Goal: Task Accomplishment & Management: Manage account settings

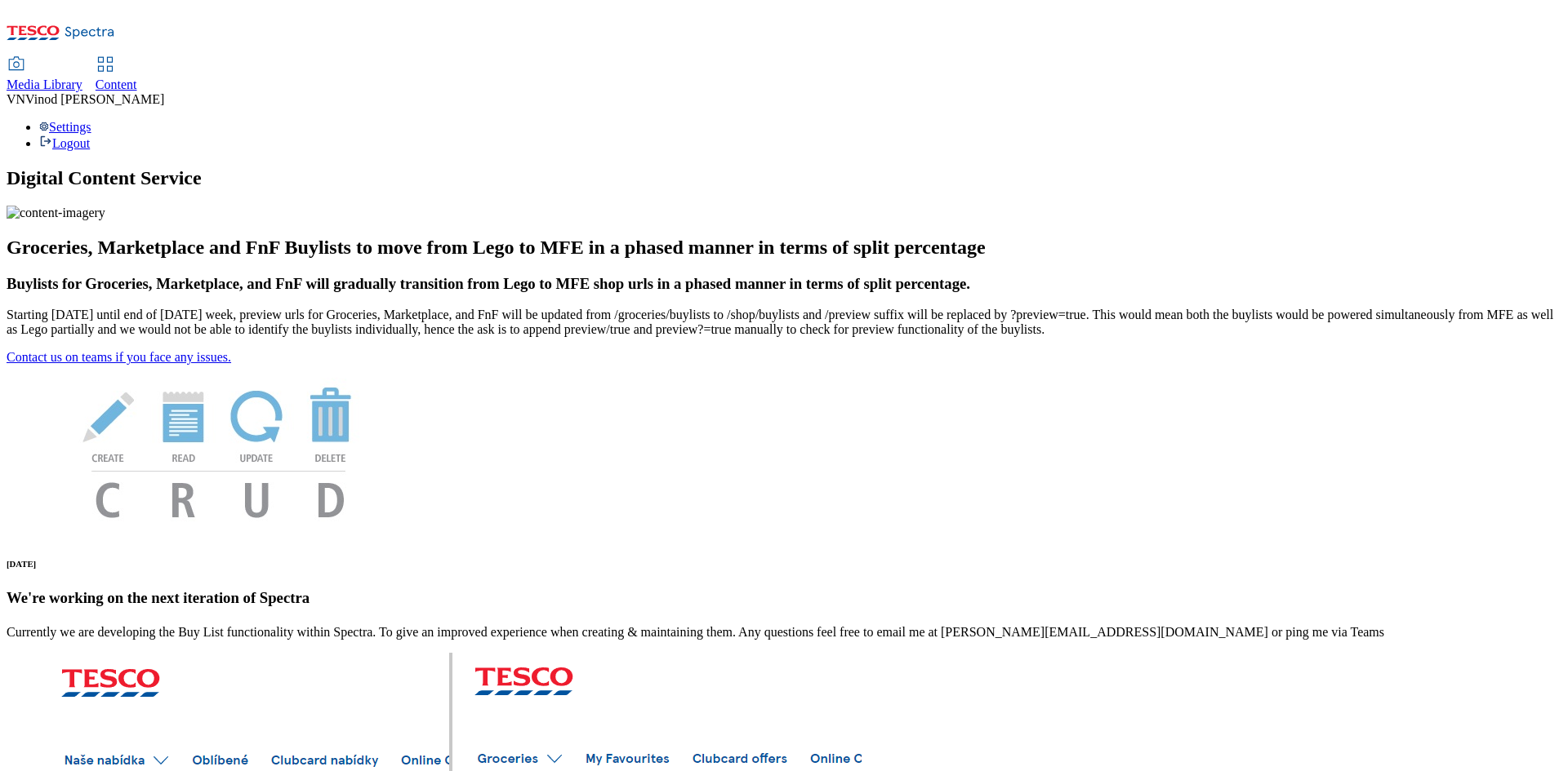
click at [137, 77] on span "Content" at bounding box center [116, 84] width 42 height 14
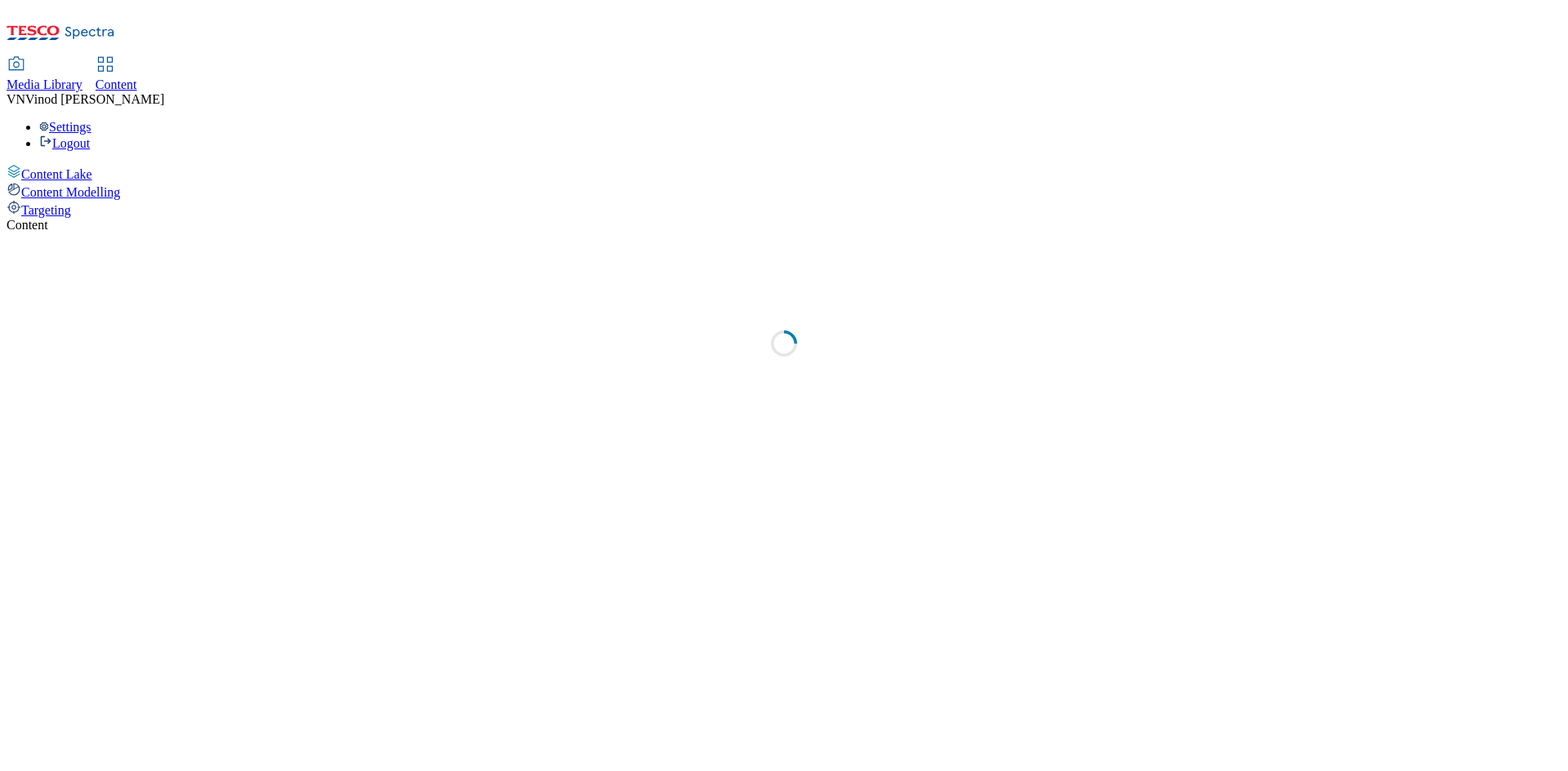
select select "ghs-[GEOGRAPHIC_DATA]"
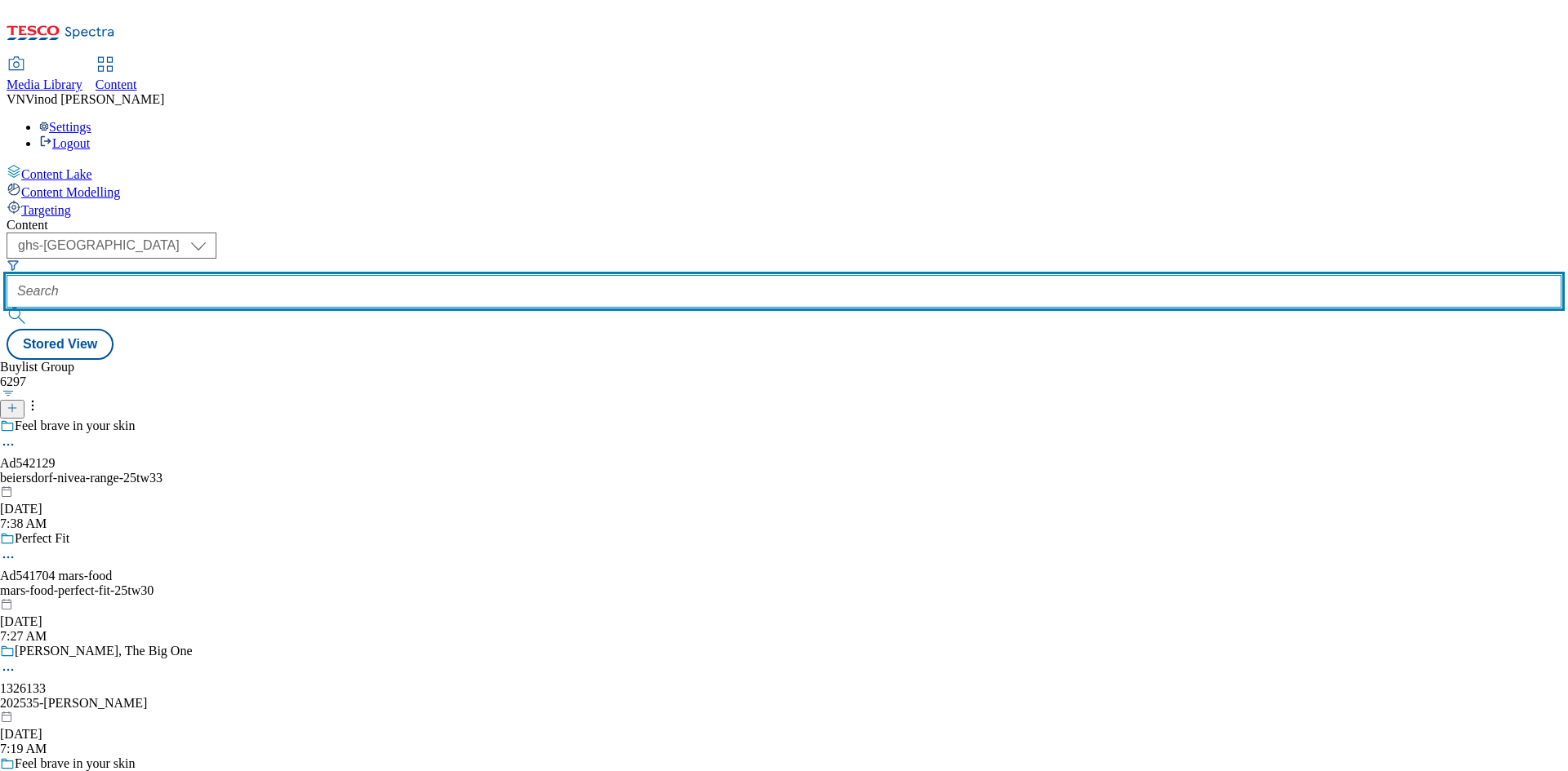
click at [374, 275] on input "text" at bounding box center [784, 291] width 1555 height 33
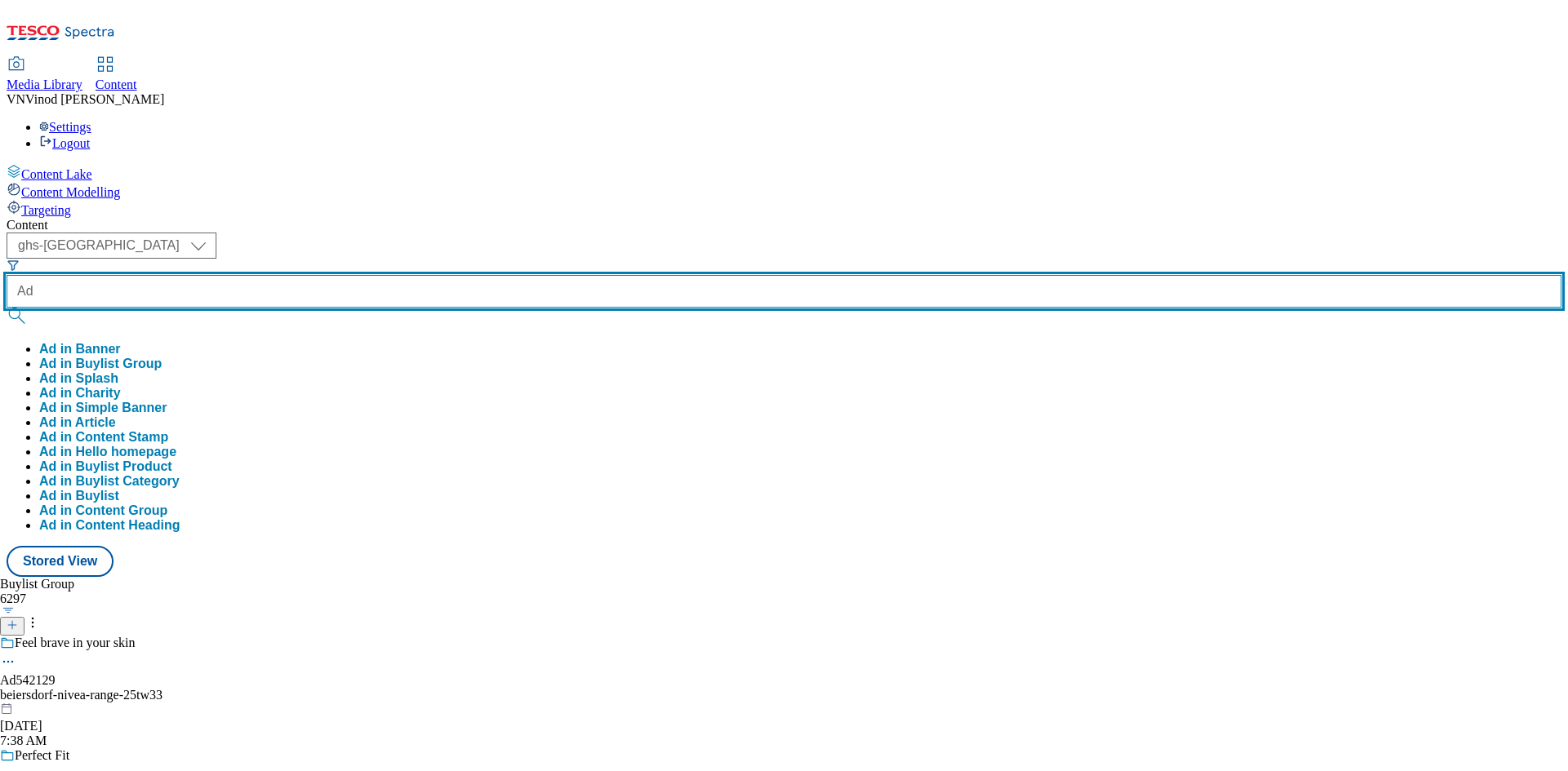
paste input "541822"
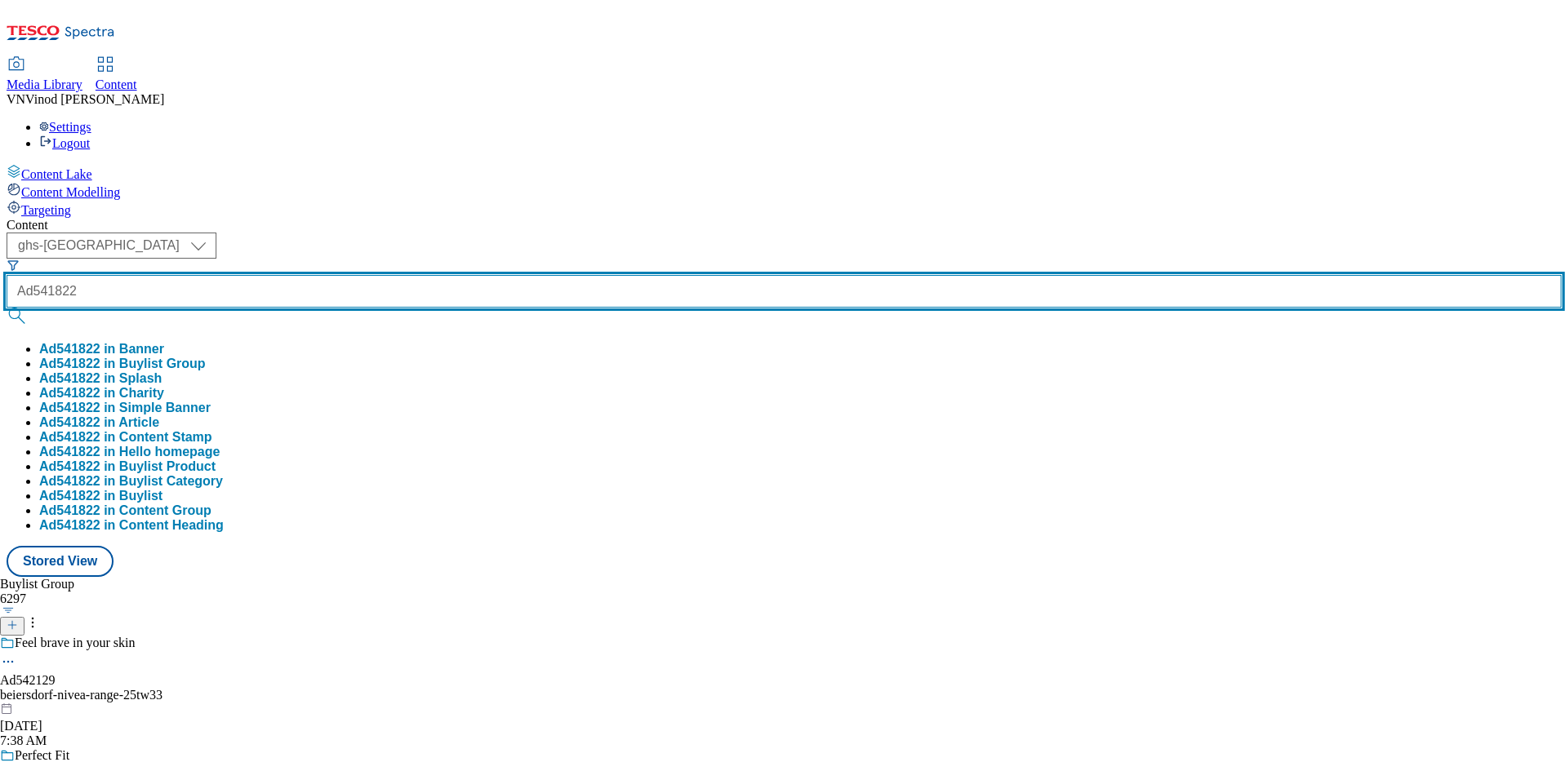
type input "Ad541822"
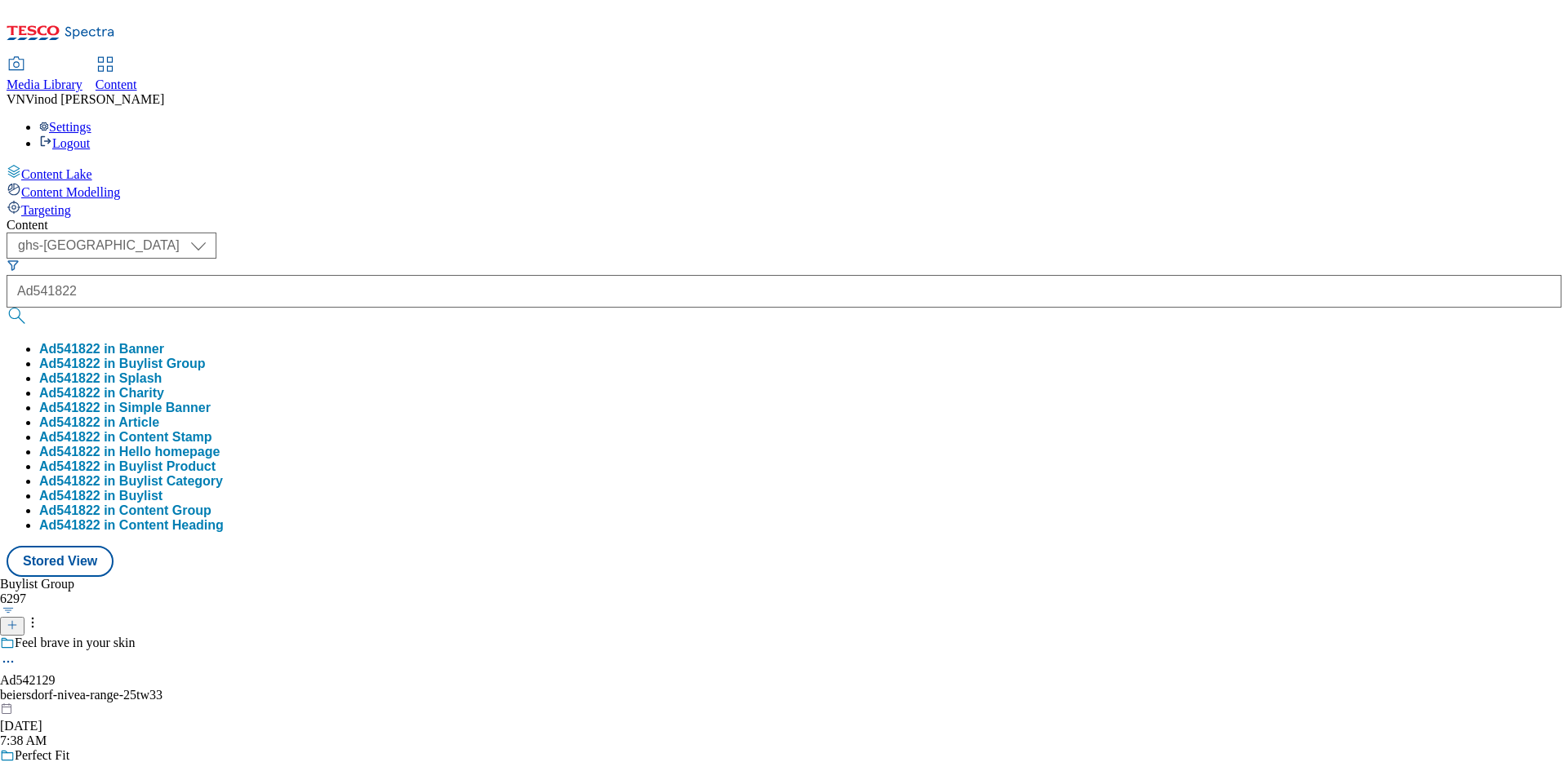
click at [205, 357] on button "Ad541822 in Buylist Group" at bounding box center [122, 364] width 166 height 15
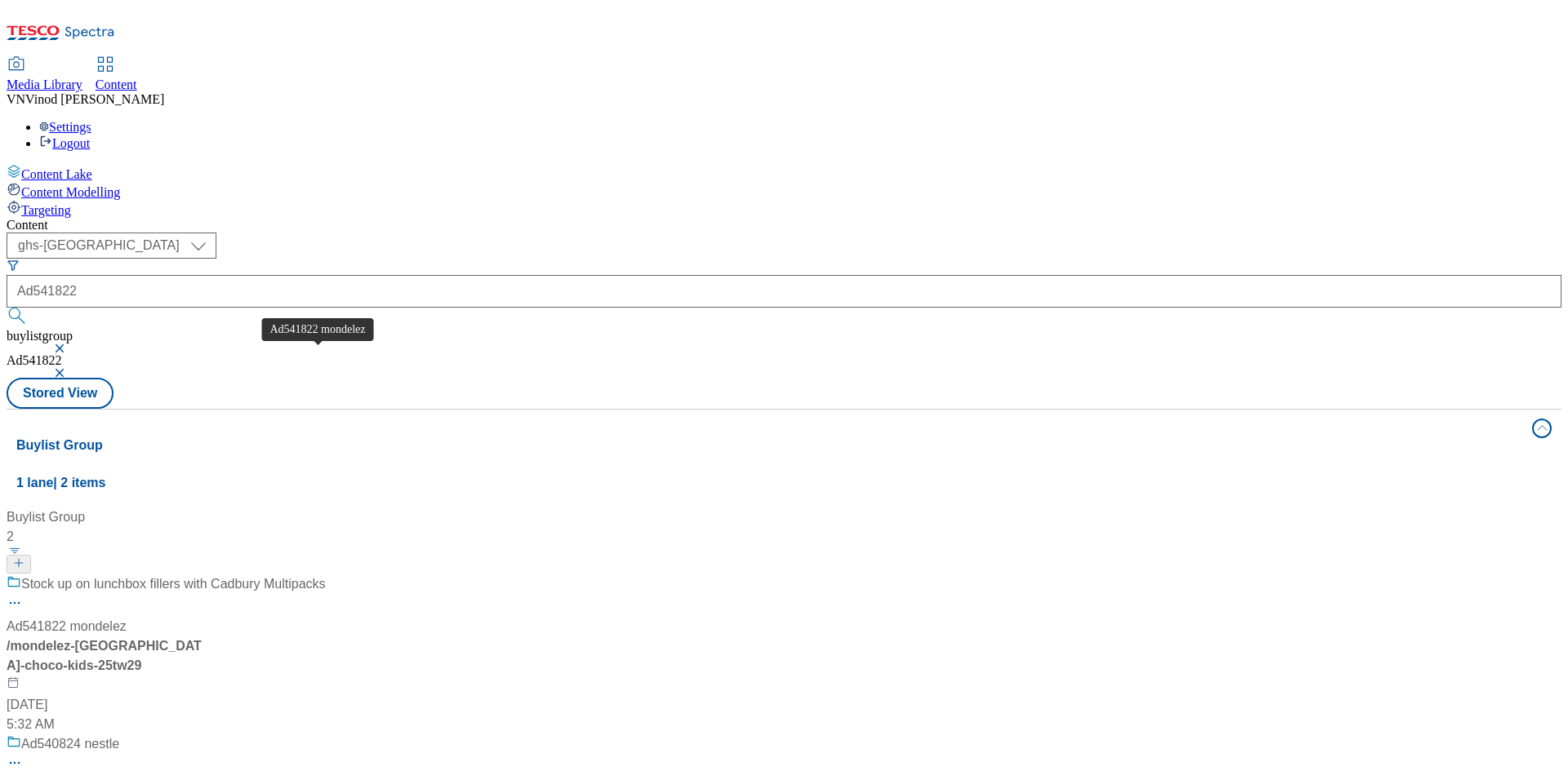
click at [127, 617] on div "Ad541822 mondelez" at bounding box center [66, 626] width 120 height 20
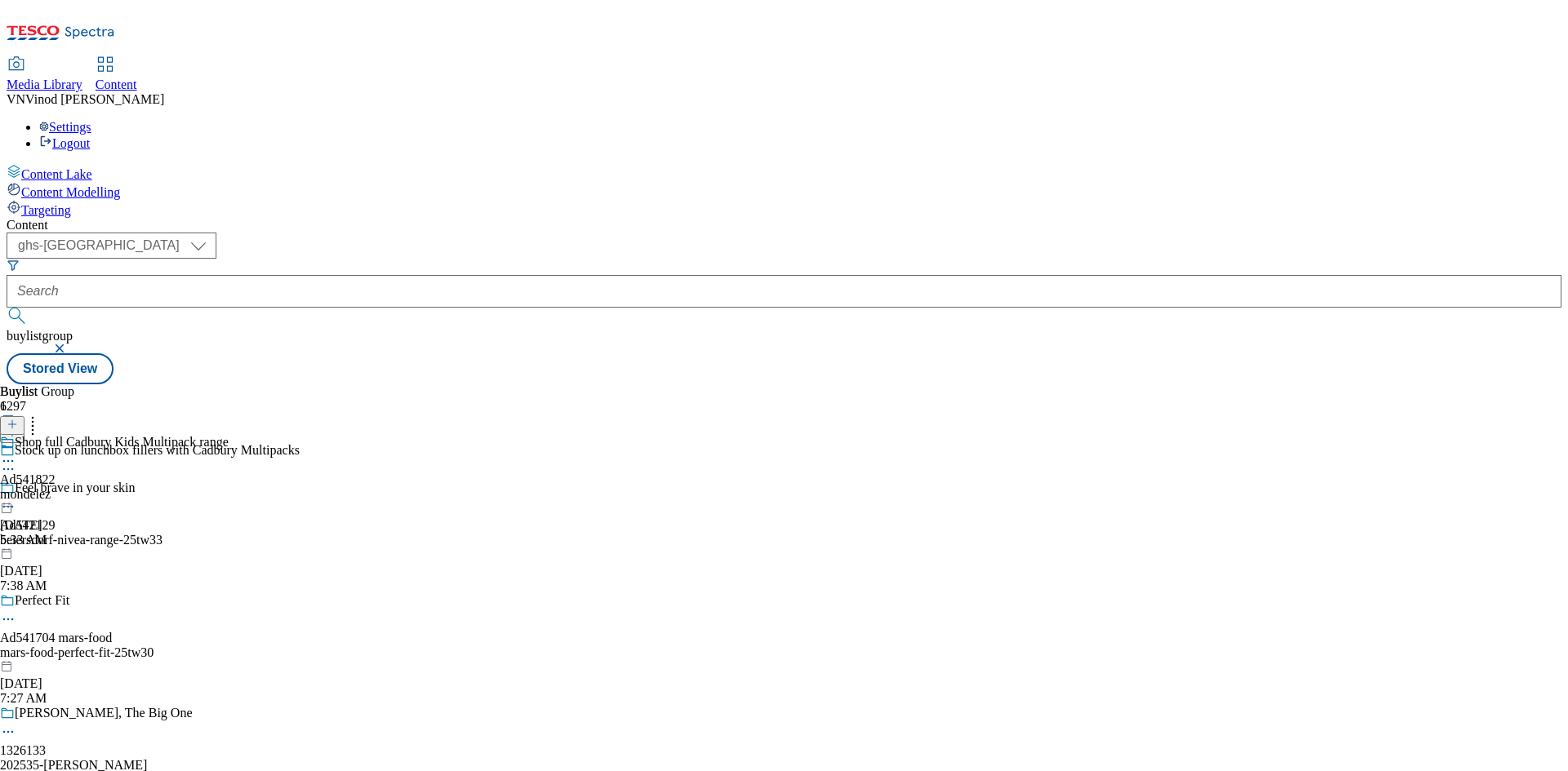
click at [16, 461] on icon at bounding box center [7, 469] width 16 height 16
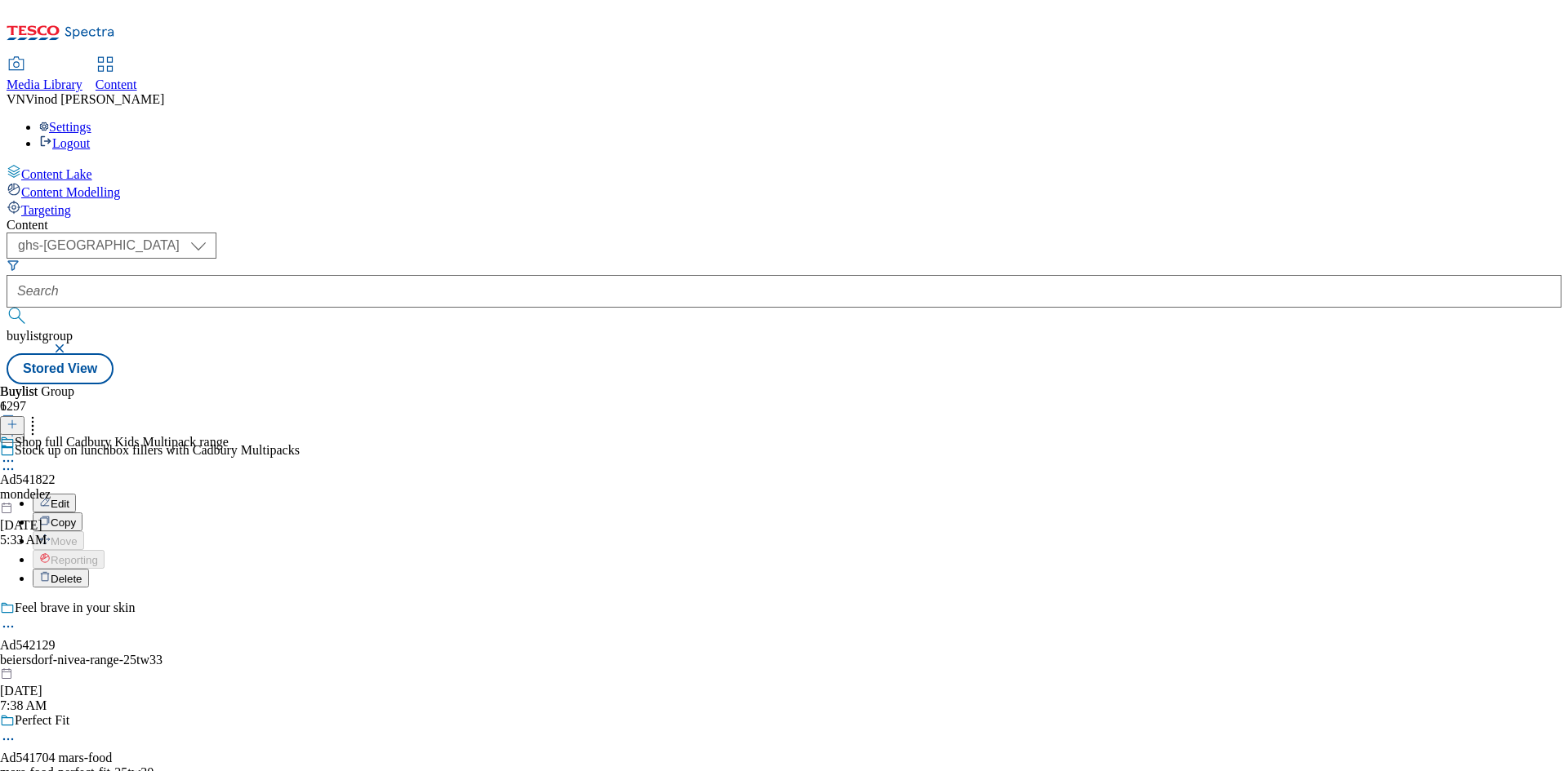
click at [76, 494] on button "Edit" at bounding box center [54, 503] width 43 height 19
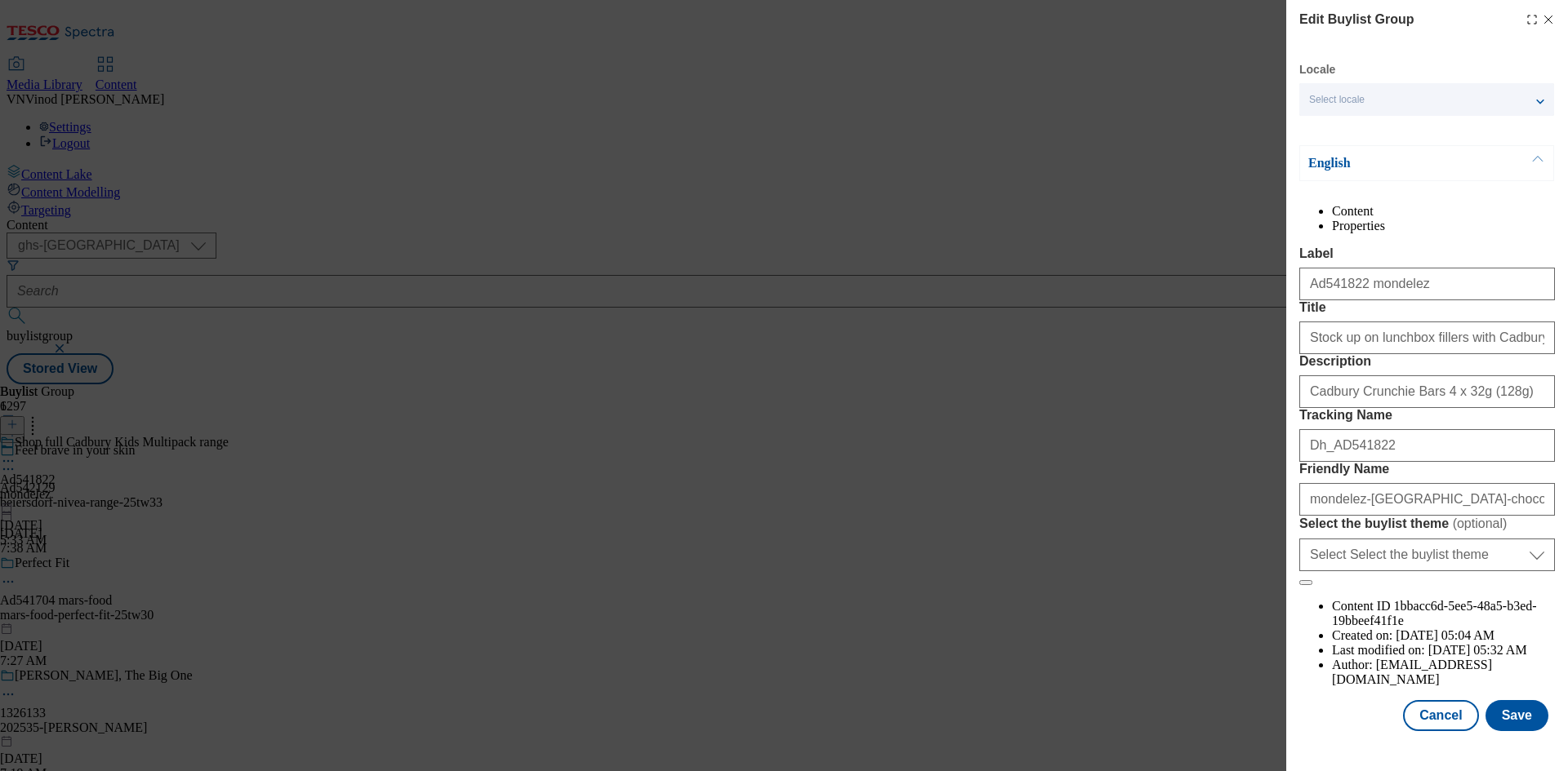
scroll to position [63, 0]
click at [1509, 727] on button "Save" at bounding box center [1517, 715] width 63 height 31
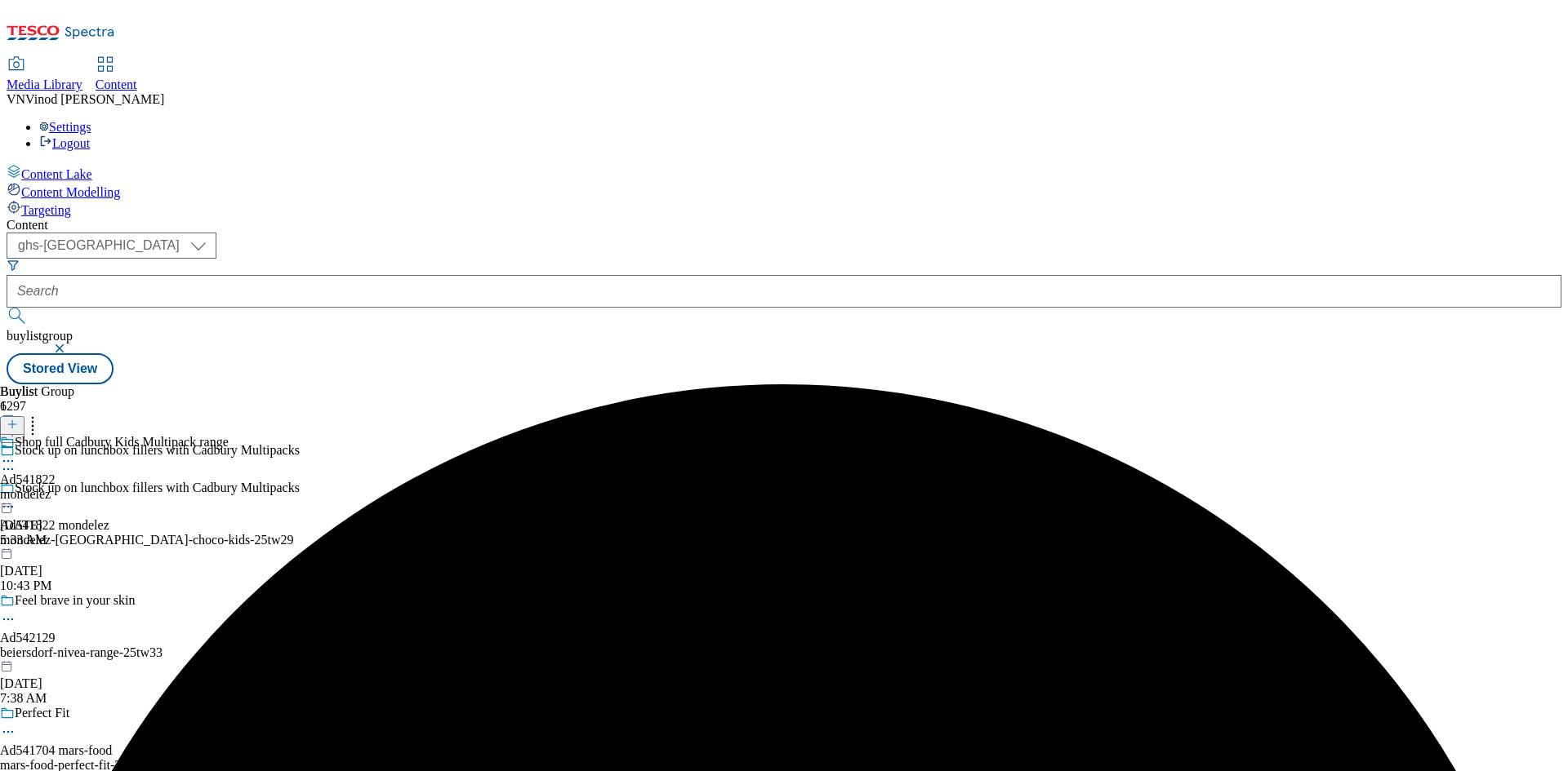
click at [16, 453] on icon at bounding box center [7, 460] width 16 height 16
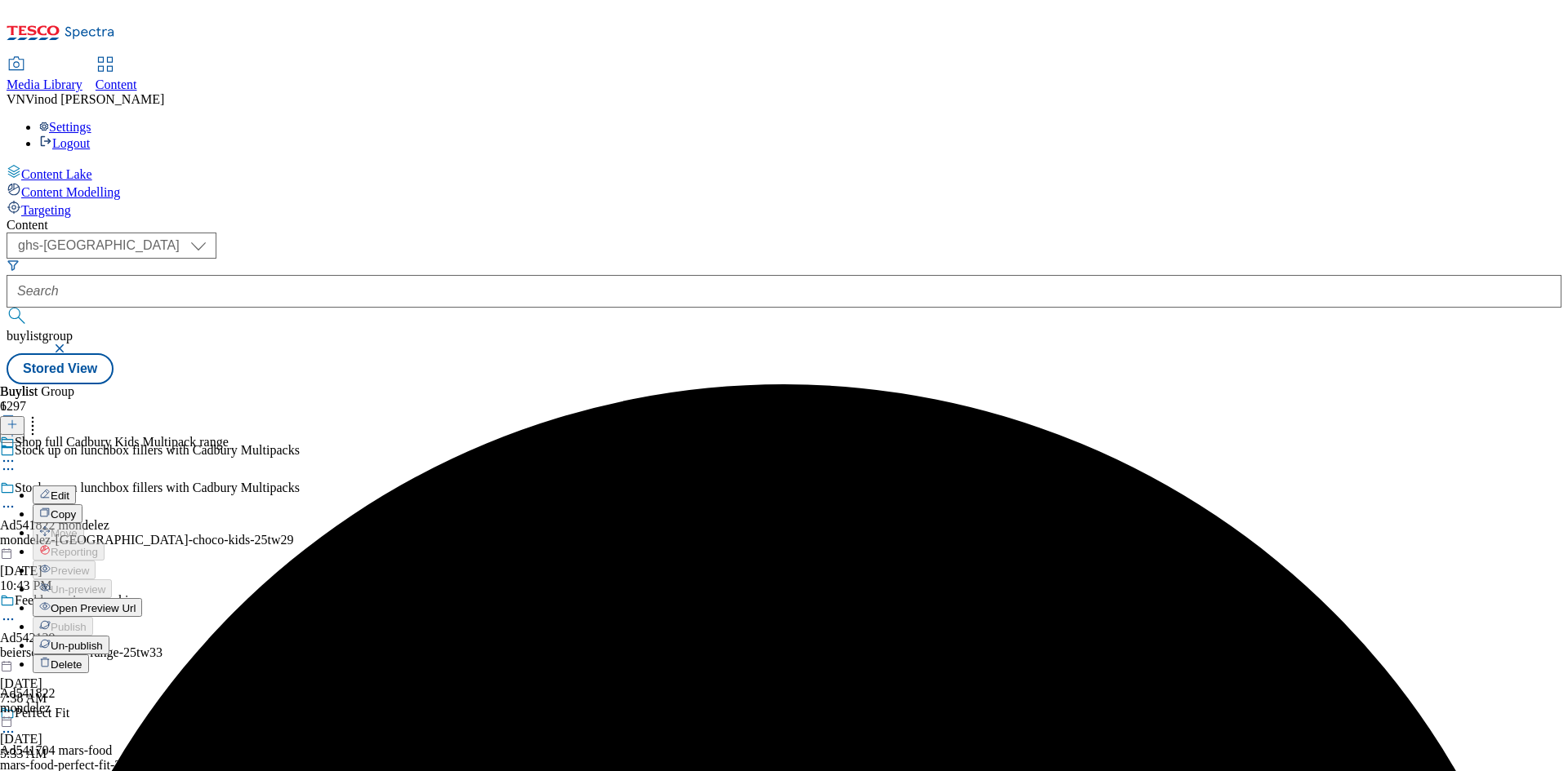
click at [76, 485] on button "Edit" at bounding box center [54, 495] width 43 height 19
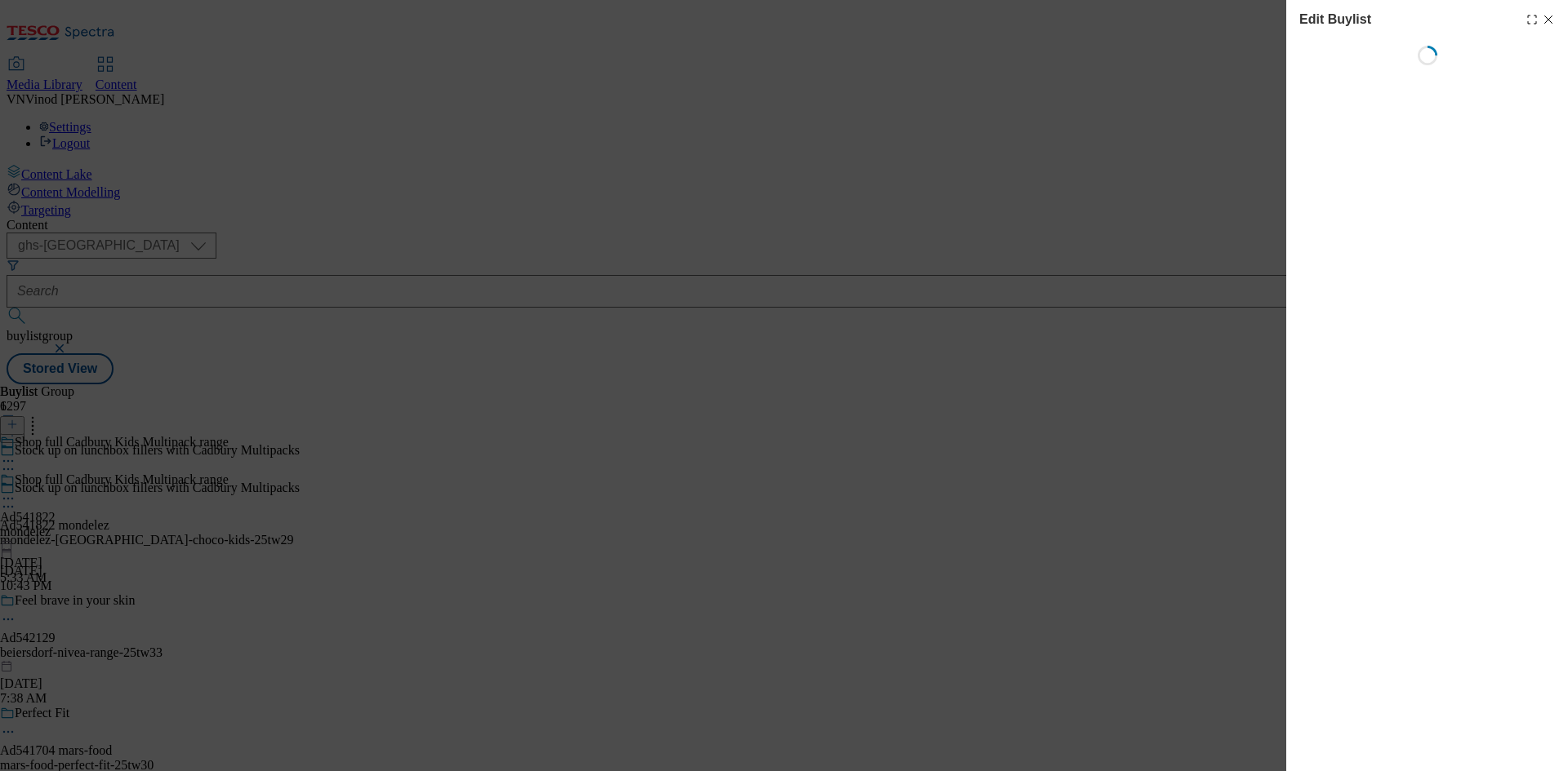
select select "tactical"
select select "supplier funded short term 1-3 weeks"
select select "dunnhumby"
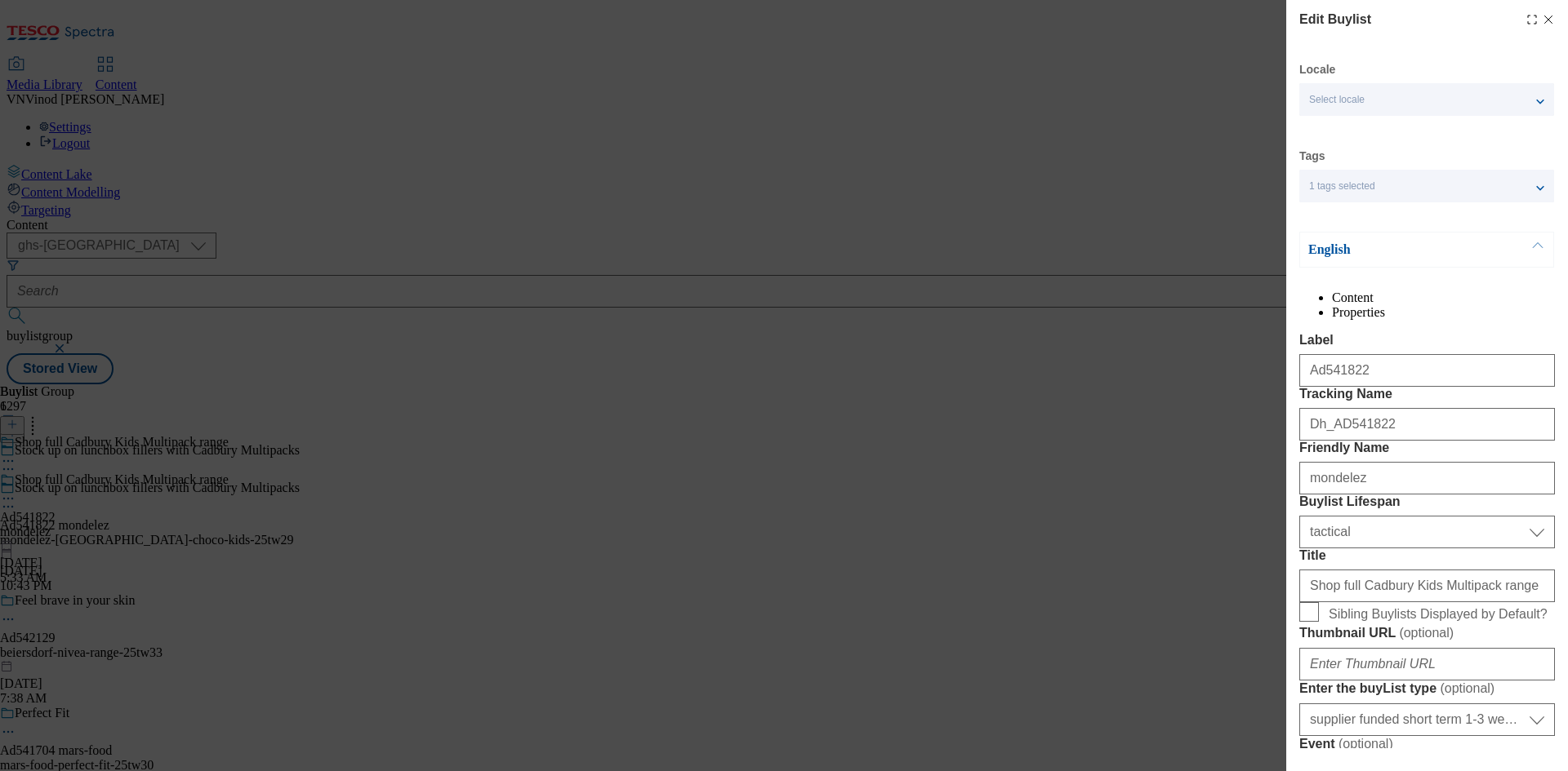
select select "Banner"
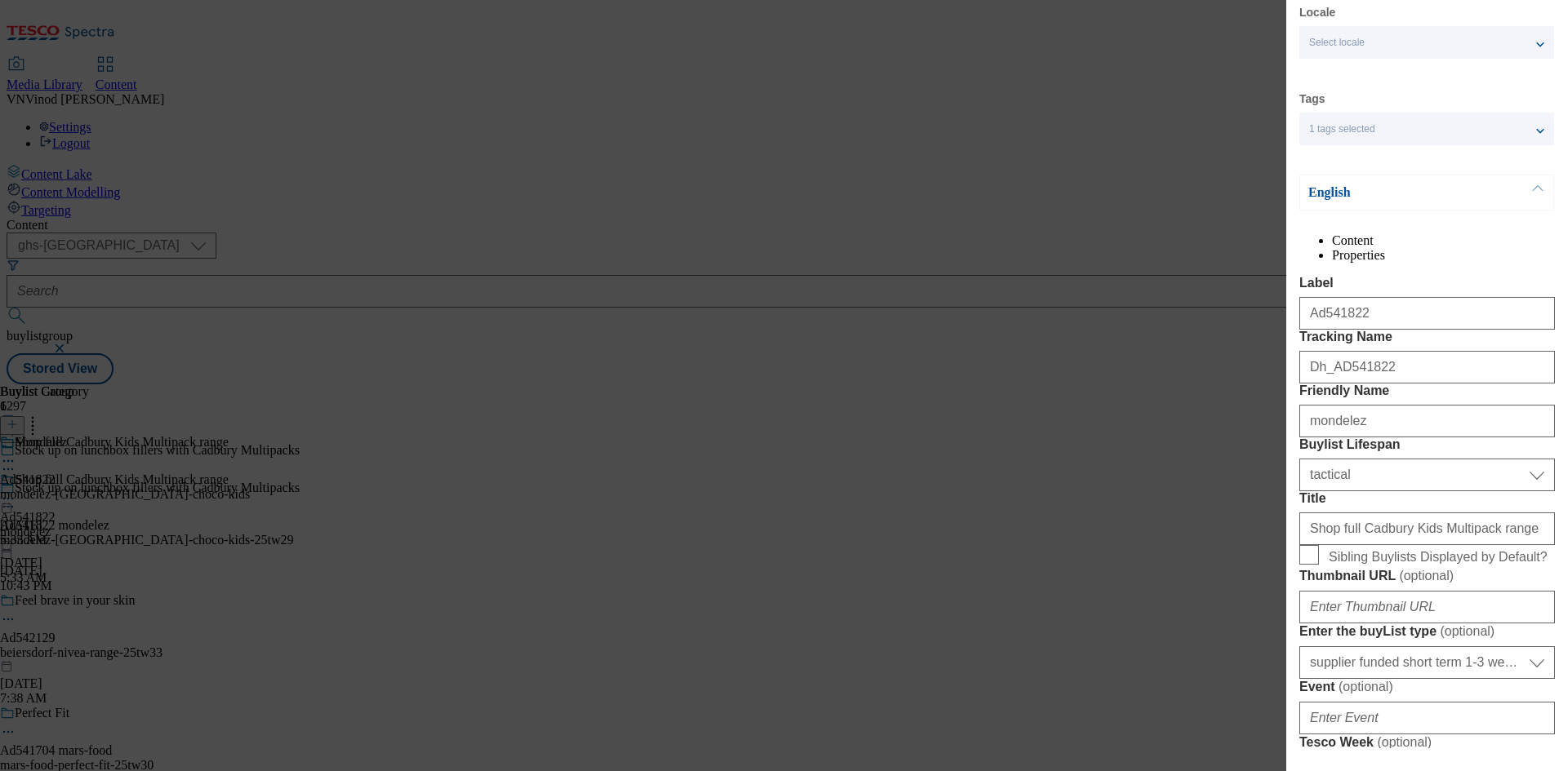
scroll to position [81, 0]
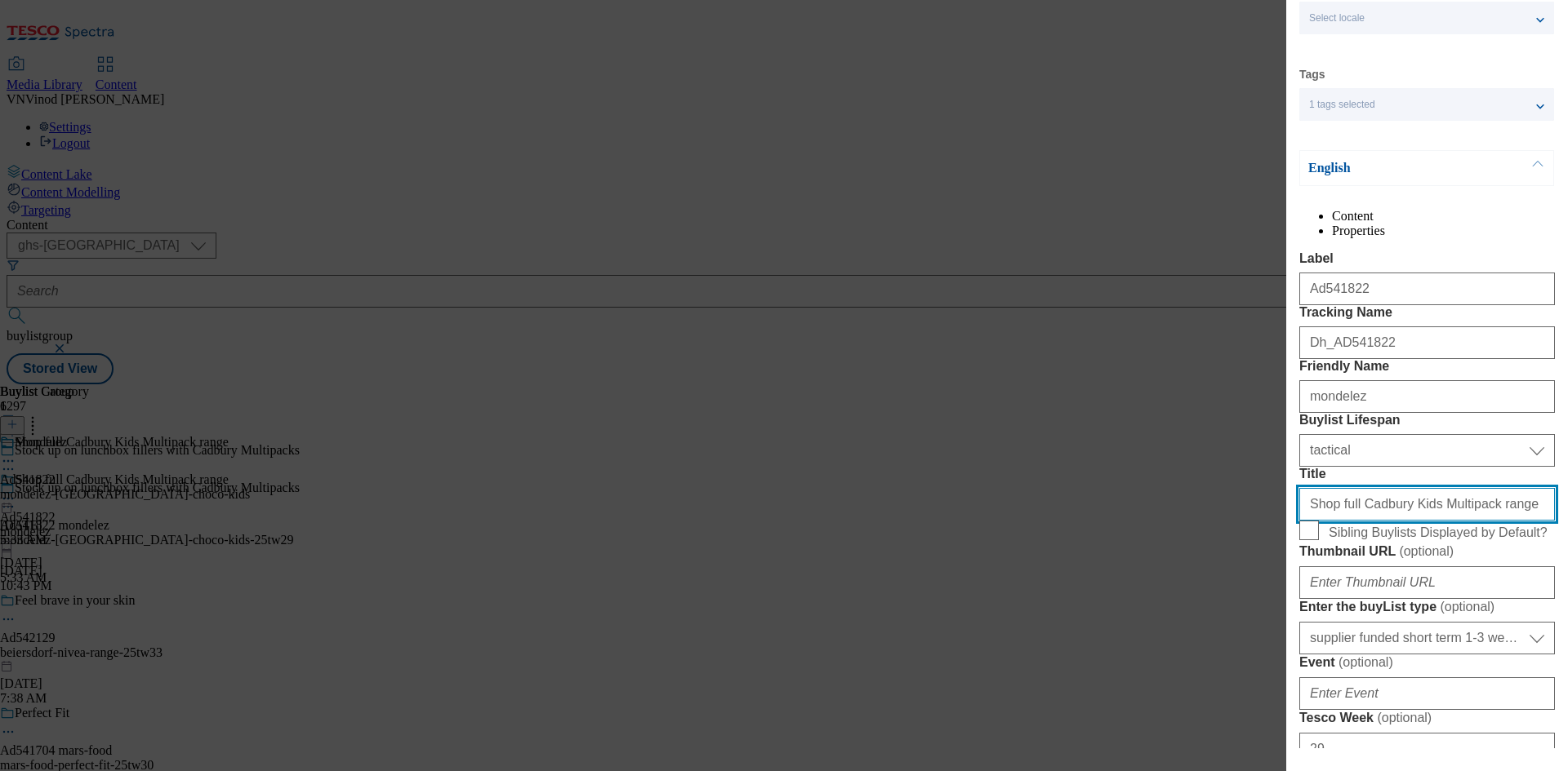
drag, startPoint x: 1498, startPoint y: 644, endPoint x: 1124, endPoint y: 593, distance: 377.5
click at [1124, 593] on div "Edit Buylist Locale Select locale English Welsh Tags 1 tags selected fnf market…" at bounding box center [784, 386] width 1568 height 771
paste input "Modal"
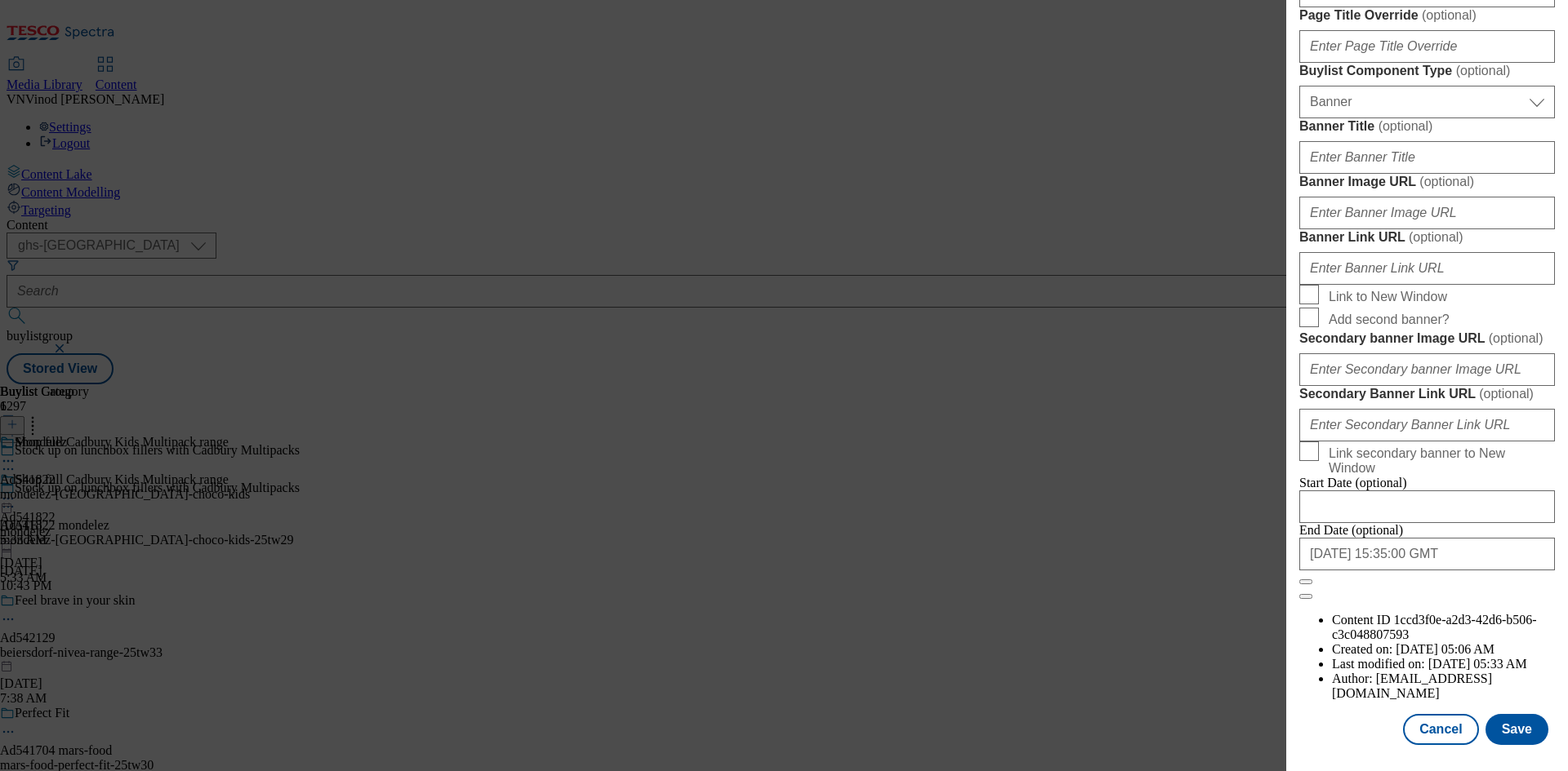
scroll to position [1689, 0]
type input "Shop full Cadbury Multipack range"
click at [1519, 728] on button "Save" at bounding box center [1517, 729] width 63 height 31
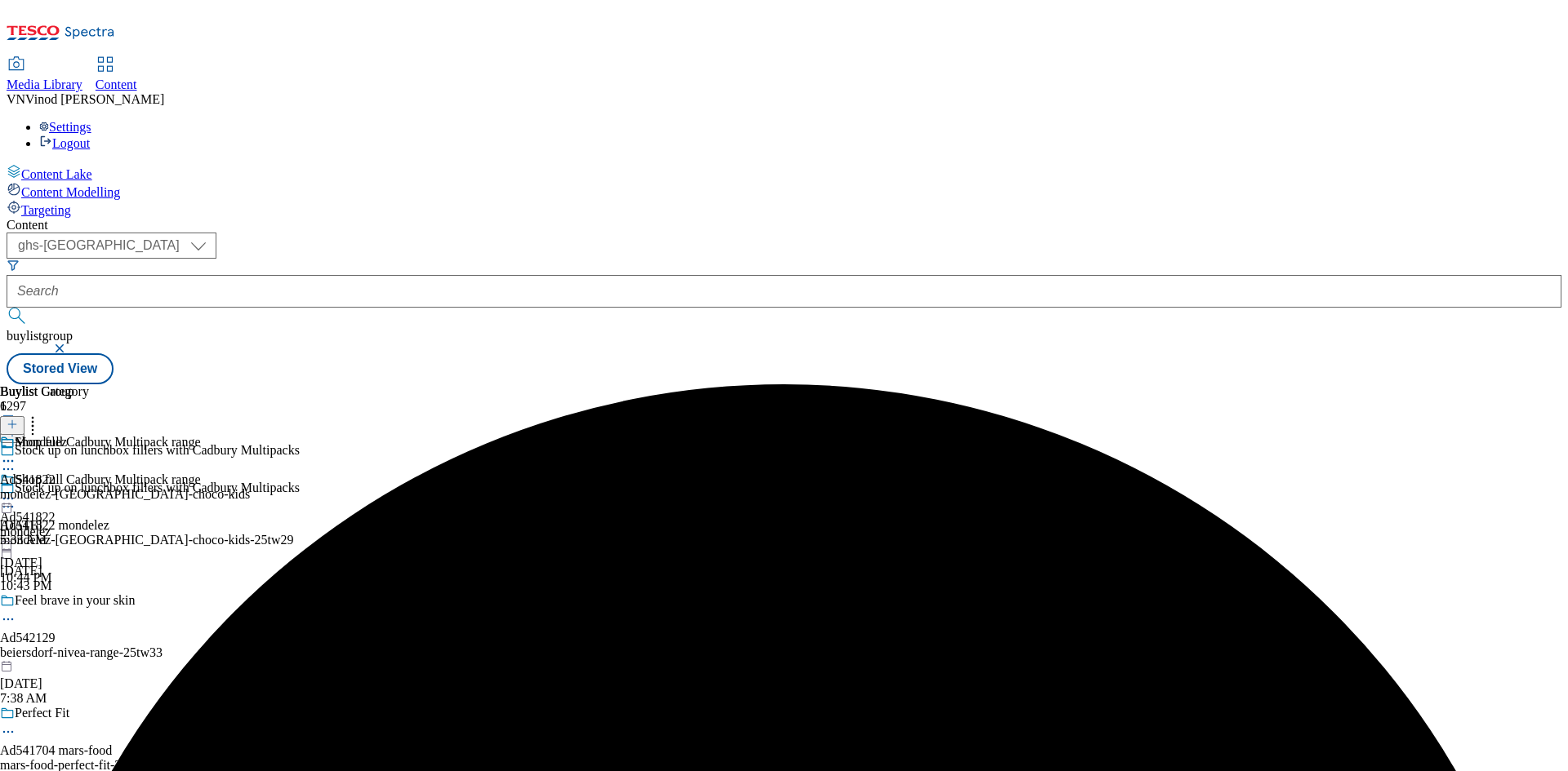
click at [16, 491] on icon at bounding box center [7, 498] width 16 height 16
click at [76, 524] on button "Edit" at bounding box center [54, 533] width 43 height 19
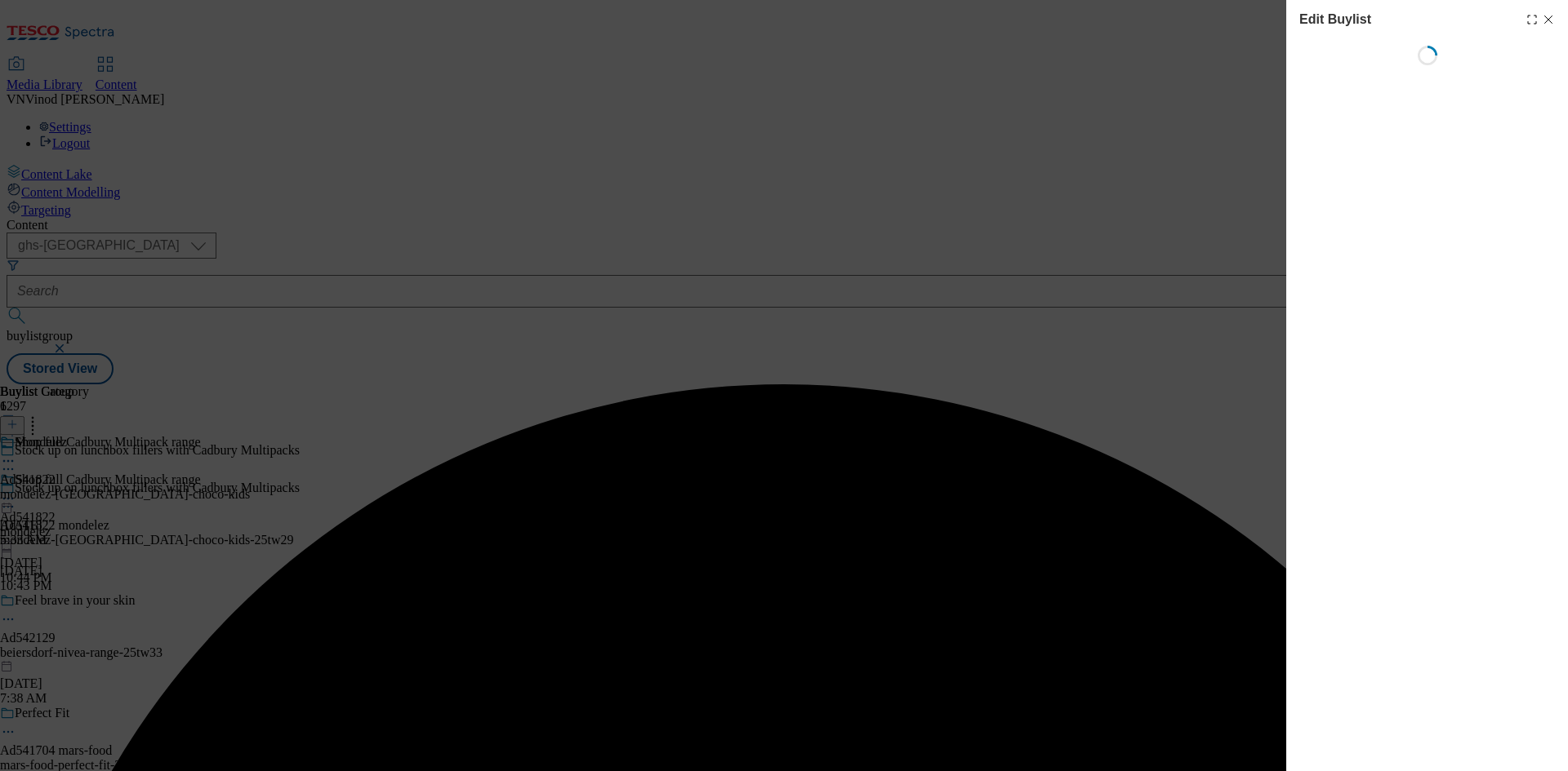
select select "tactical"
select select "supplier funded short term 1-3 weeks"
select select "dunnhumby"
select select "Banner"
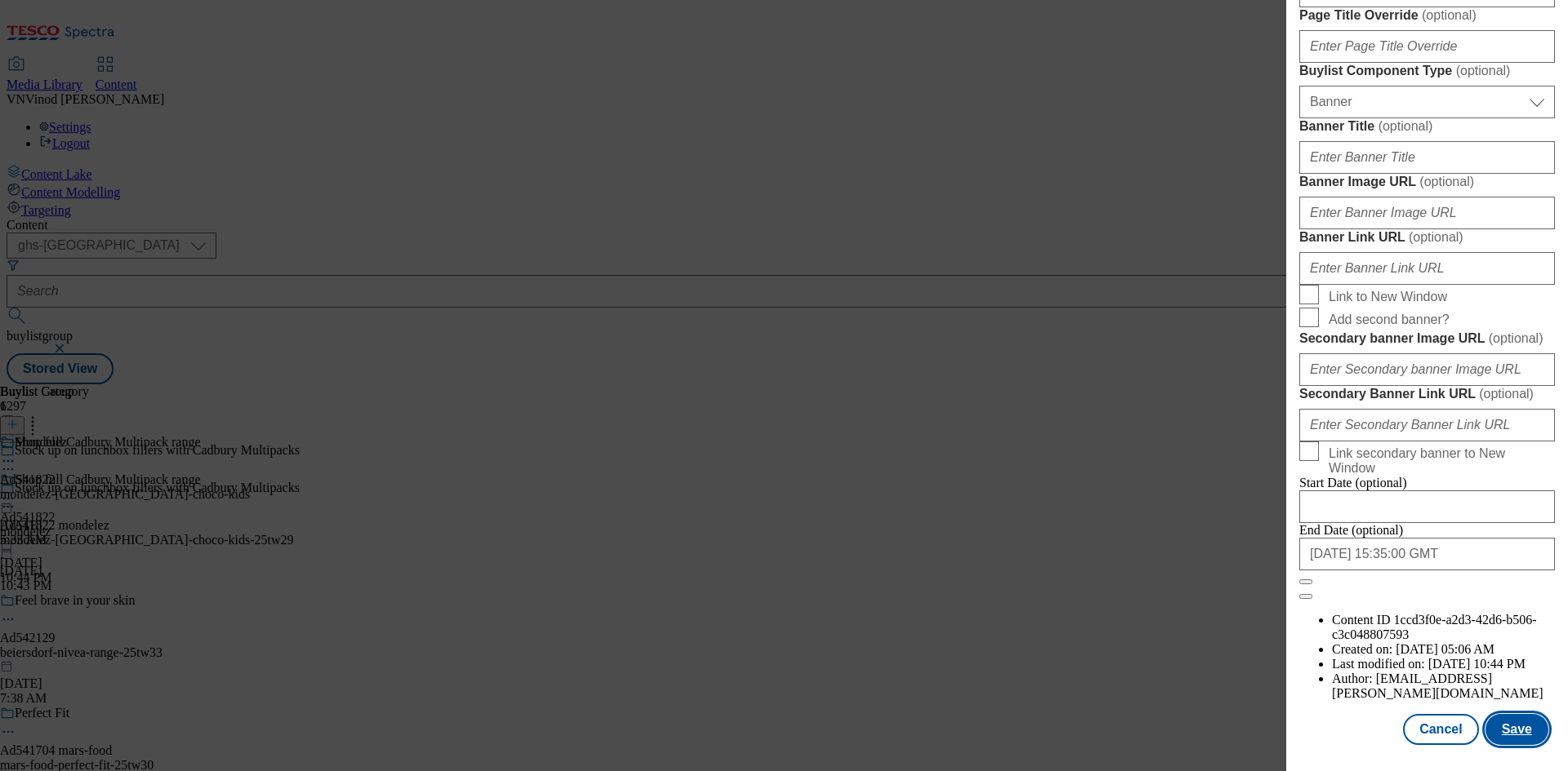
drag, startPoint x: 1513, startPoint y: 729, endPoint x: 1503, endPoint y: 725, distance: 10.8
click at [1510, 732] on button "Save" at bounding box center [1517, 729] width 63 height 31
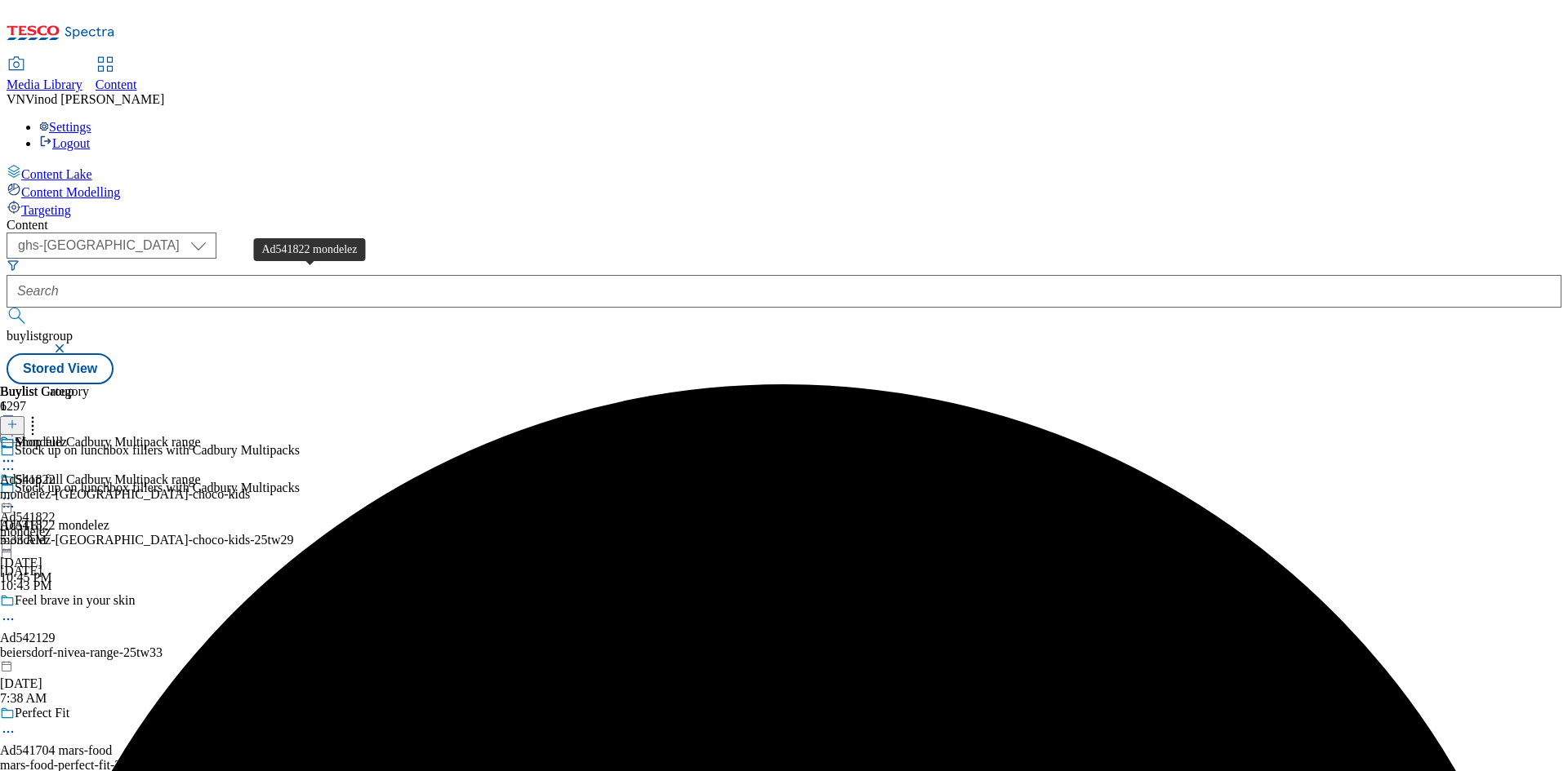
click at [109, 518] on div "Ad541822 mondelez" at bounding box center [54, 526] width 109 height 15
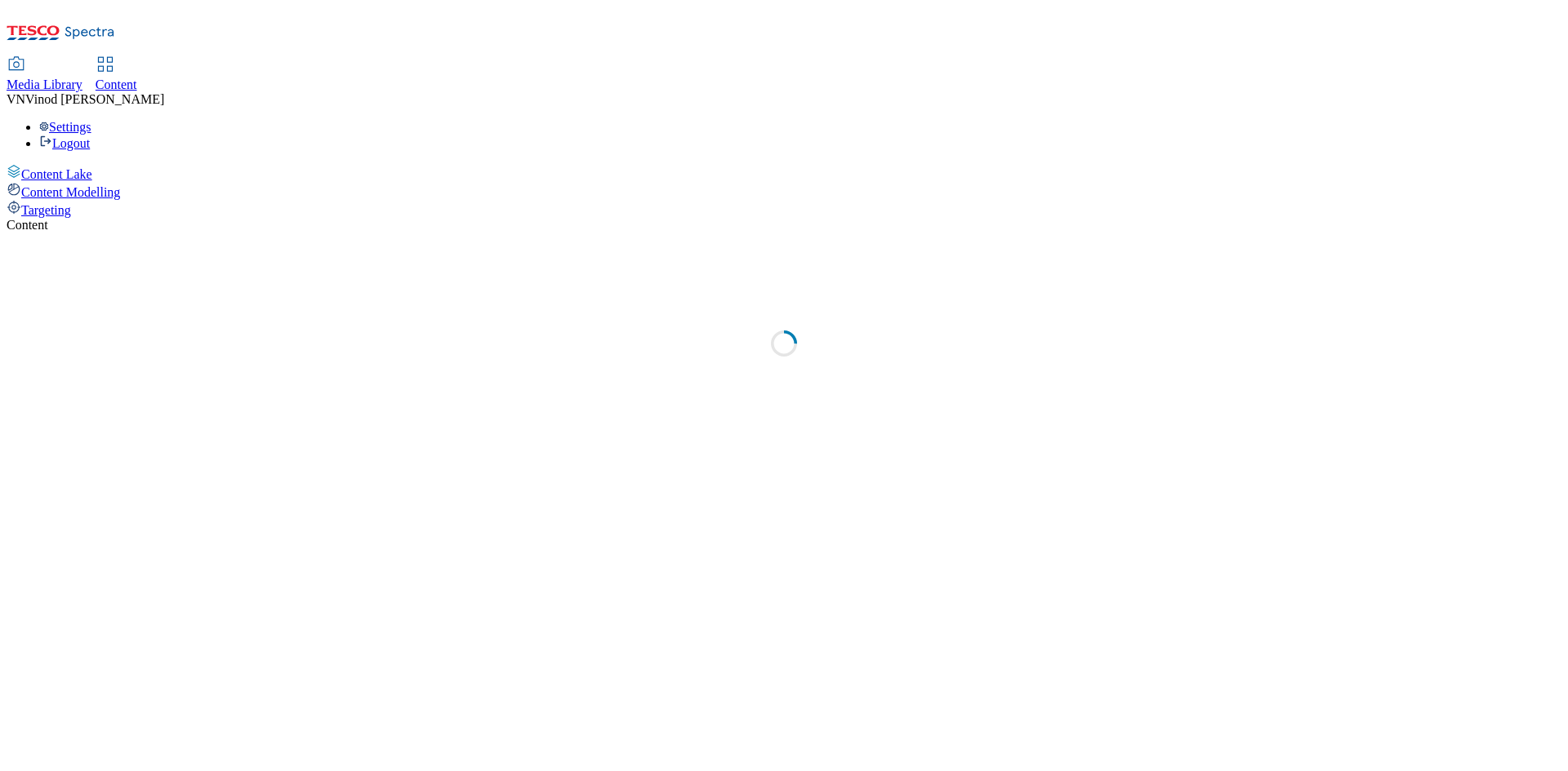
select select "ghs-[GEOGRAPHIC_DATA]"
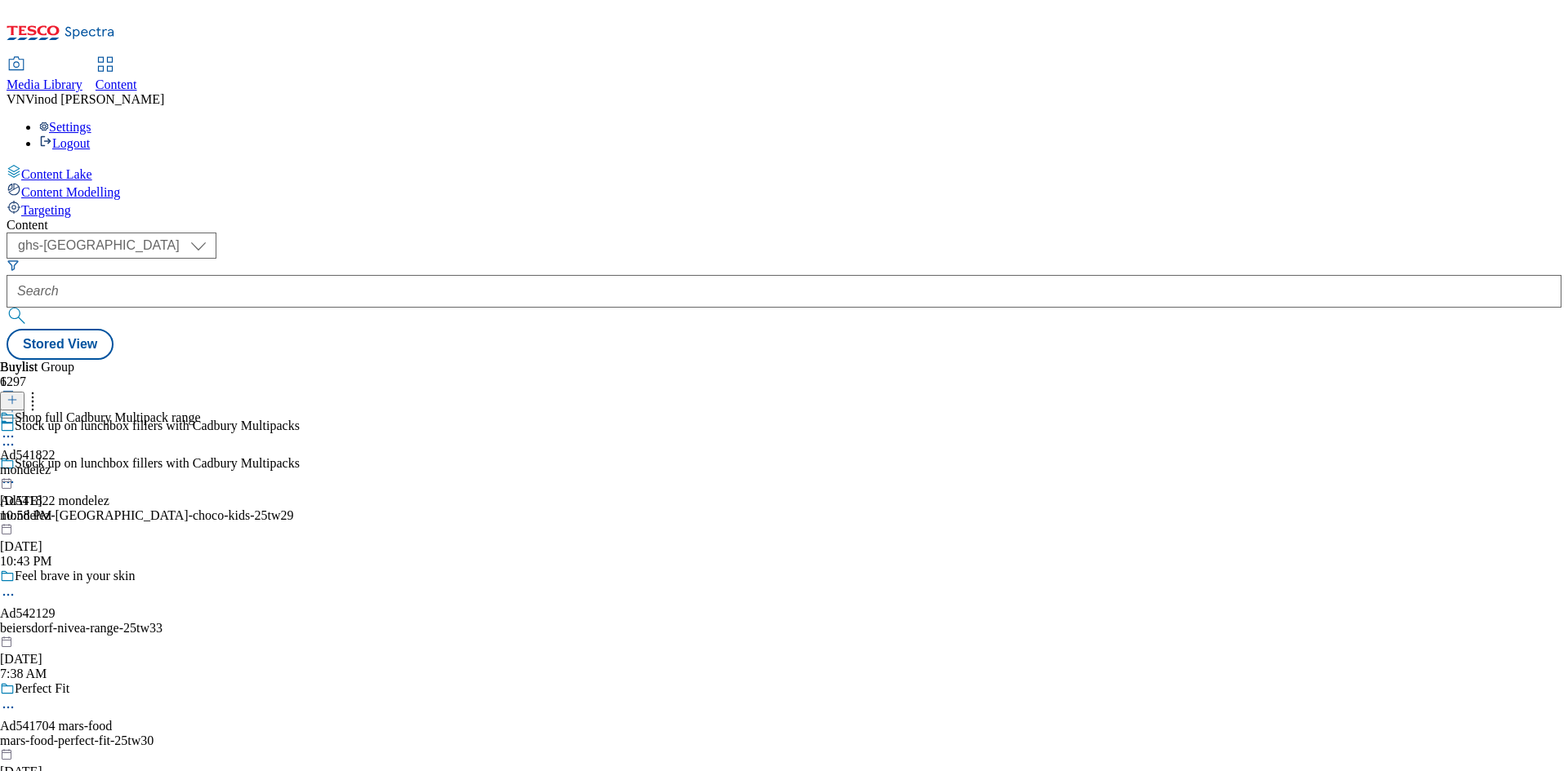
click at [17, 389] on button "button" at bounding box center [8, 393] width 17 height 8
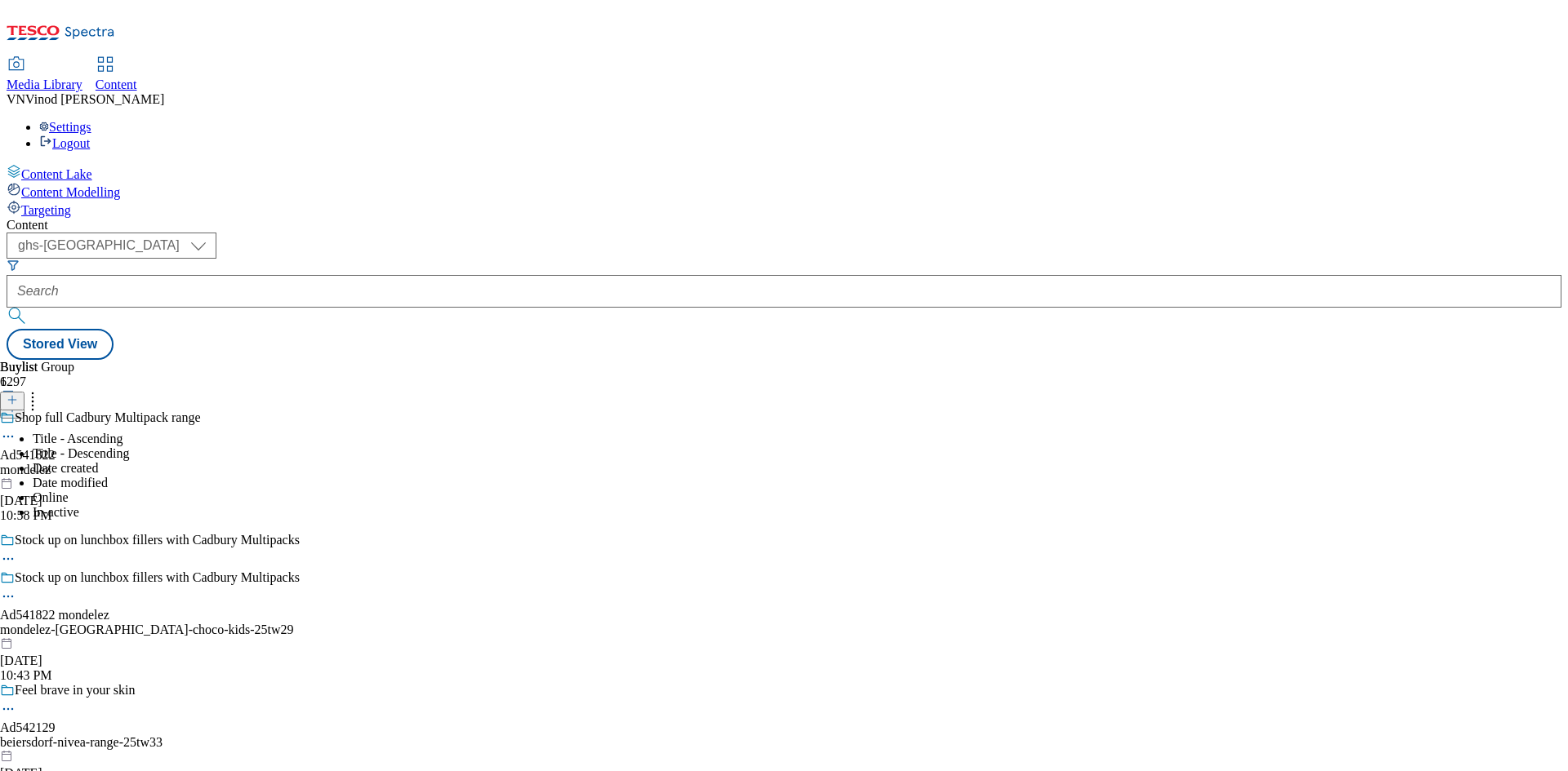
click at [18, 402] on icon at bounding box center [12, 408] width 11 height 11
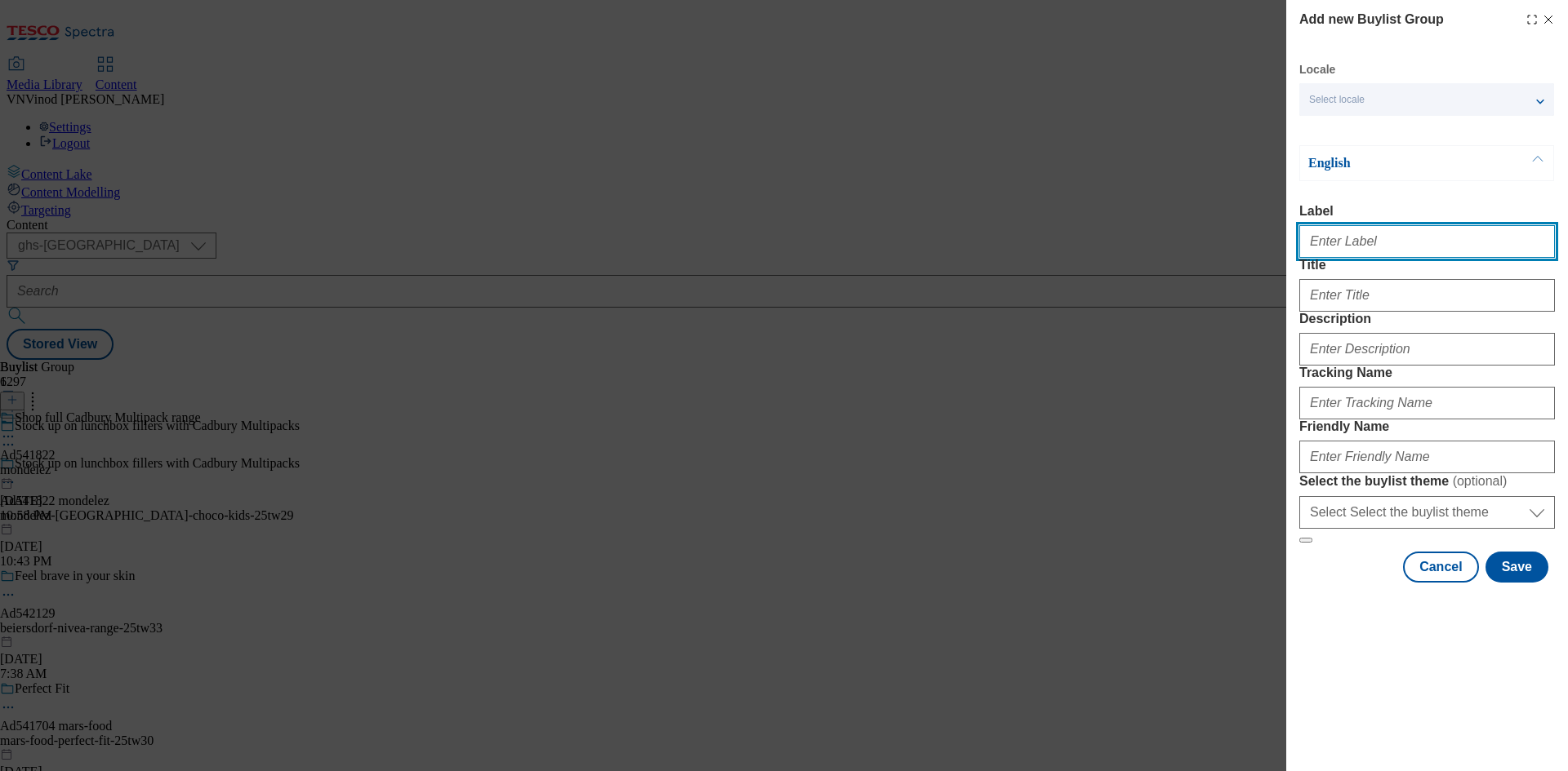
click at [1369, 241] on input "Label" at bounding box center [1427, 241] width 256 height 33
paste input "542029"
paste input "[PERSON_NAME]-e-[PERSON_NAME]"
type input "Ad542029 [PERSON_NAME]-e-[PERSON_NAME]"
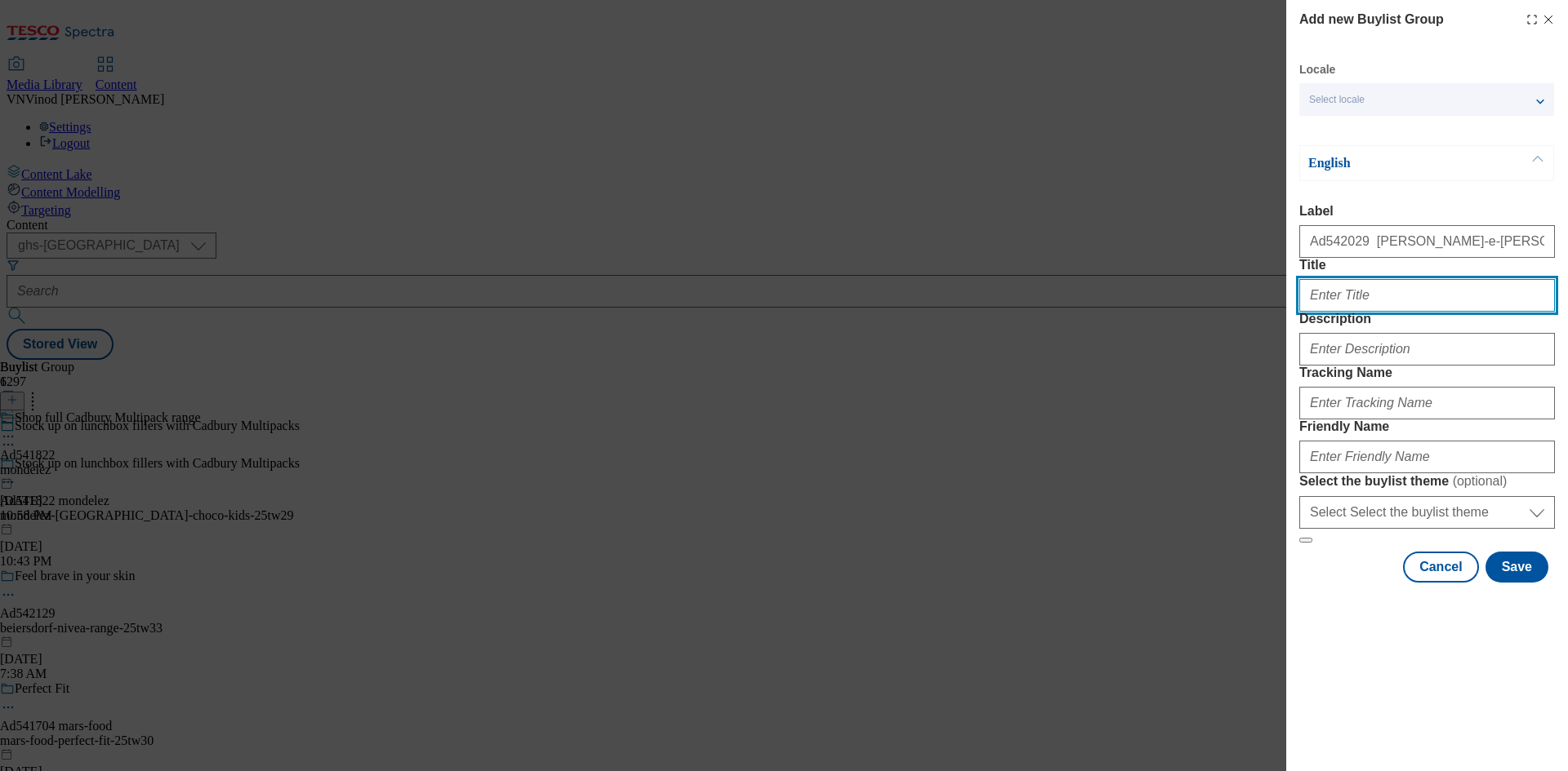
click at [1398, 312] on input "Title" at bounding box center [1427, 295] width 256 height 33
paste input "The wine that cares for the wild side"
type input "The wine that cares for the wild side"
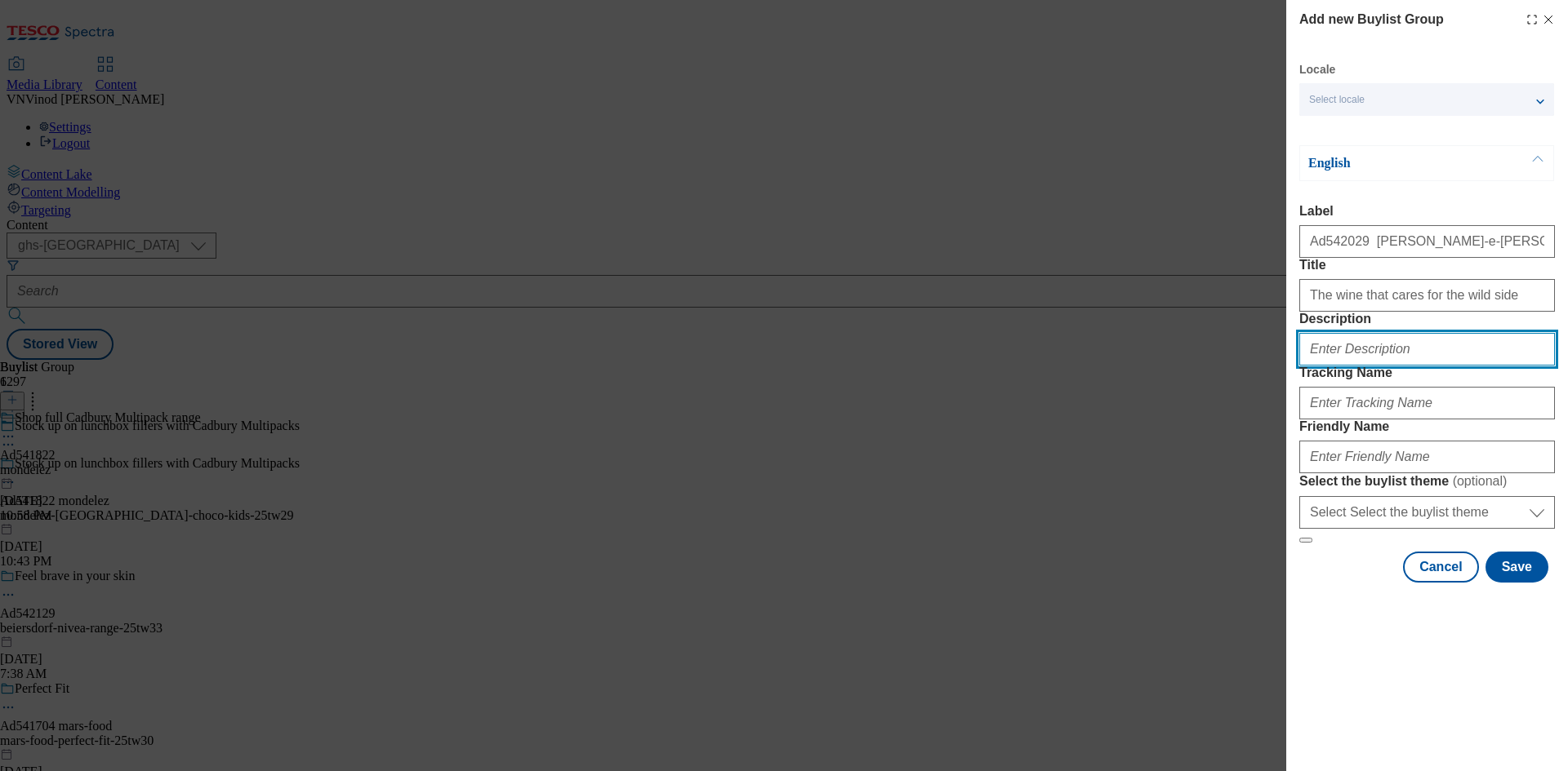
click at [1381, 366] on input "Description" at bounding box center [1427, 349] width 256 height 33
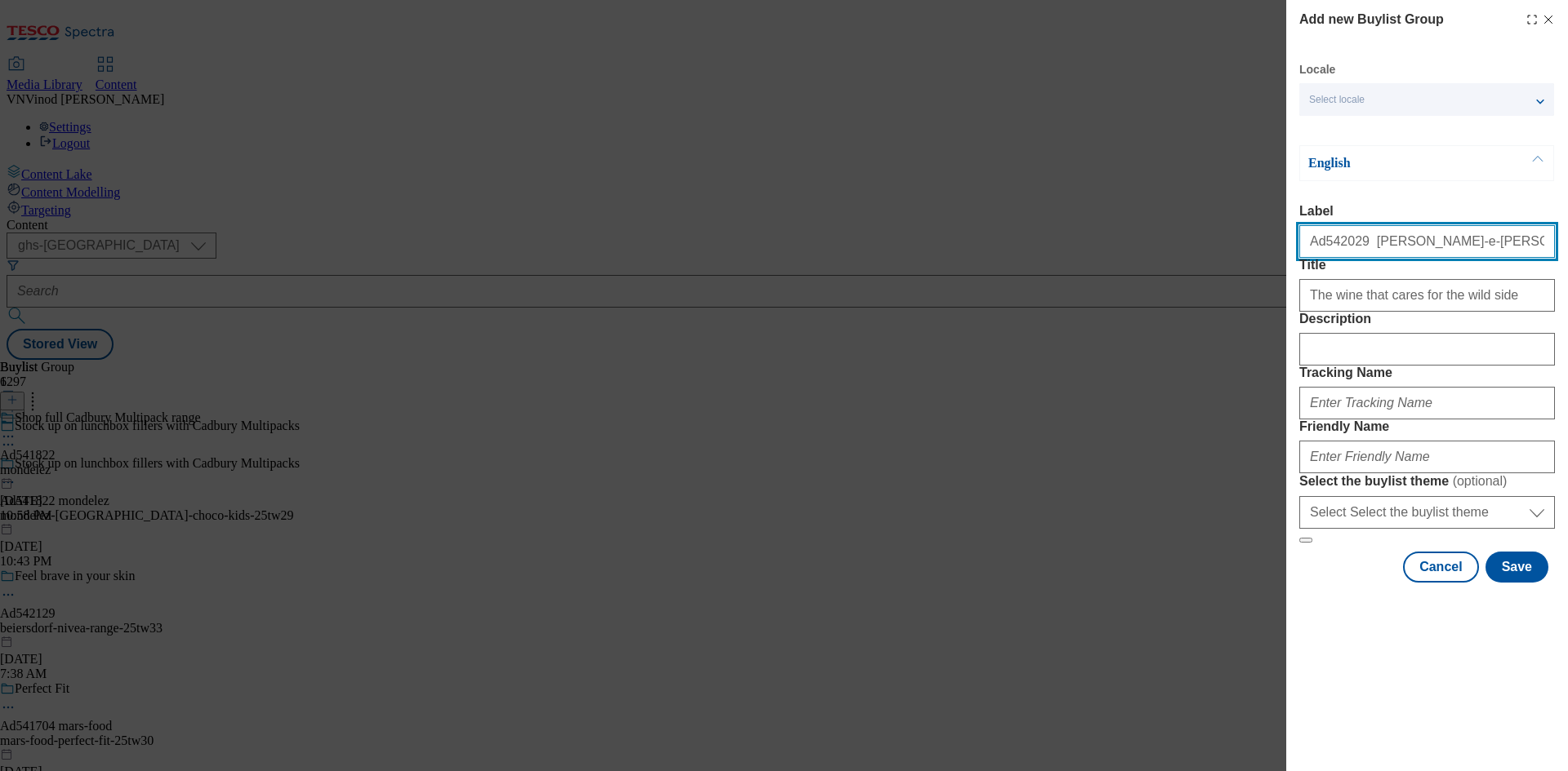
click at [1335, 247] on input "Ad542029 [PERSON_NAME]-e-[PERSON_NAME]" at bounding box center [1427, 241] width 256 height 33
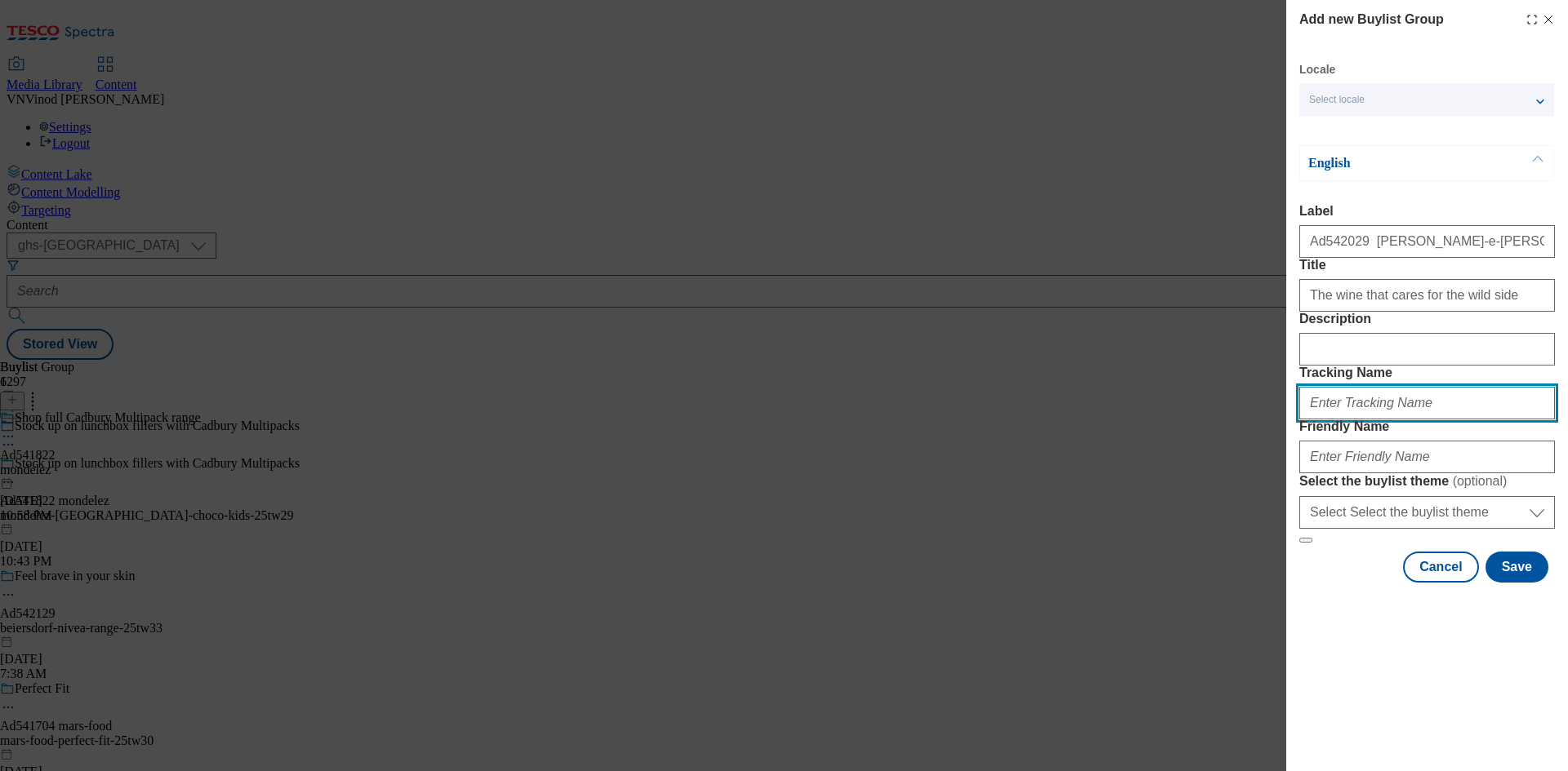
click at [1371, 419] on input "Tracking Name" at bounding box center [1427, 403] width 256 height 33
paste input "Ad542029"
click at [1339, 419] on input "DH_ADAd542029" at bounding box center [1427, 403] width 256 height 33
type input "DH_AD542029"
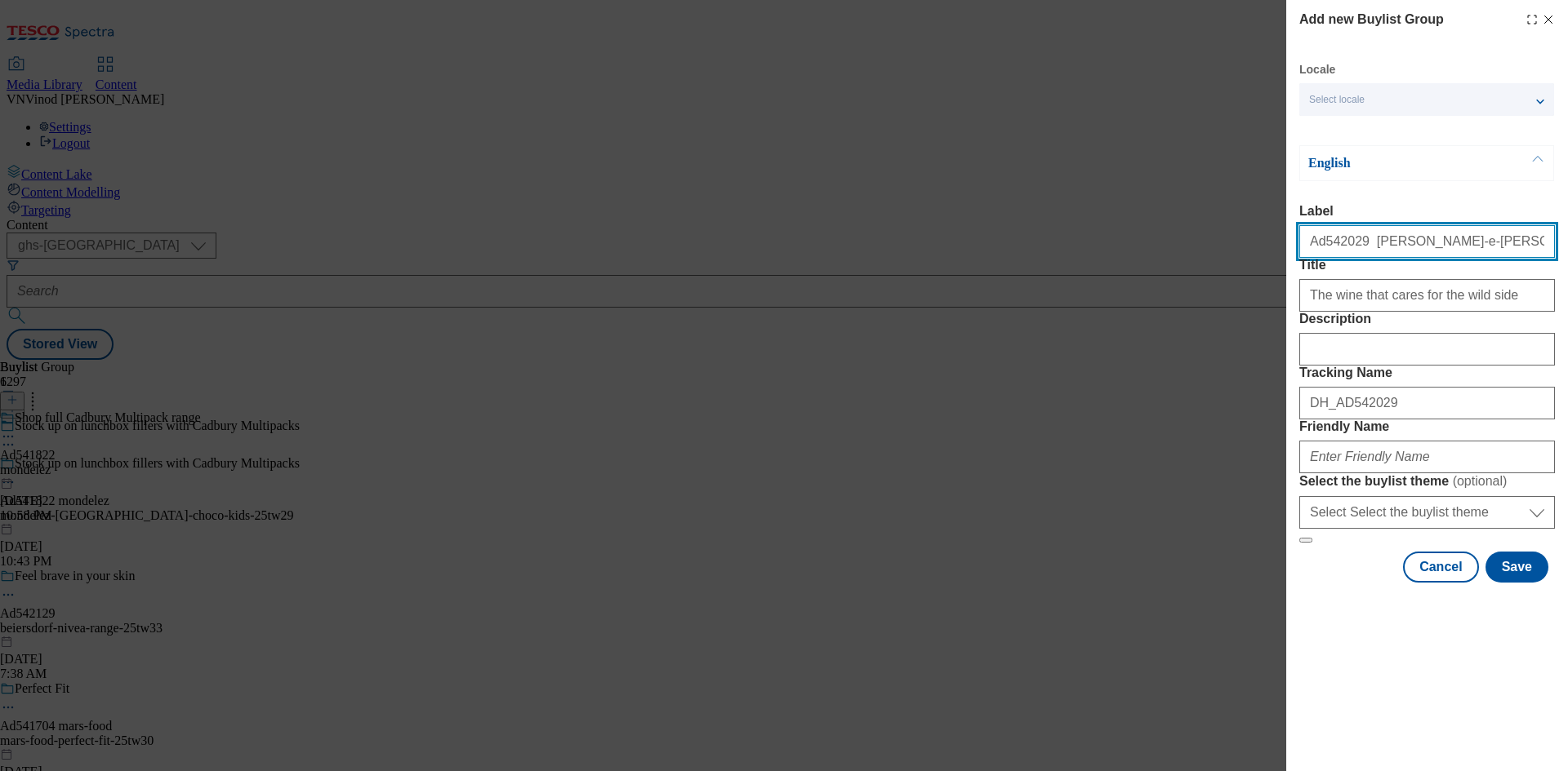
drag, startPoint x: 1420, startPoint y: 256, endPoint x: 1357, endPoint y: 257, distance: 63.0
click at [1357, 257] on input "Ad542029 [PERSON_NAME]-e-[PERSON_NAME]" at bounding box center [1427, 241] width 256 height 33
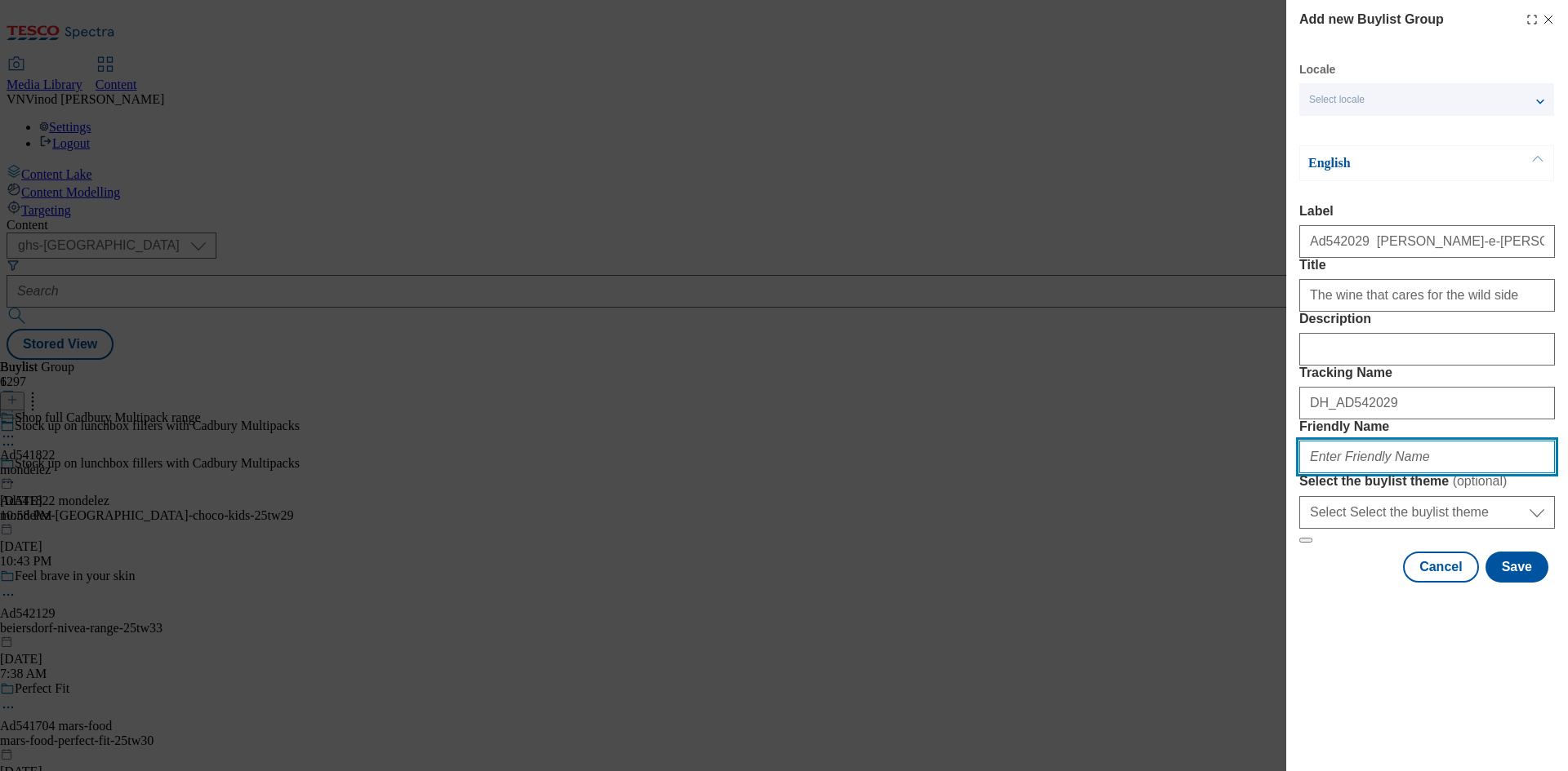
click at [1365, 473] on input "Friendly Name" at bounding box center [1427, 456] width 256 height 33
paste input "[PERSON_NAME]-e-[PERSON_NAME]"
paste input "Altano Rewilding"
click at [1369, 473] on input "[PERSON_NAME]-e-[PERSON_NAME] Rewilding" at bounding box center [1427, 456] width 256 height 33
drag, startPoint x: 1451, startPoint y: 578, endPoint x: 881, endPoint y: 596, distance: 570.3
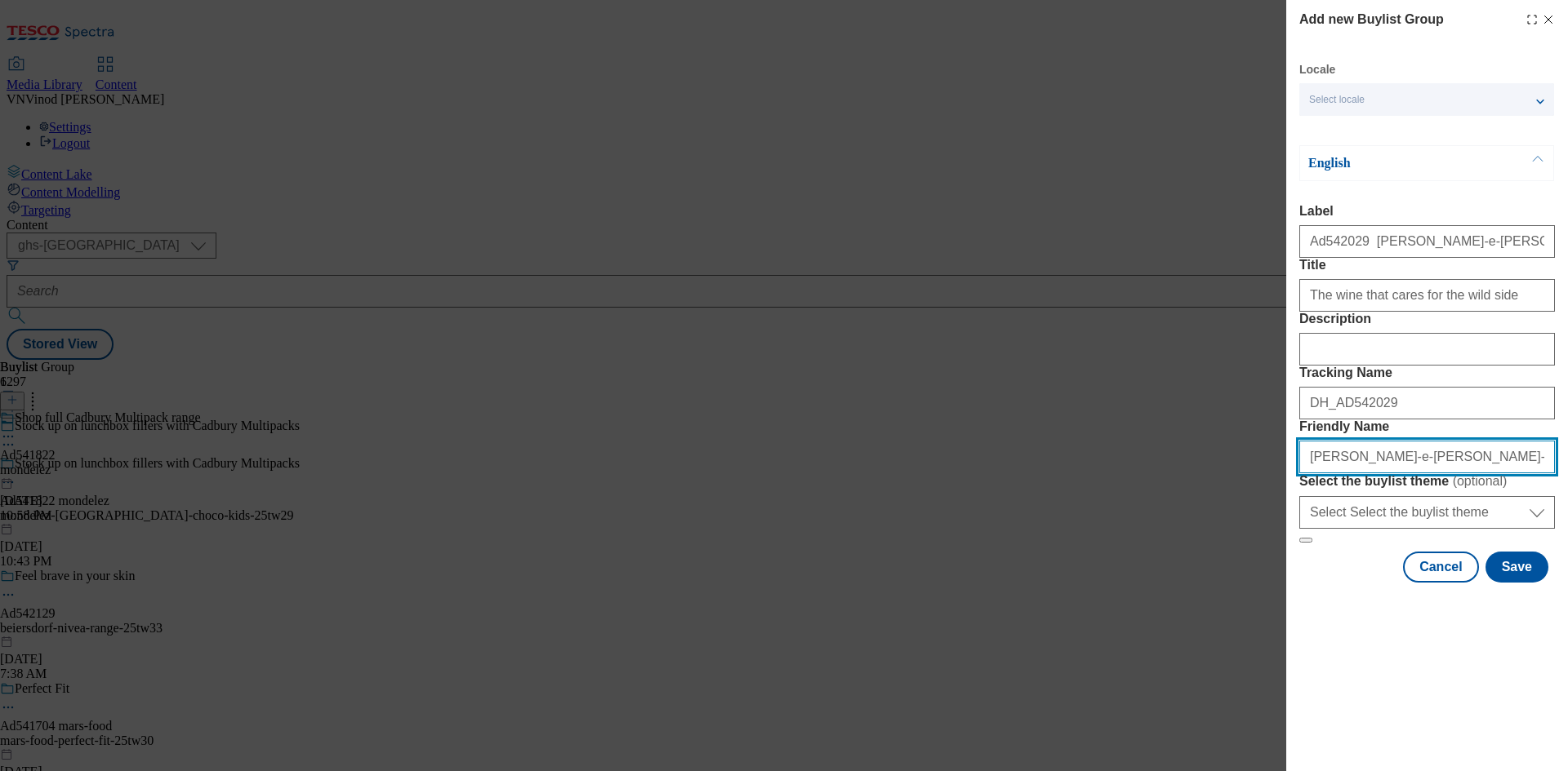
click at [881, 596] on div "Add new Buylist Group Locale Select locale English Welsh English Label Ad542029…" at bounding box center [784, 386] width 1568 height 771
type input "[PERSON_NAME]-e-[PERSON_NAME]-25tw33"
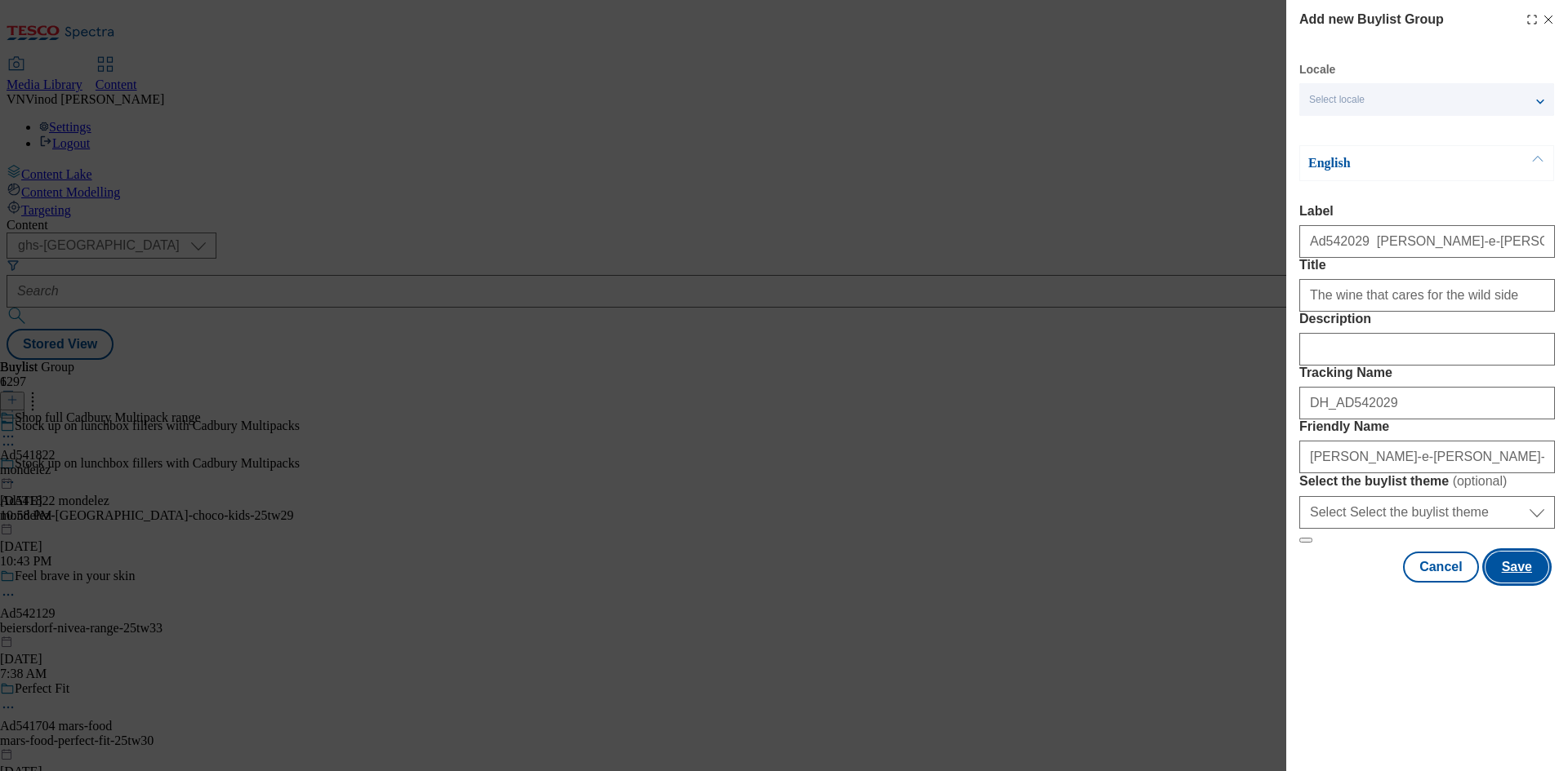
click at [1518, 582] on button "Save" at bounding box center [1517, 567] width 63 height 31
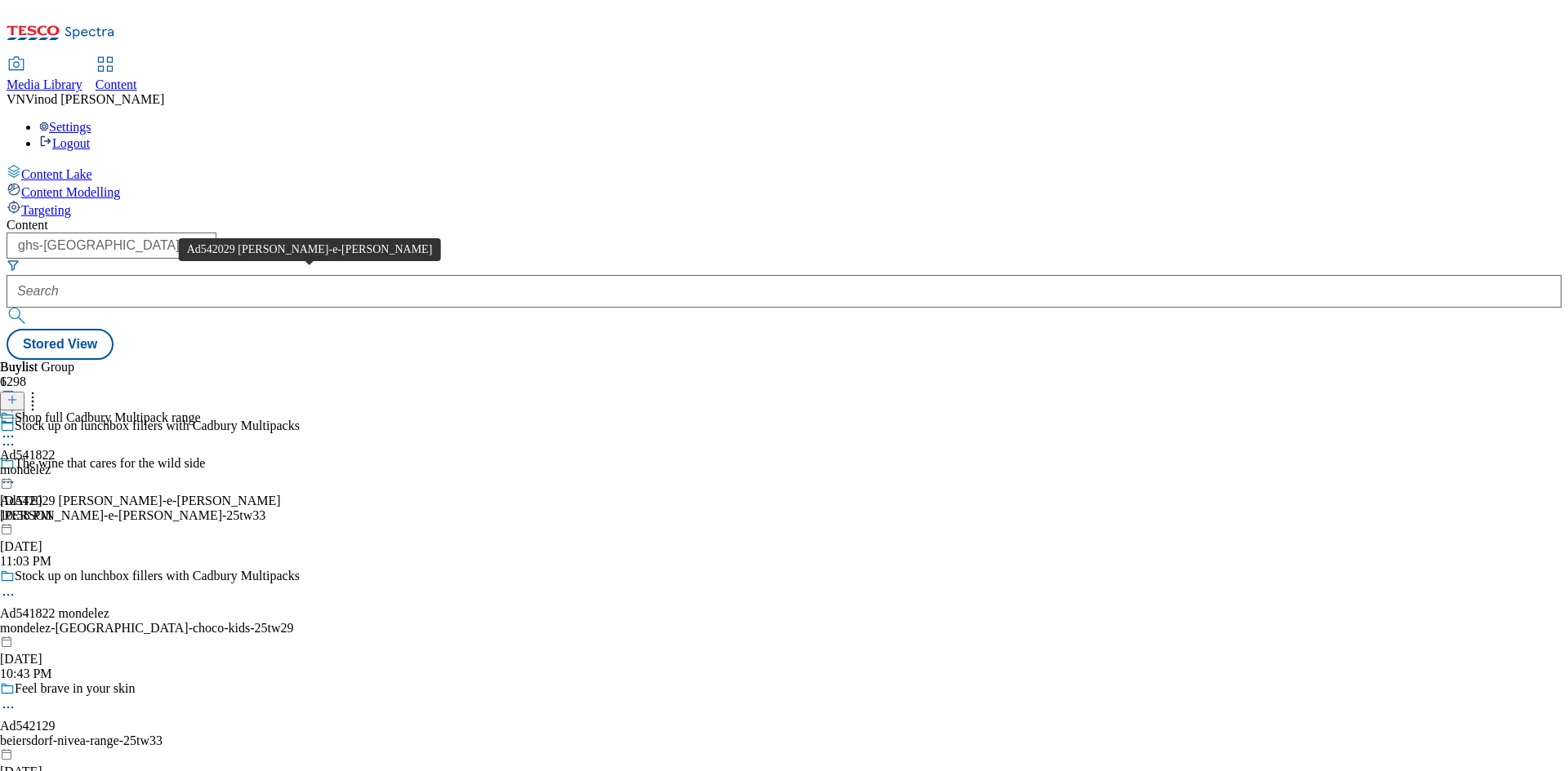
click at [281, 494] on div "Ad542029 [PERSON_NAME]-e-[PERSON_NAME]" at bounding box center [140, 501] width 281 height 15
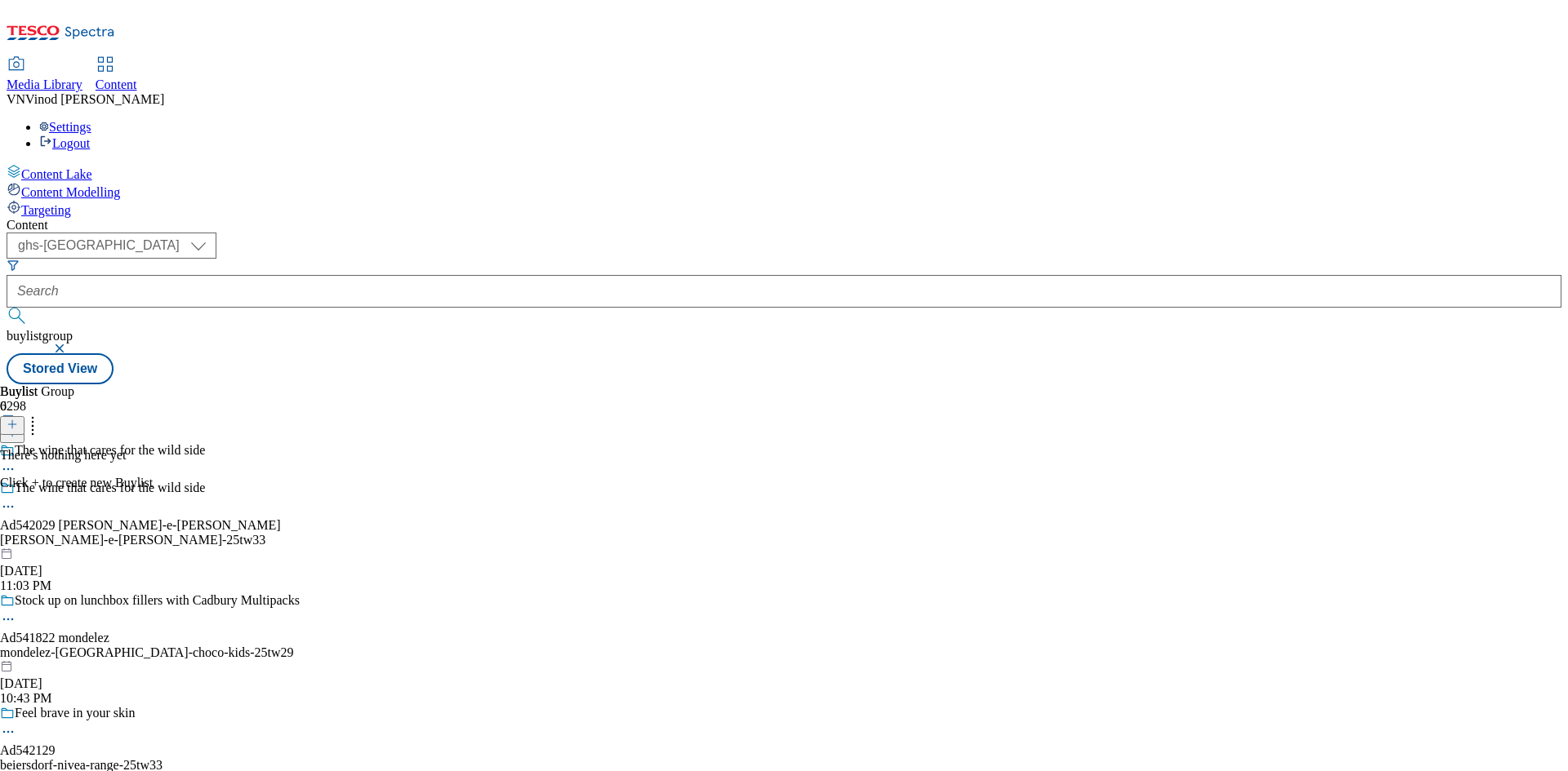
click at [12, 420] on line at bounding box center [12, 424] width 0 height 8
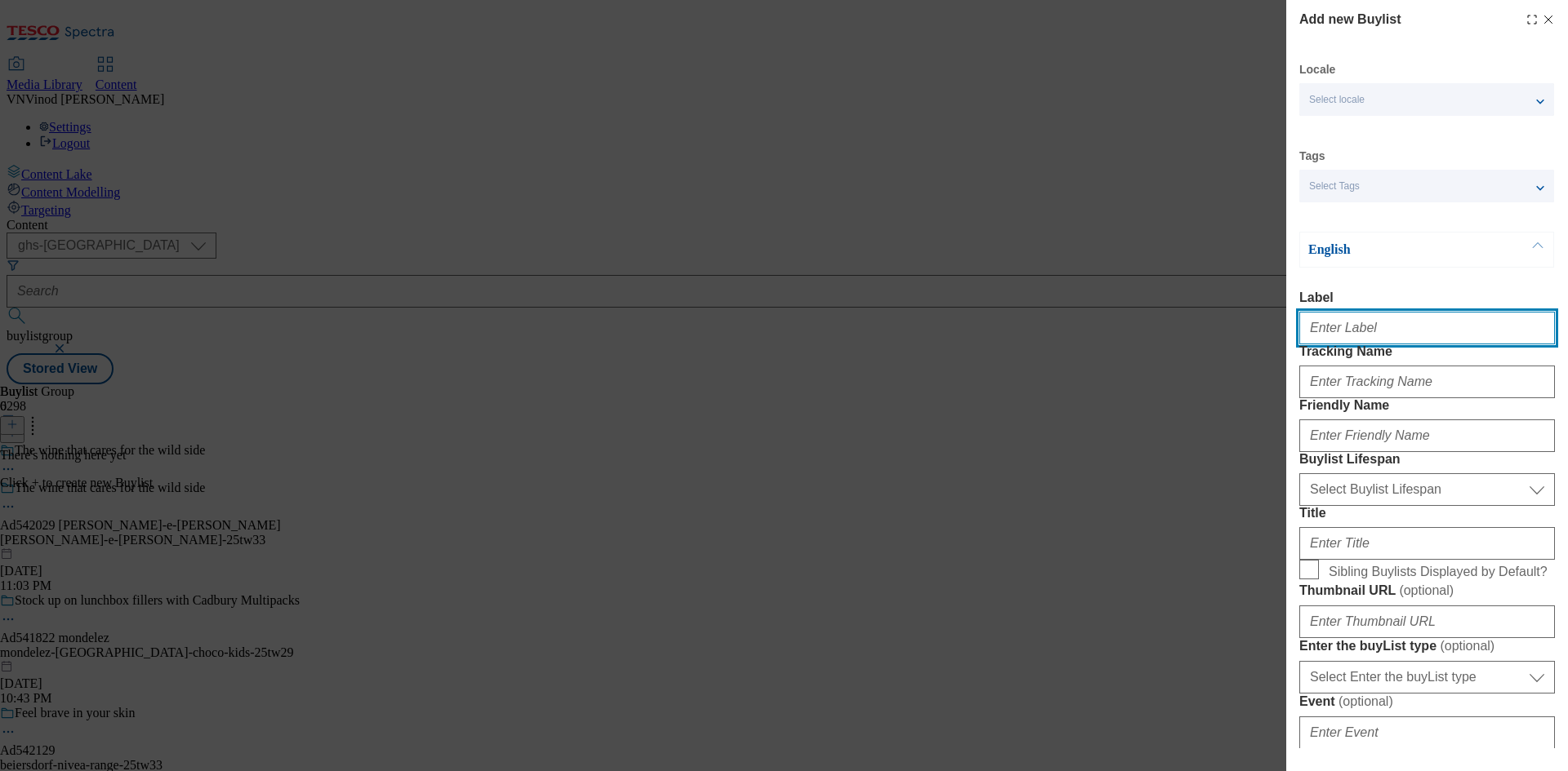
click at [1344, 335] on input "Label" at bounding box center [1427, 328] width 256 height 33
paste input "[PERSON_NAME]-e-[PERSON_NAME]-25tw33"
paste input "542029"
type input "Ad542029"
drag, startPoint x: 1362, startPoint y: 336, endPoint x: 1280, endPoint y: 338, distance: 82.0
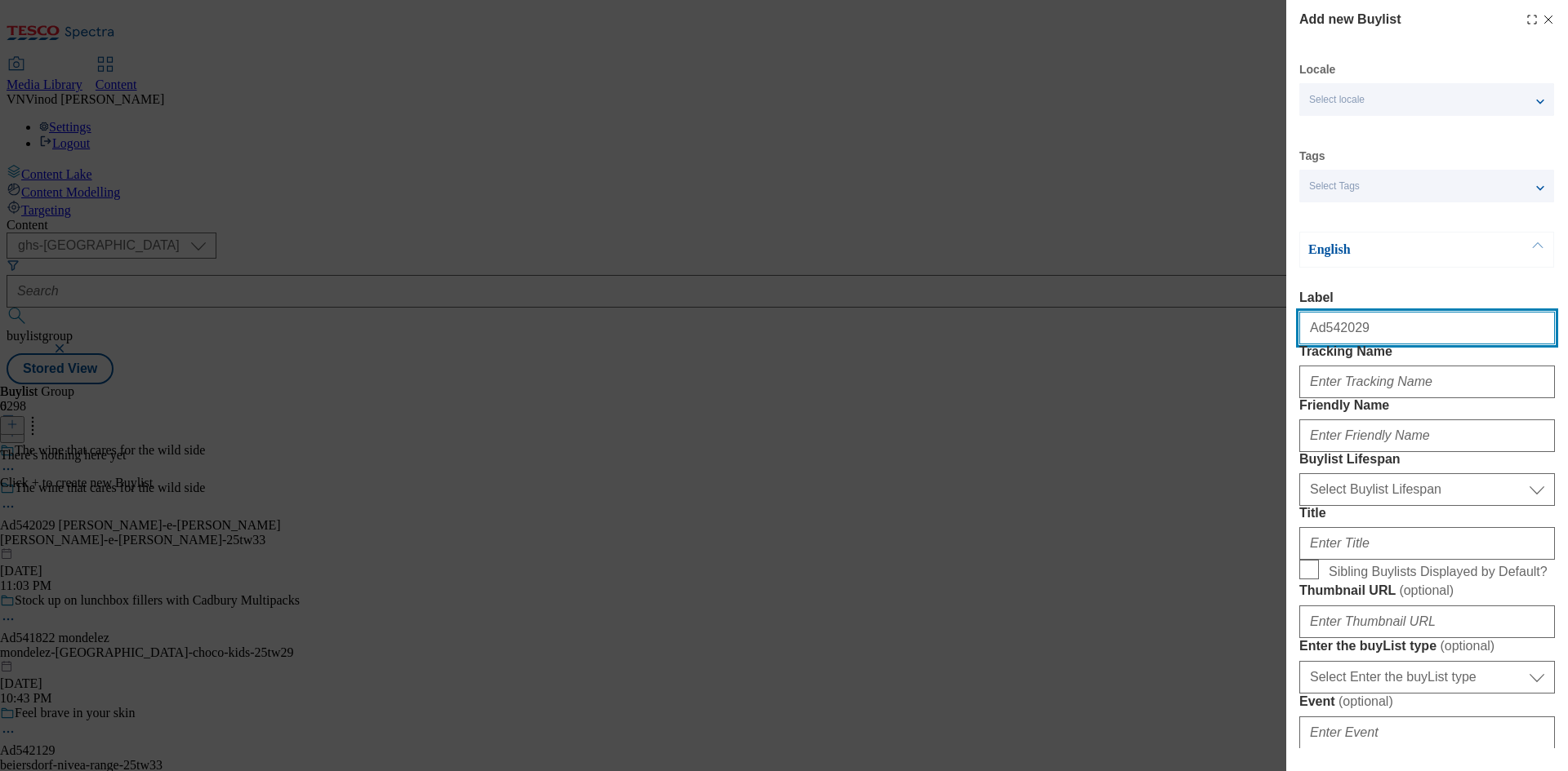
click at [1280, 338] on div "Add new Buylist Locale Select locale English Welsh Tags Select Tags fnf marketp…" at bounding box center [784, 386] width 1568 height 771
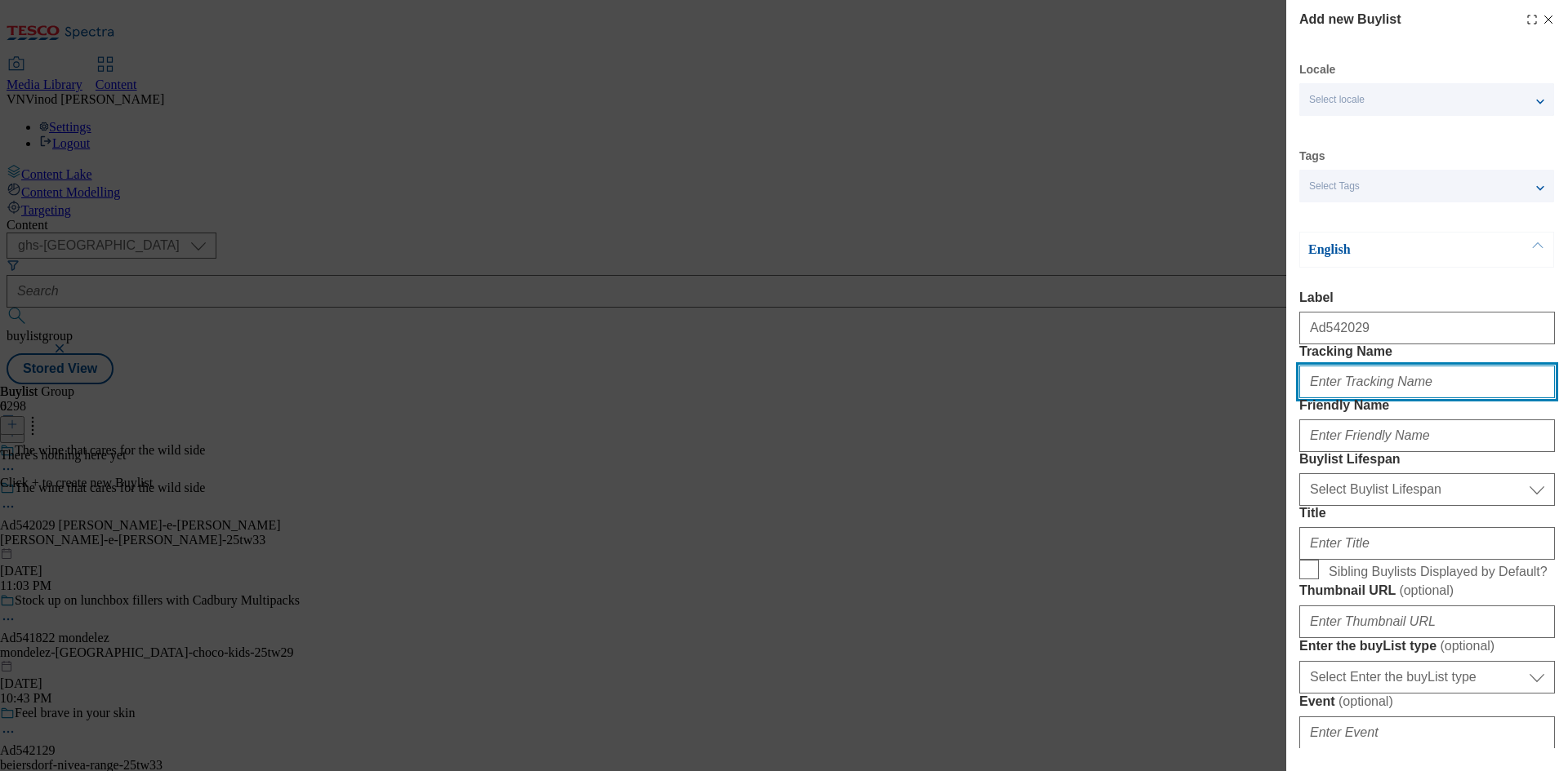
click at [1363, 399] on input "Tracking Name" at bounding box center [1427, 382] width 256 height 33
paste input "Ad542029"
drag, startPoint x: 1339, startPoint y: 414, endPoint x: 1370, endPoint y: 450, distance: 47.5
click at [1344, 399] on input "DH_ADAd542029" at bounding box center [1427, 382] width 256 height 33
type input "DH_AD542029"
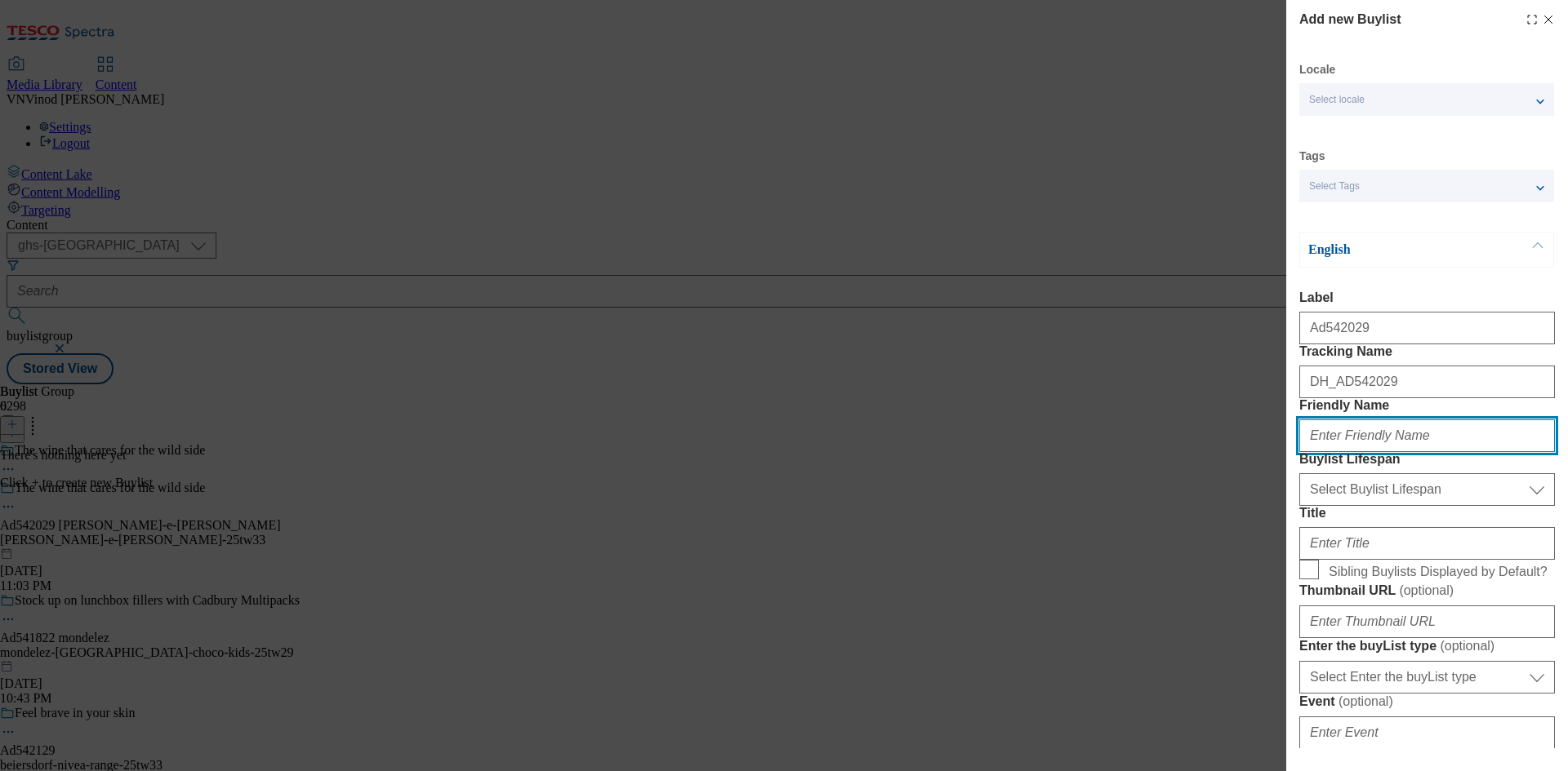
click at [1364, 452] on input "Friendly Name" at bounding box center [1427, 435] width 256 height 33
paste input "[PERSON_NAME]-e-[PERSON_NAME]"
type input "[PERSON_NAME]-e-[PERSON_NAME]"
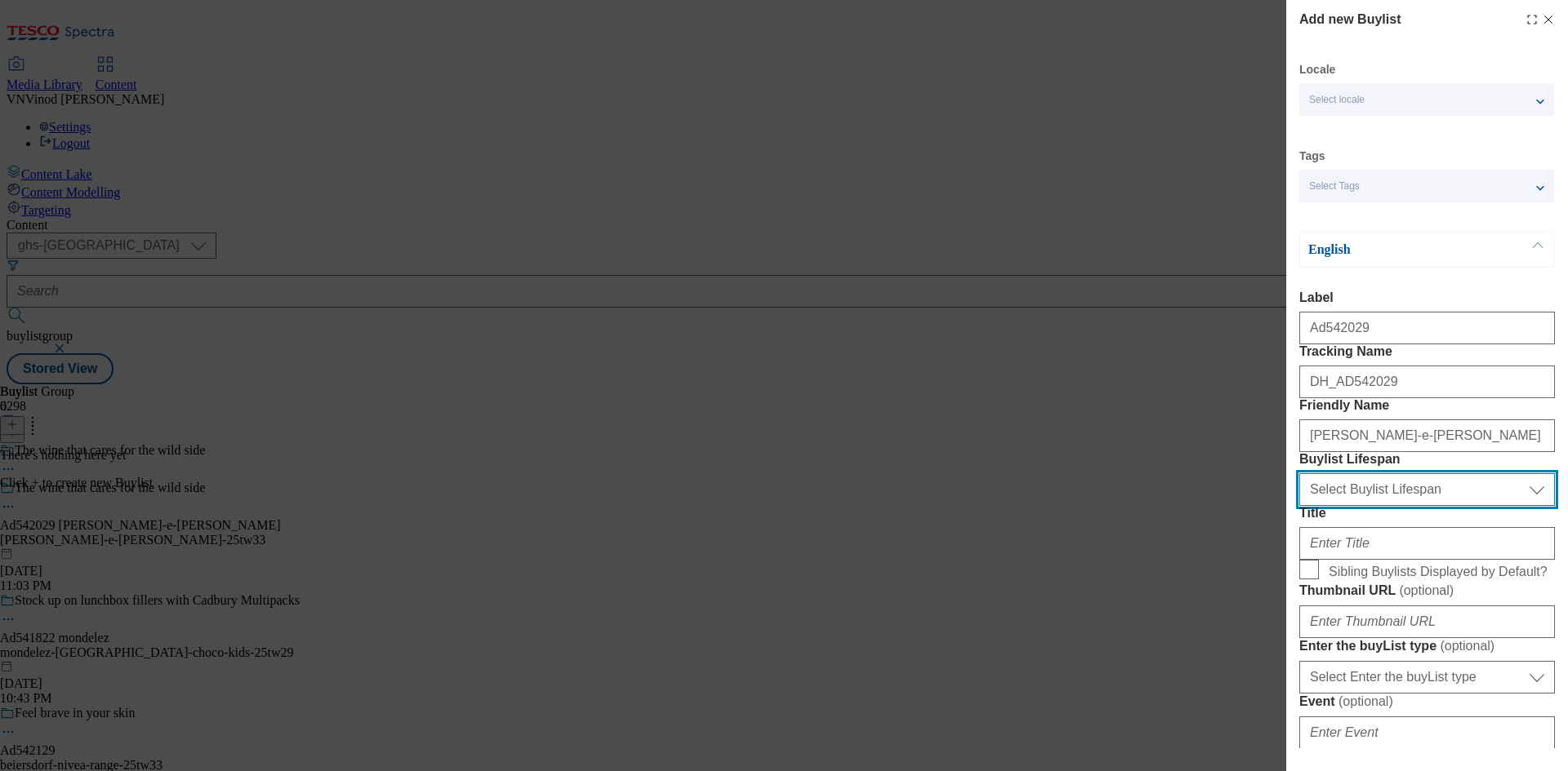
click at [1406, 506] on select "Select Buylist Lifespan evergreen seasonal tactical" at bounding box center [1427, 489] width 256 height 33
select select "tactical"
click at [1299, 506] on select "Select Buylist Lifespan evergreen seasonal tactical" at bounding box center [1427, 489] width 256 height 33
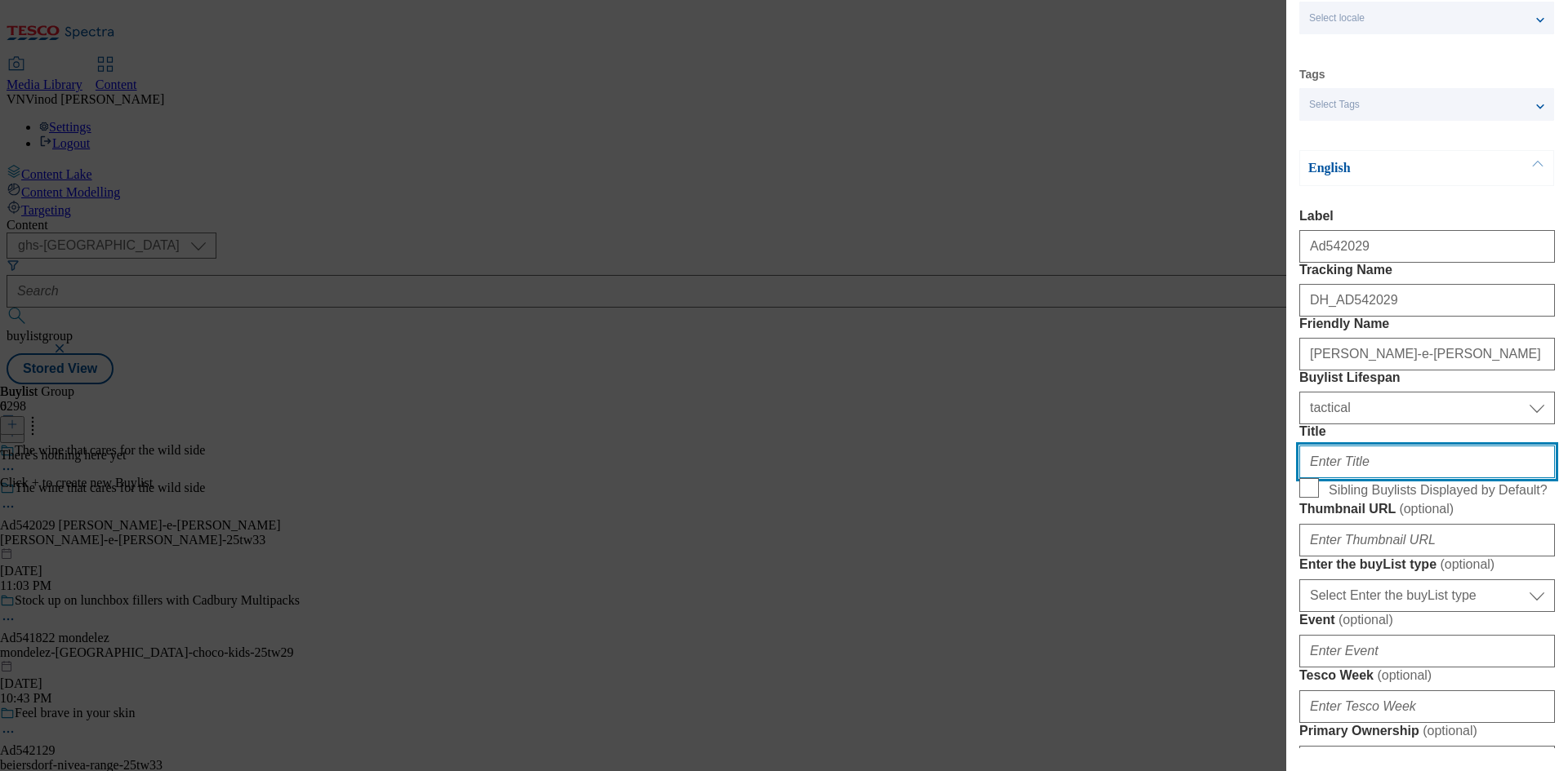
click at [1382, 478] on input "Title" at bounding box center [1427, 461] width 256 height 33
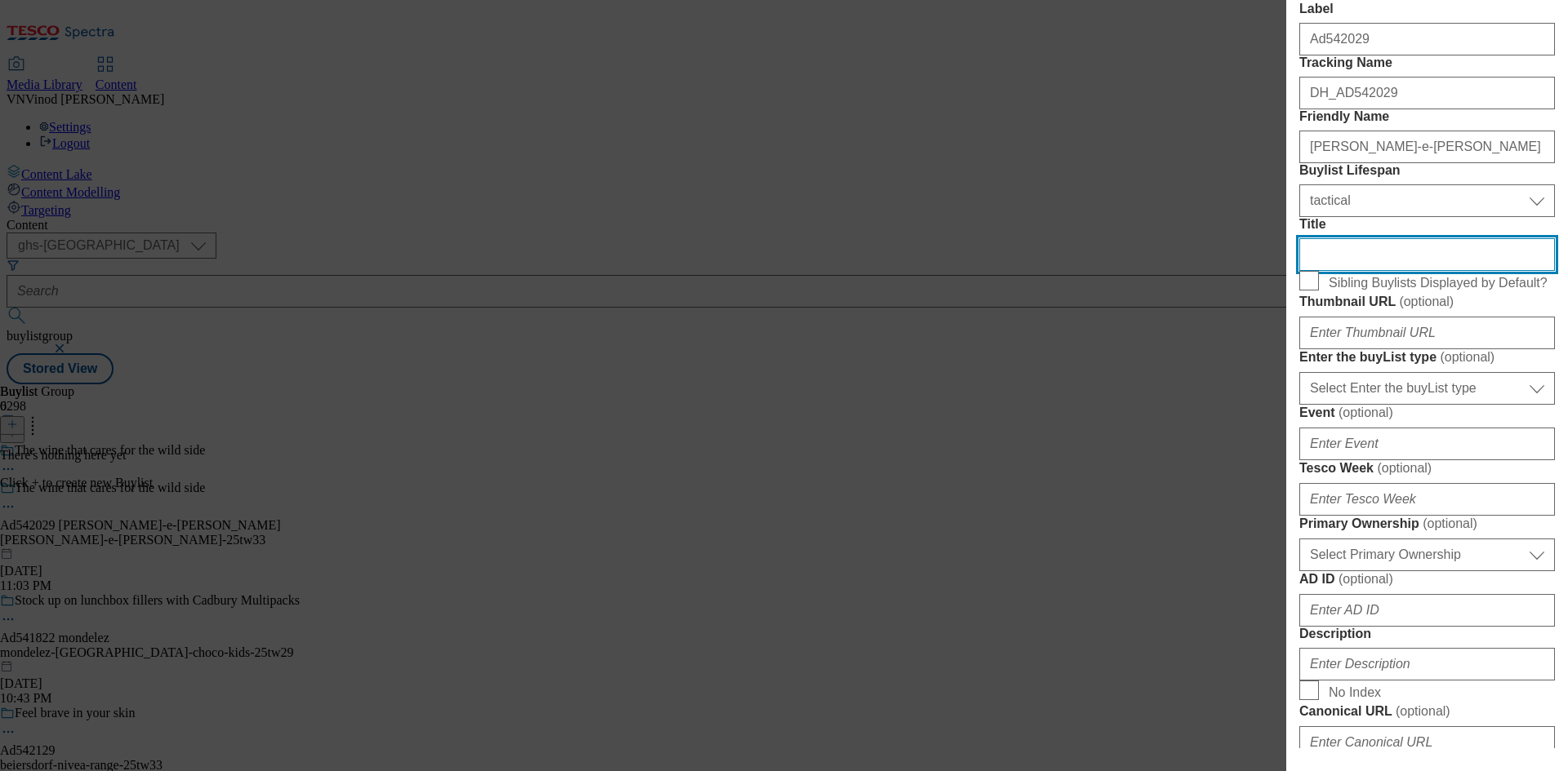
scroll to position [327, 0]
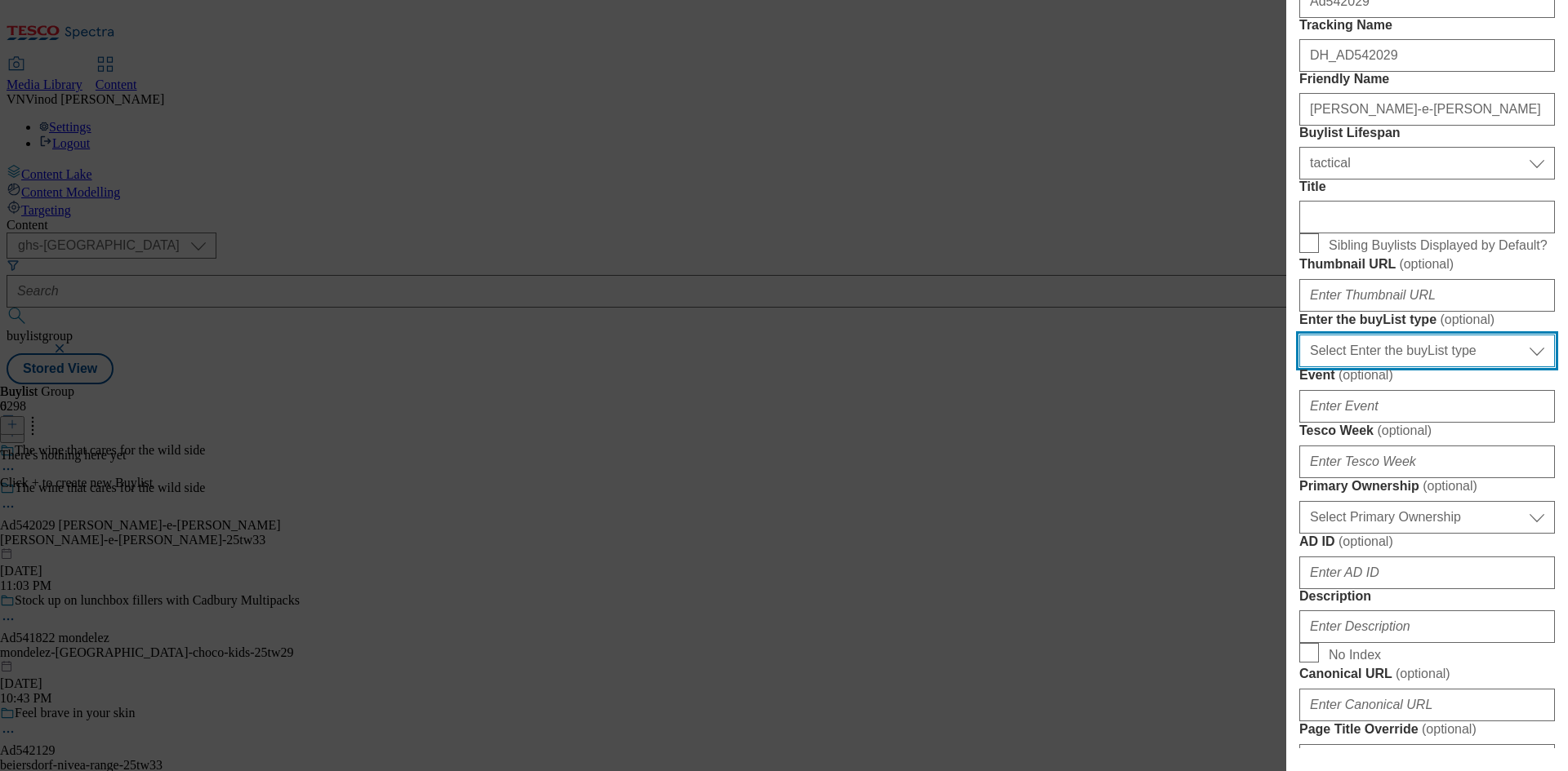
click at [1395, 368] on select "Select Enter the buyList type event supplier funded long term >4 weeks supplier…" at bounding box center [1427, 351] width 256 height 33
select select "supplier funded short term 1-3 weeks"
click at [1299, 368] on select "Select Enter the buyList type event supplier funded long term >4 weeks supplier…" at bounding box center [1427, 351] width 256 height 33
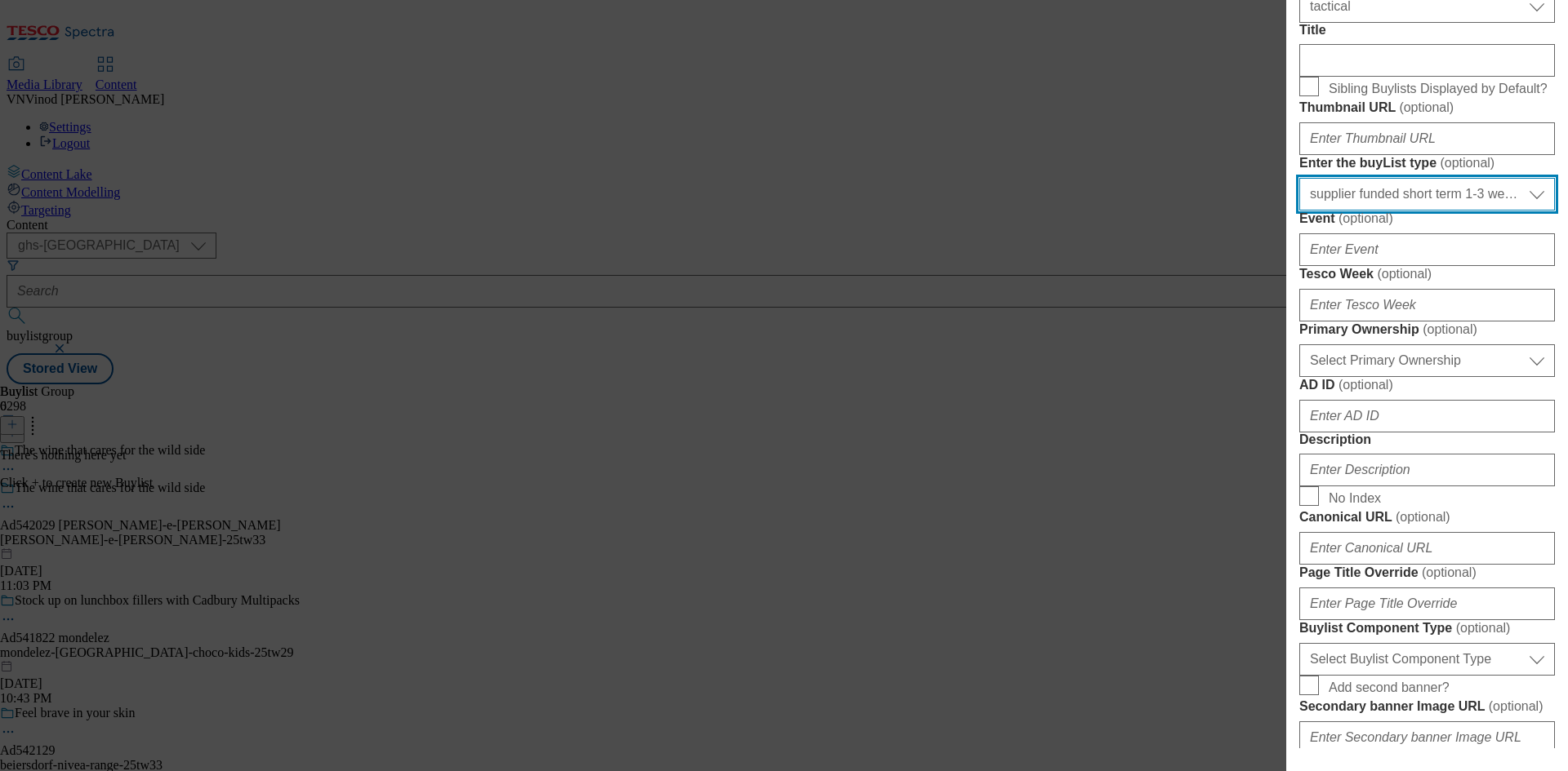
scroll to position [490, 0]
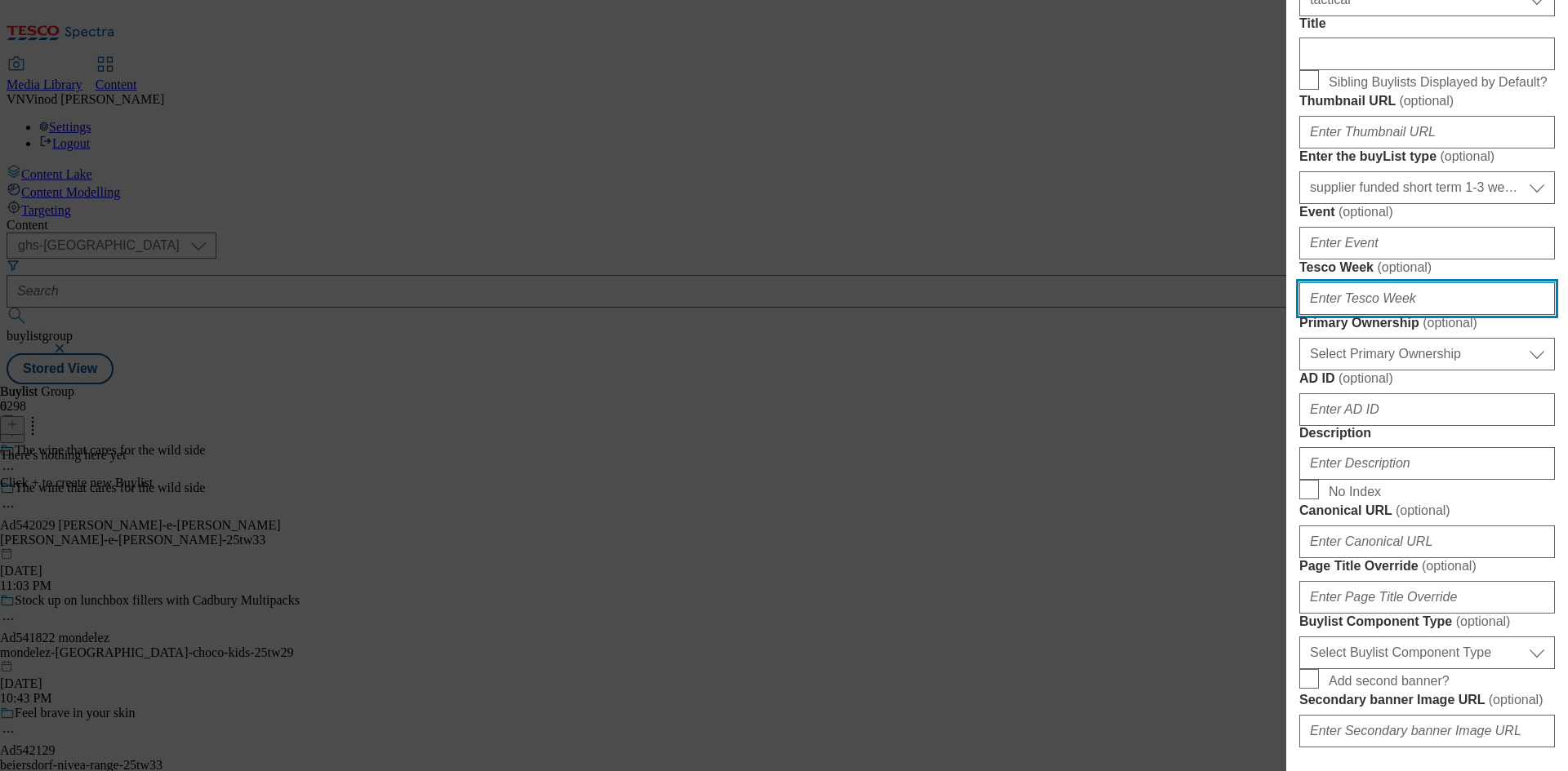
click at [1380, 315] on input "Tesco Week ( optional )" at bounding box center [1427, 299] width 256 height 33
type input "33"
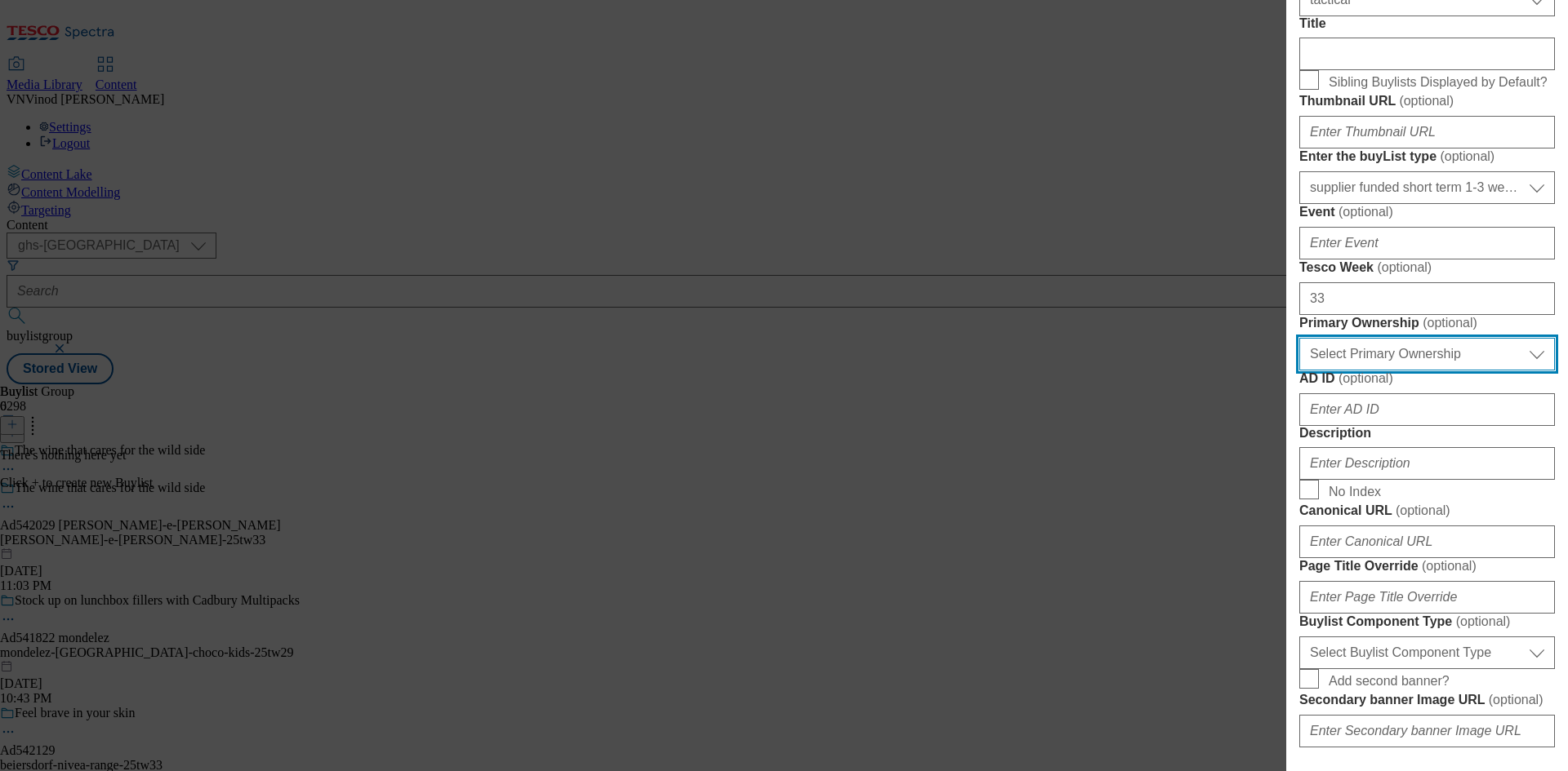
click at [1383, 371] on select "Select Primary Ownership [PERSON_NAME]" at bounding box center [1427, 354] width 256 height 33
select select "dunnhumby"
click at [1299, 371] on select "Select Primary Ownership [PERSON_NAME]" at bounding box center [1427, 354] width 256 height 33
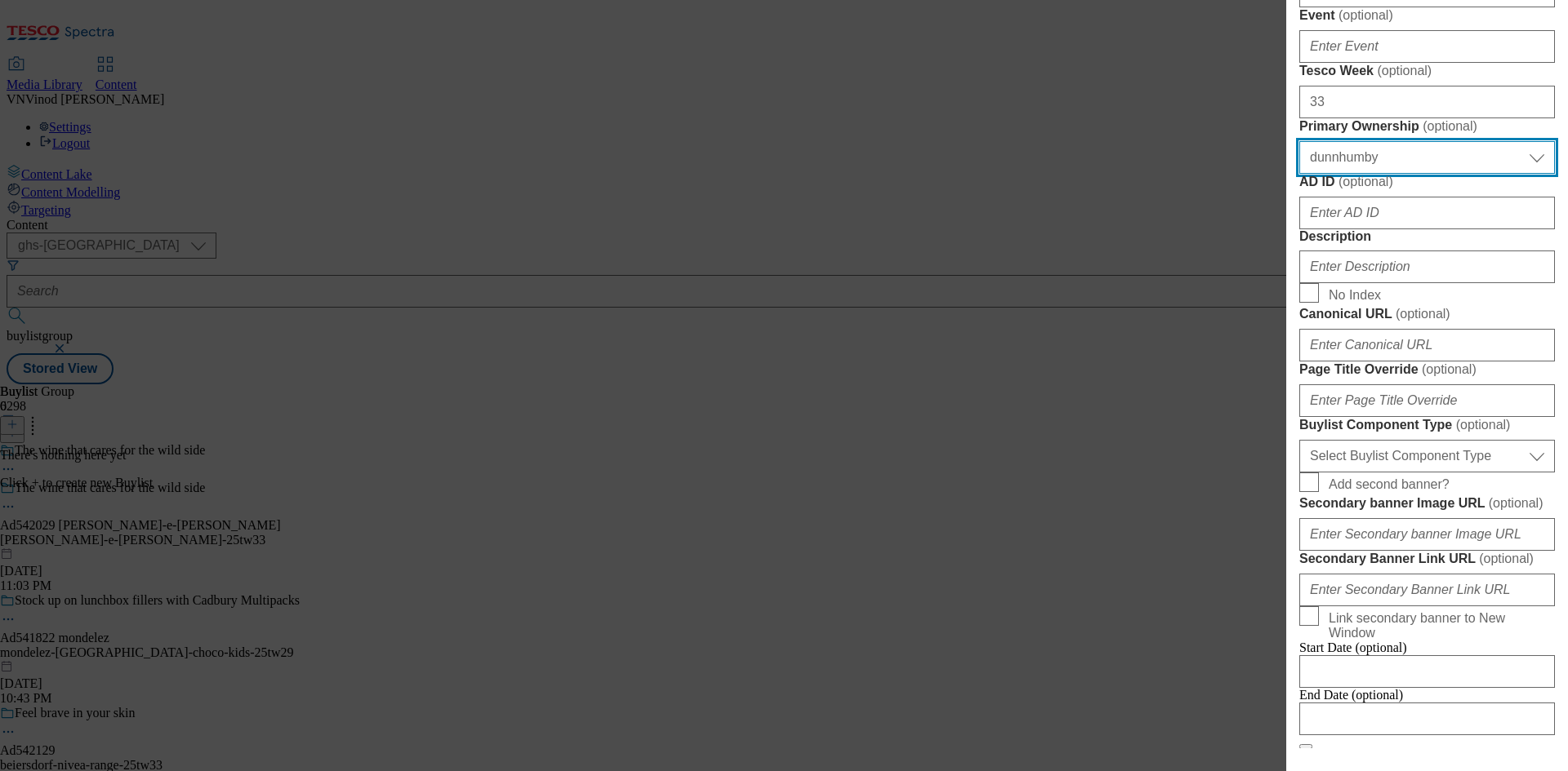
scroll to position [735, 0]
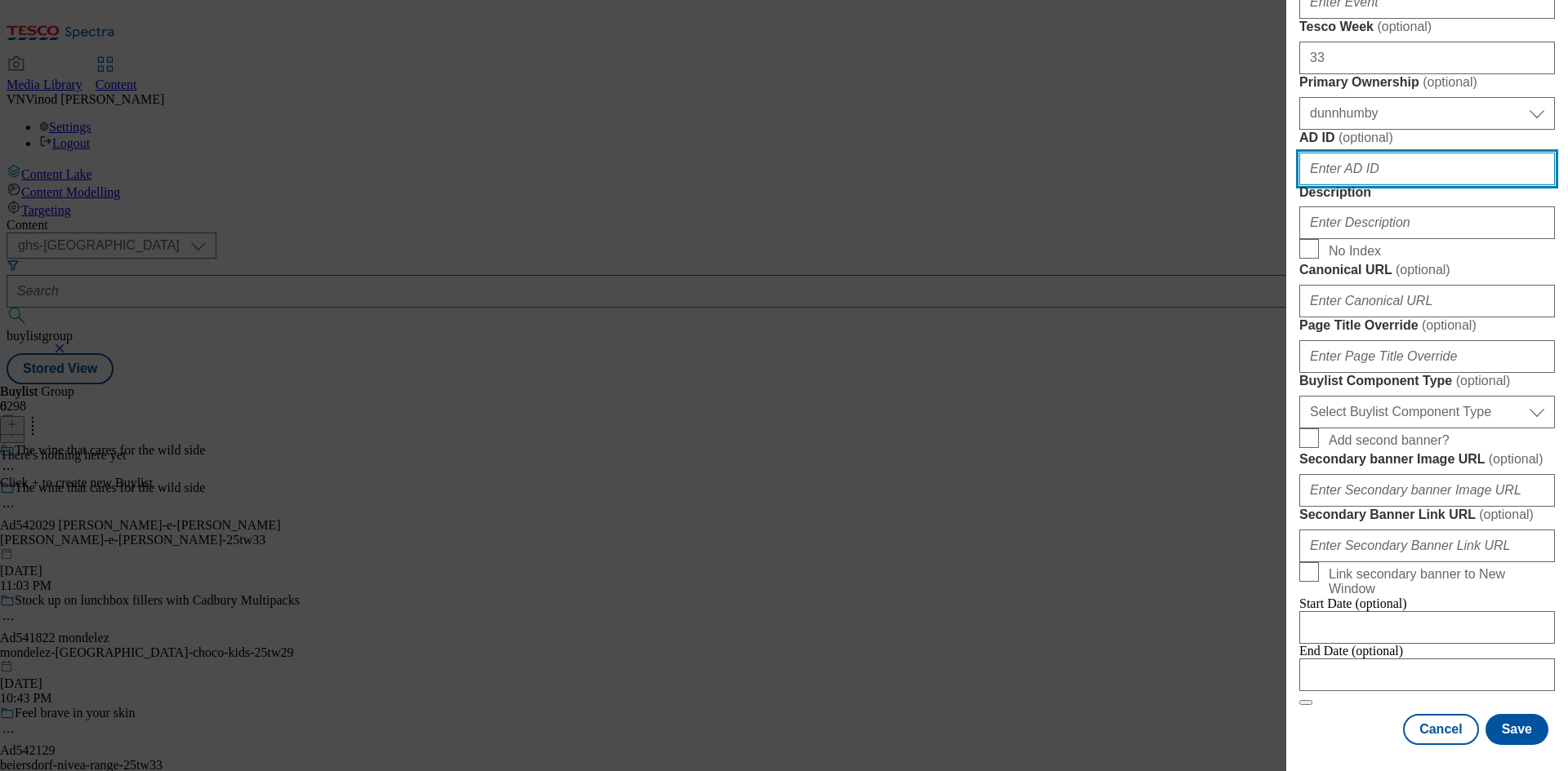
click at [1387, 186] on input "AD ID ( optional )" at bounding box center [1427, 169] width 256 height 33
paste input "542029"
type input "542029"
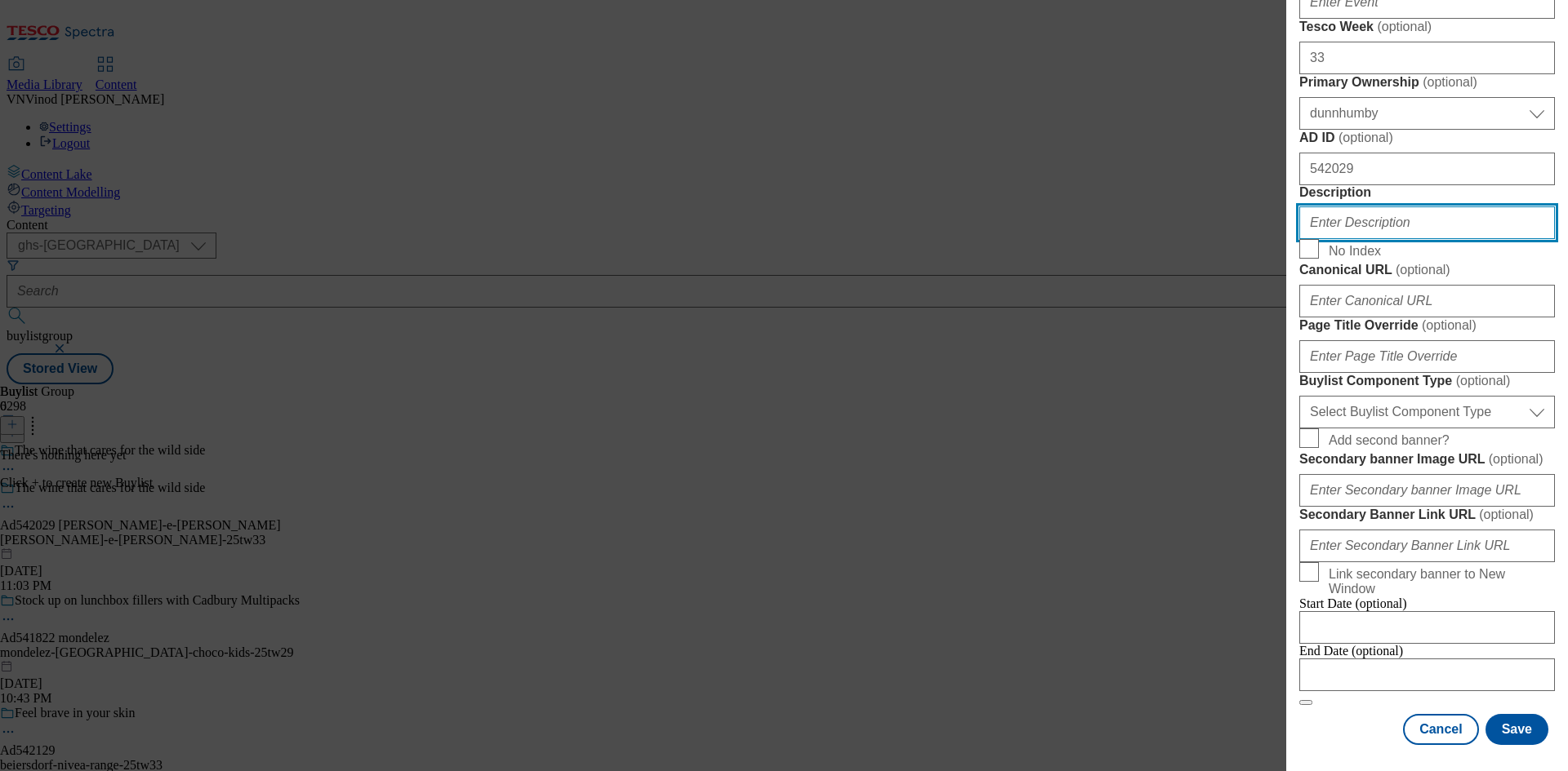
click at [1370, 239] on input "Description" at bounding box center [1427, 222] width 256 height 33
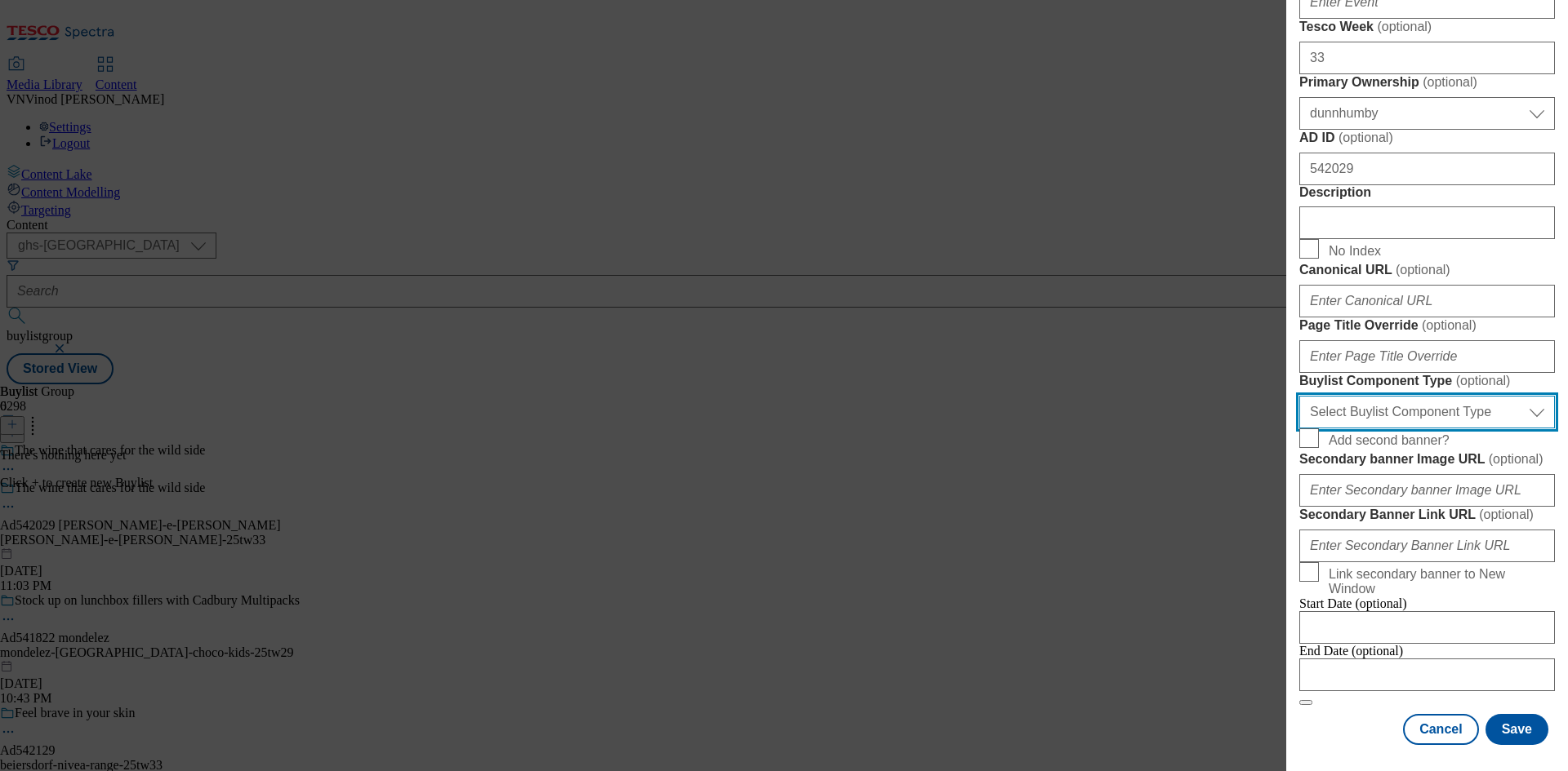
click at [1434, 428] on select "Select Buylist Component Type Banner Competition Header Meal" at bounding box center [1427, 412] width 256 height 33
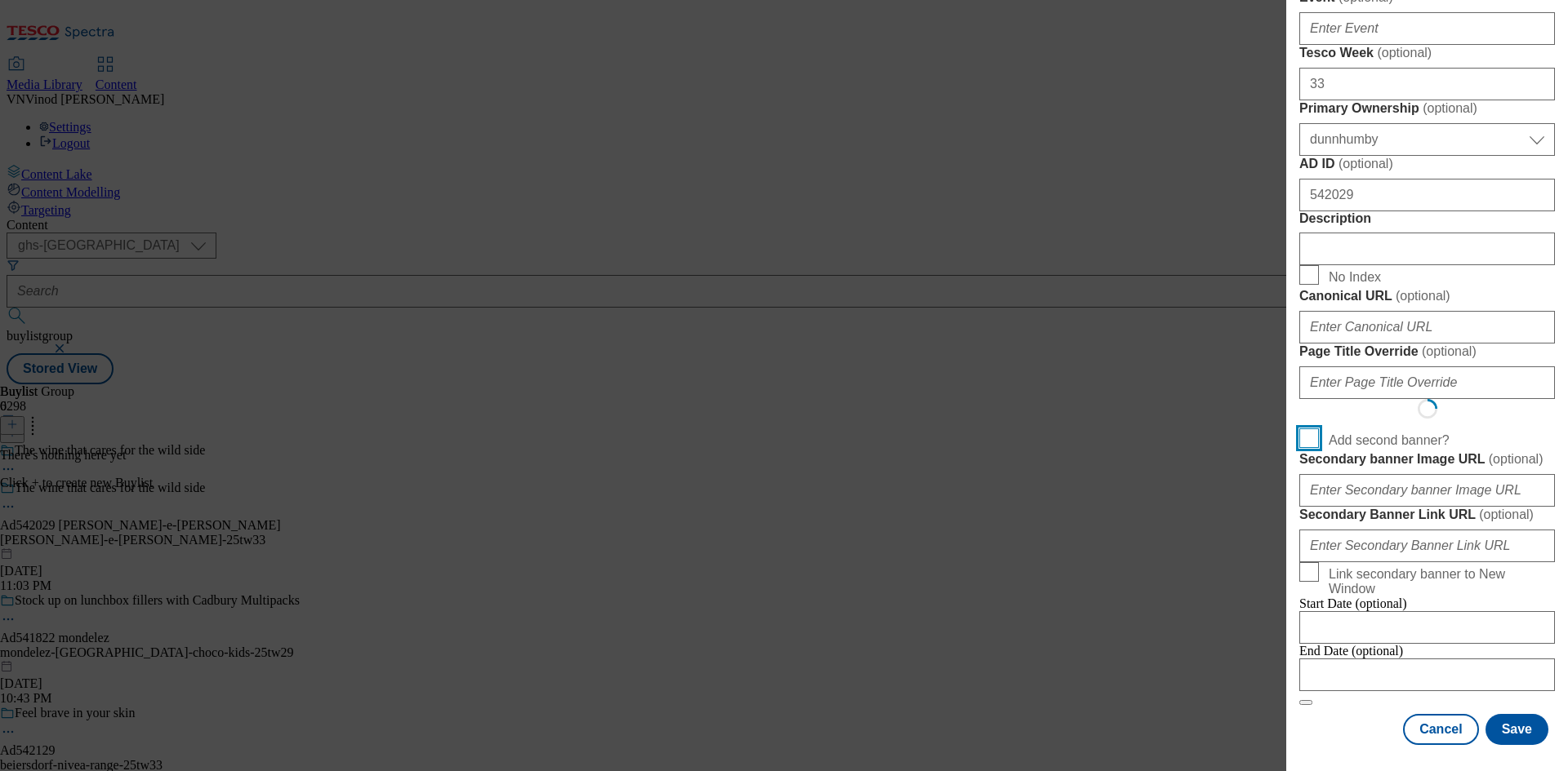
select select "Banner"
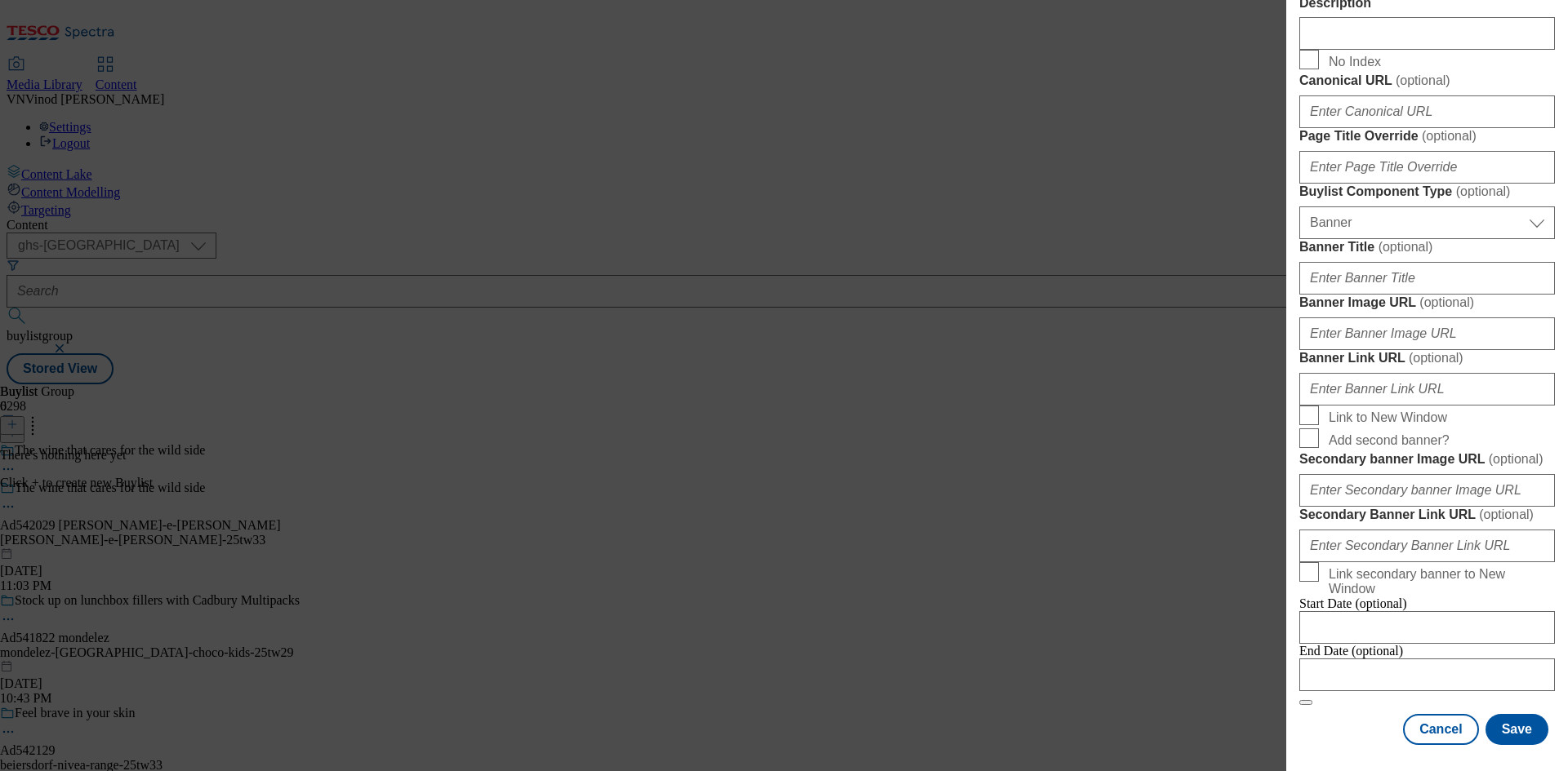
scroll to position [1618, 0]
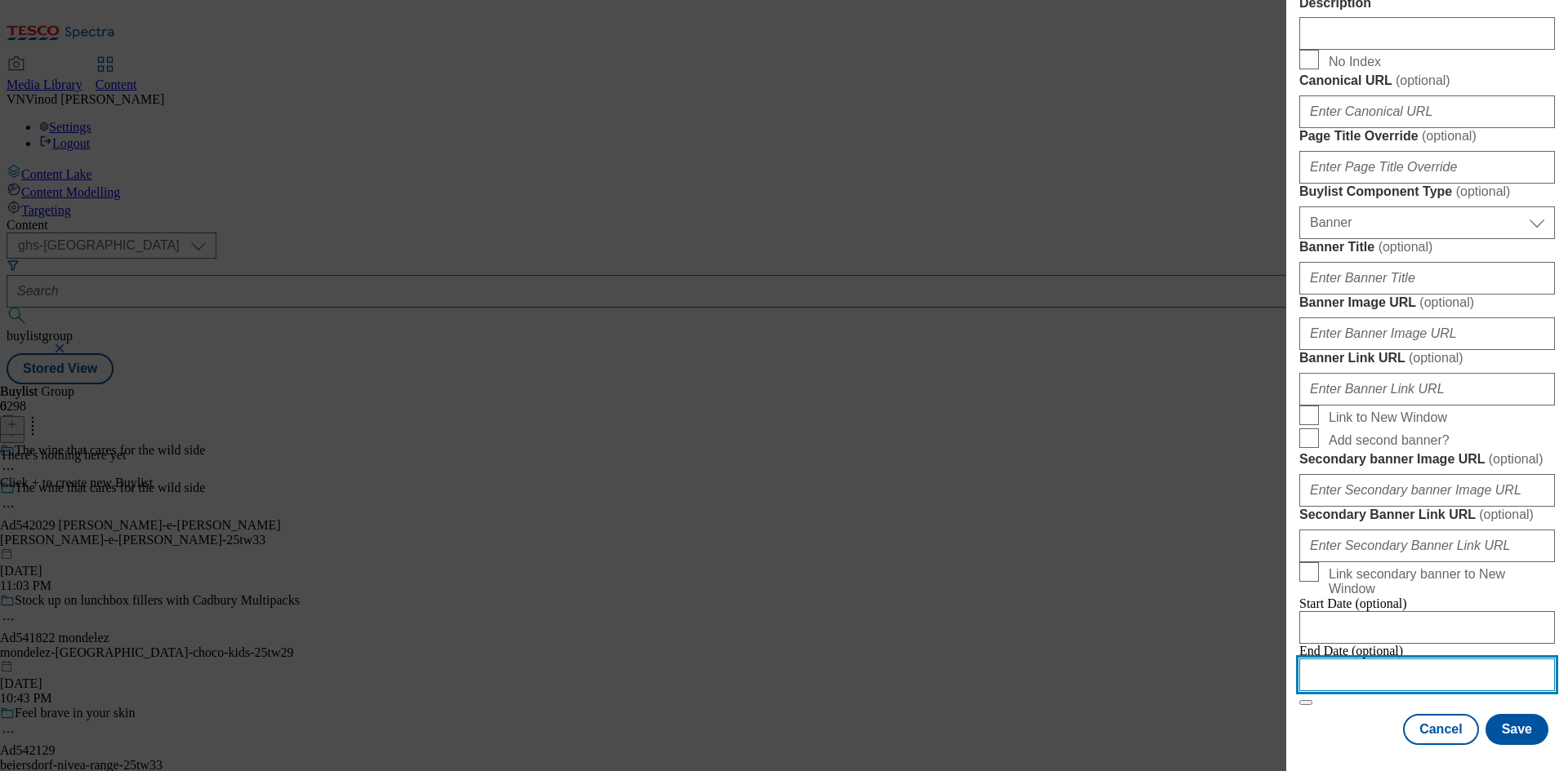
click at [1399, 667] on input "Modal" at bounding box center [1427, 675] width 256 height 33
select select "2025"
select select "September"
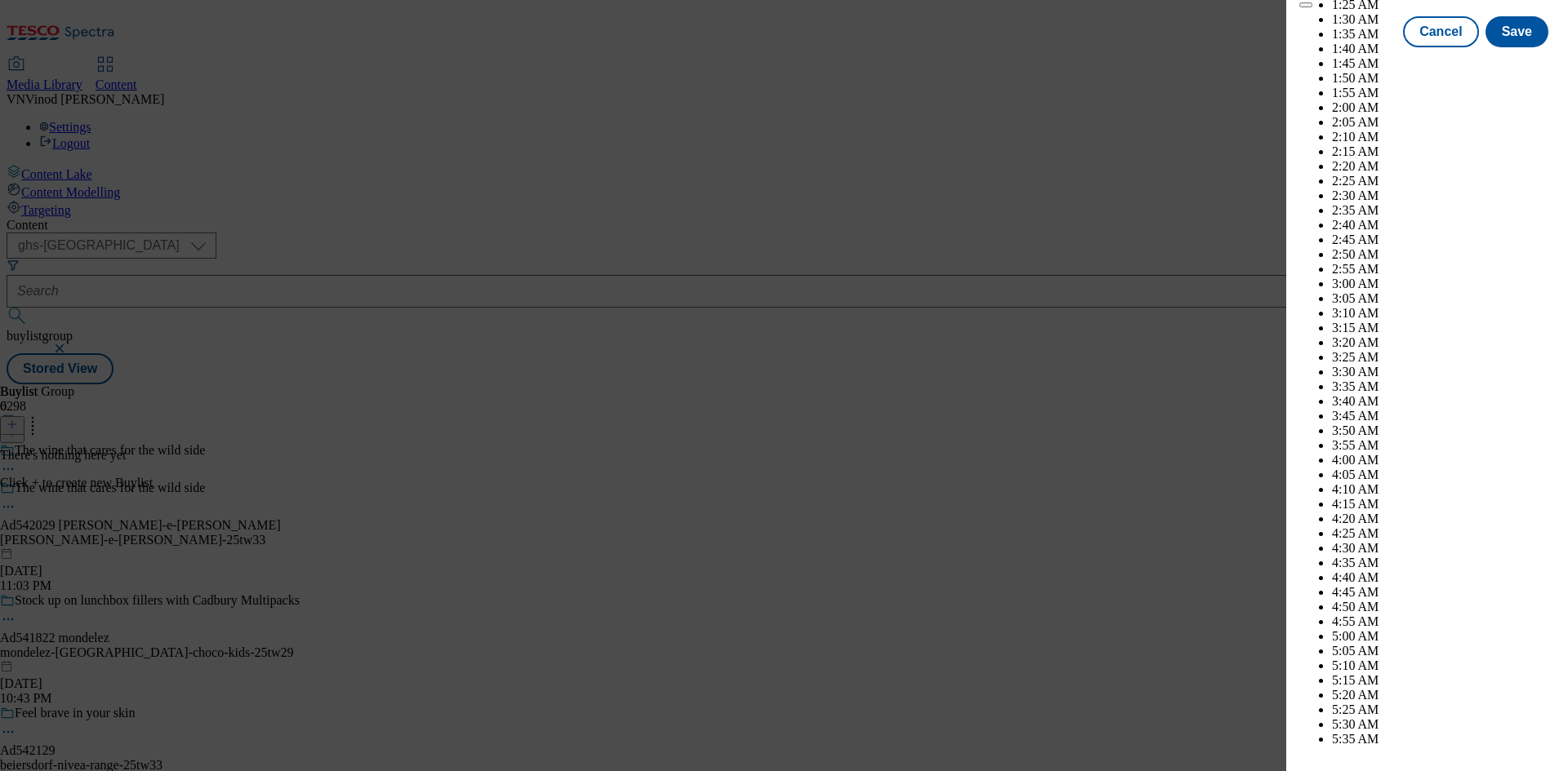
scroll to position [8362, 0]
select select "2026"
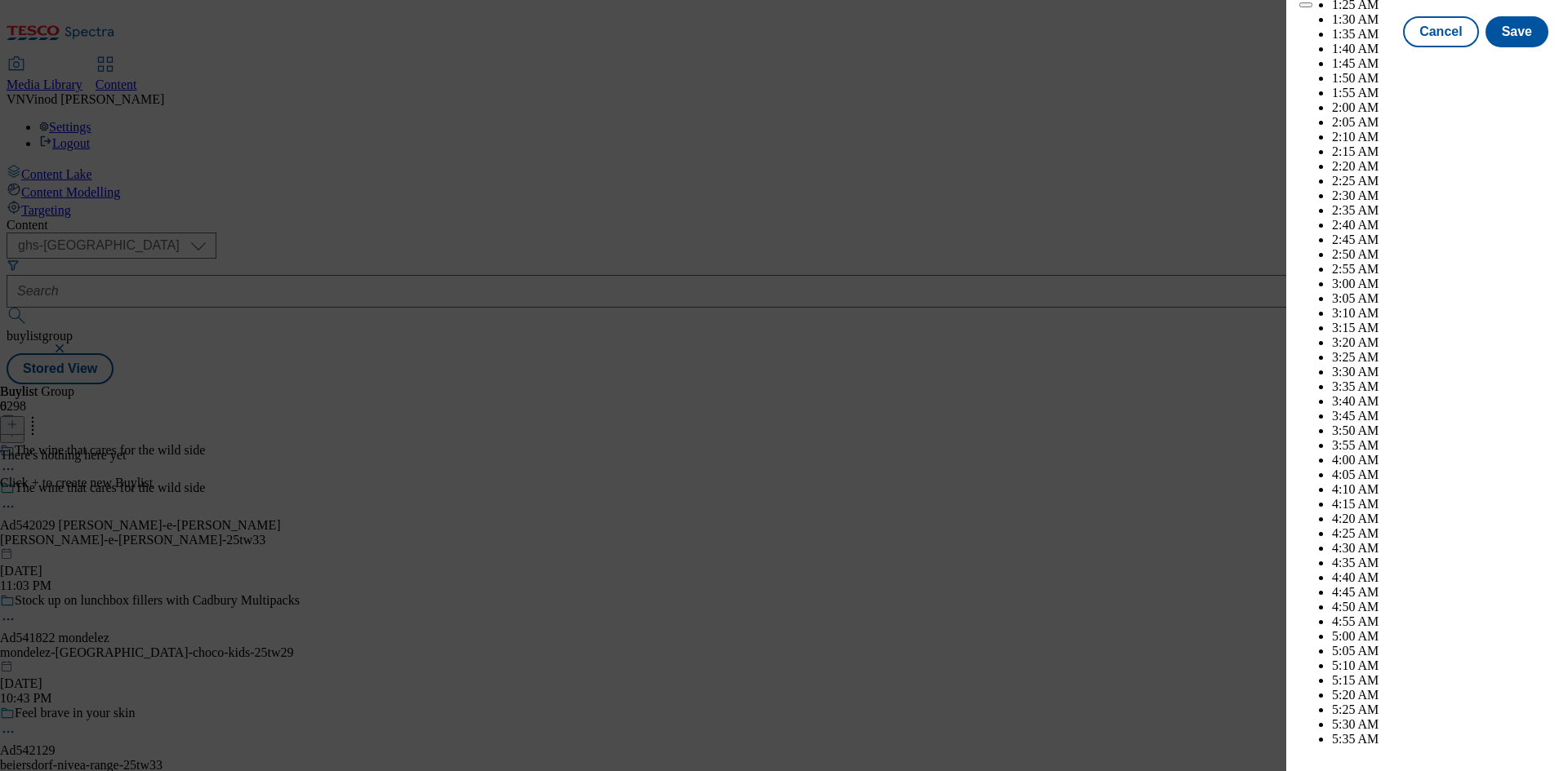
select select "January"
click at [1506, 62] on button "Save" at bounding box center [1517, 46] width 63 height 31
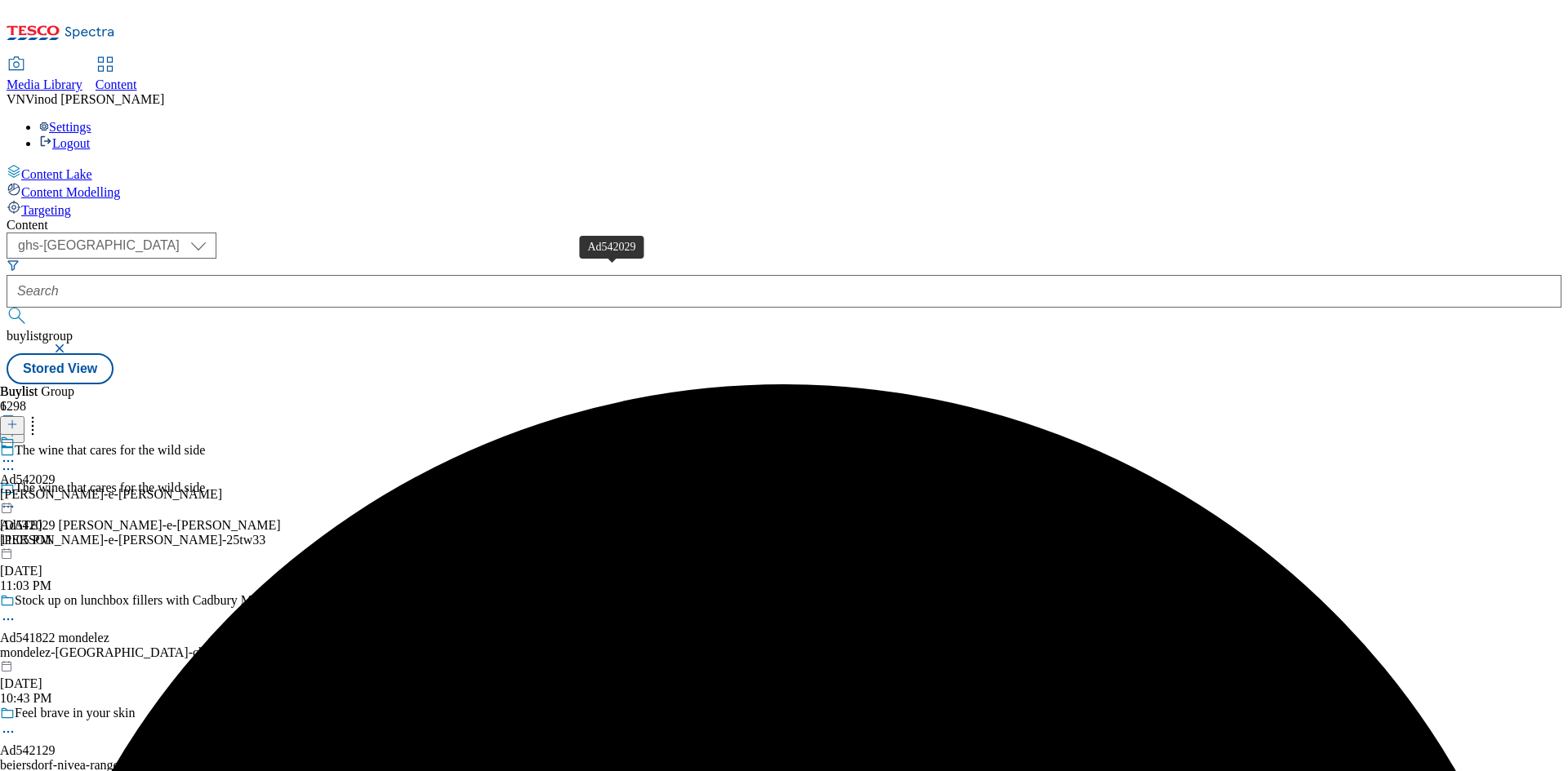
click at [55, 472] on div "Ad542029" at bounding box center [27, 480] width 55 height 15
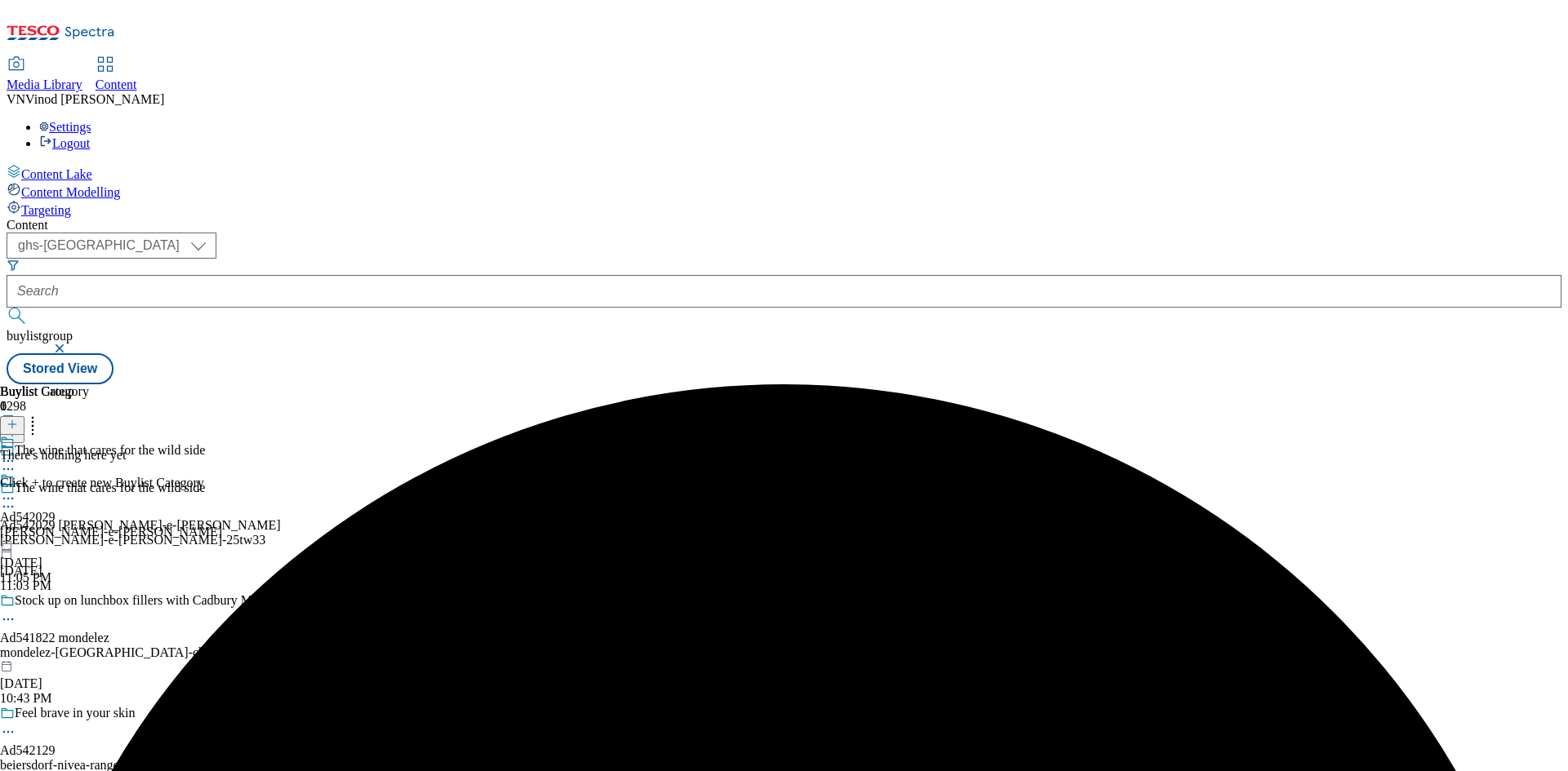
click at [12, 420] on line at bounding box center [12, 424] width 0 height 8
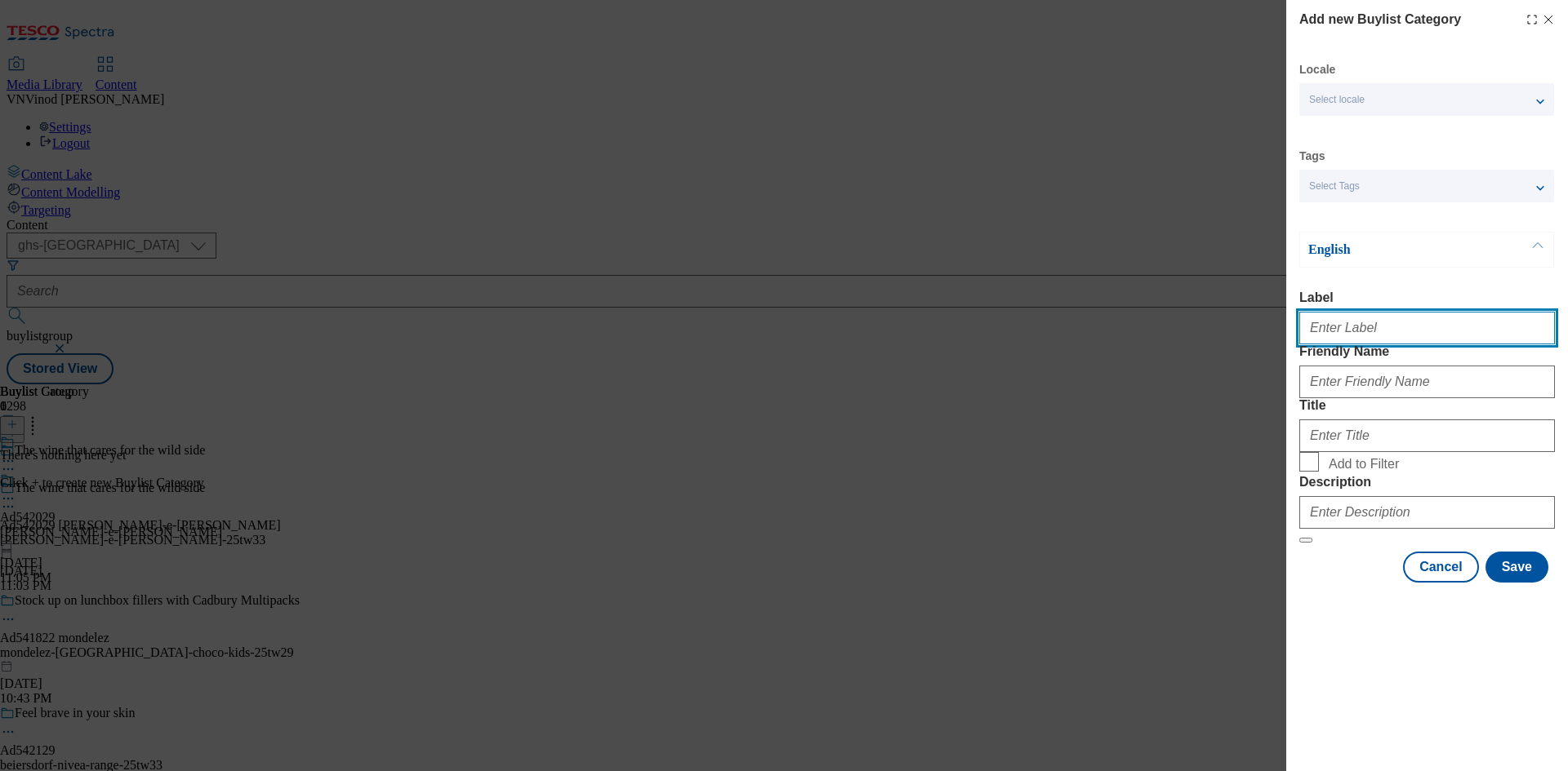
click at [1337, 335] on input "Label" at bounding box center [1427, 328] width 256 height 33
paste input "542029"
type input "Ad542029"
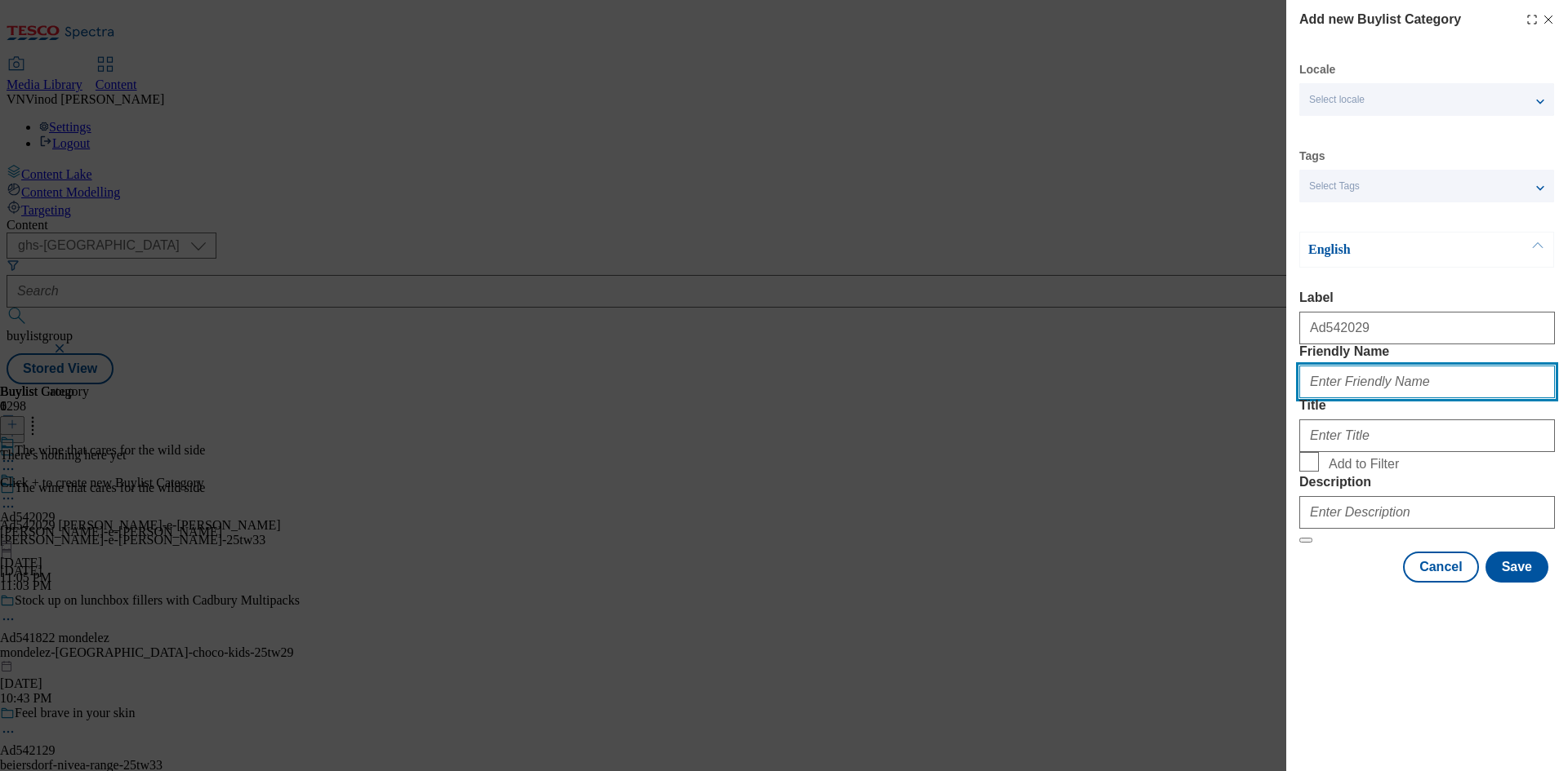
click at [1365, 399] on input "Friendly Name" at bounding box center [1427, 382] width 256 height 33
paste input "[PERSON_NAME]-e-[PERSON_NAME]"
type input "[PERSON_NAME]-e-[PERSON_NAME]"
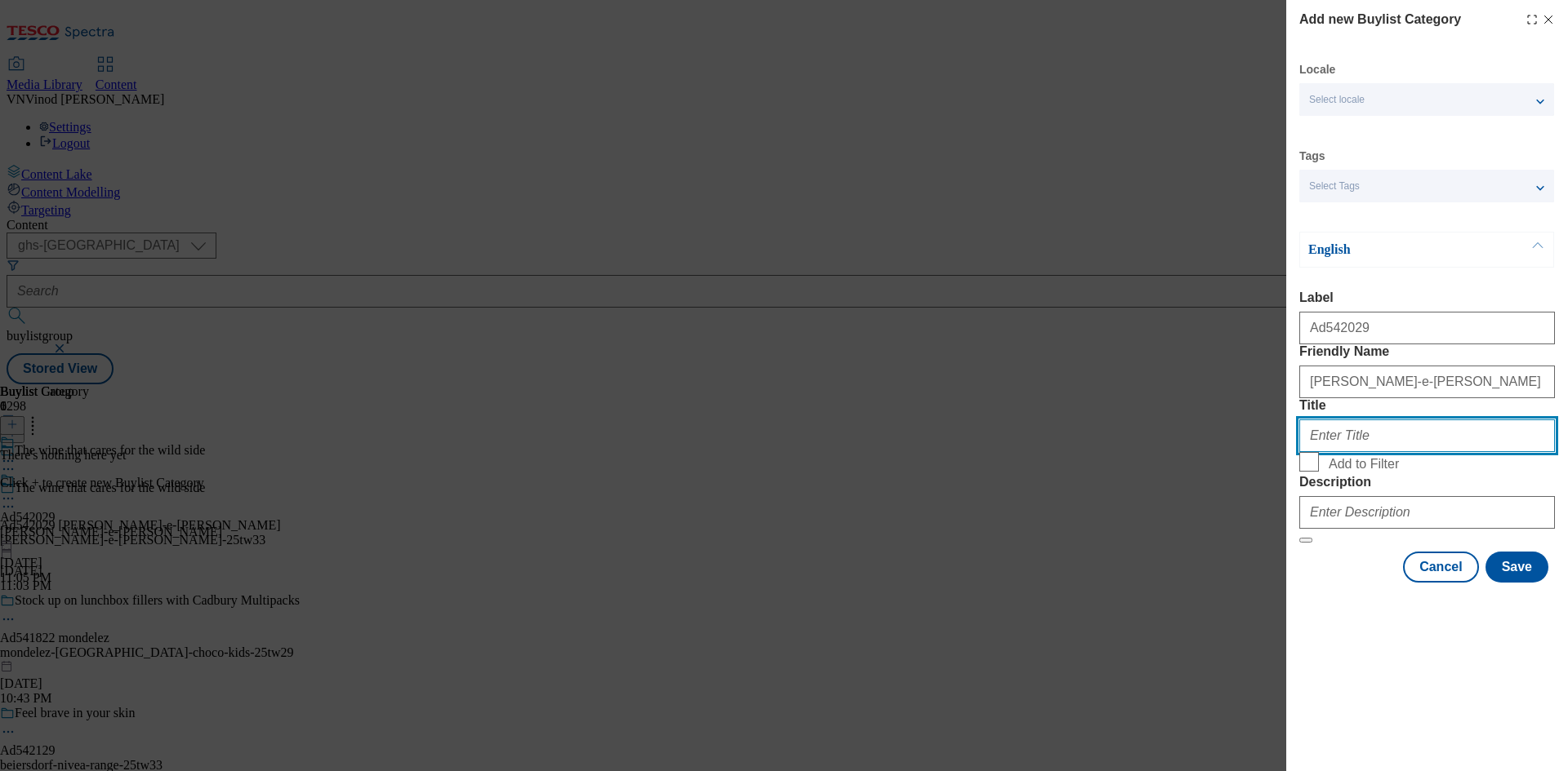
click at [1403, 452] on input "Title" at bounding box center [1427, 435] width 256 height 33
paste input "[PERSON_NAME]"
type input "[PERSON_NAME]"
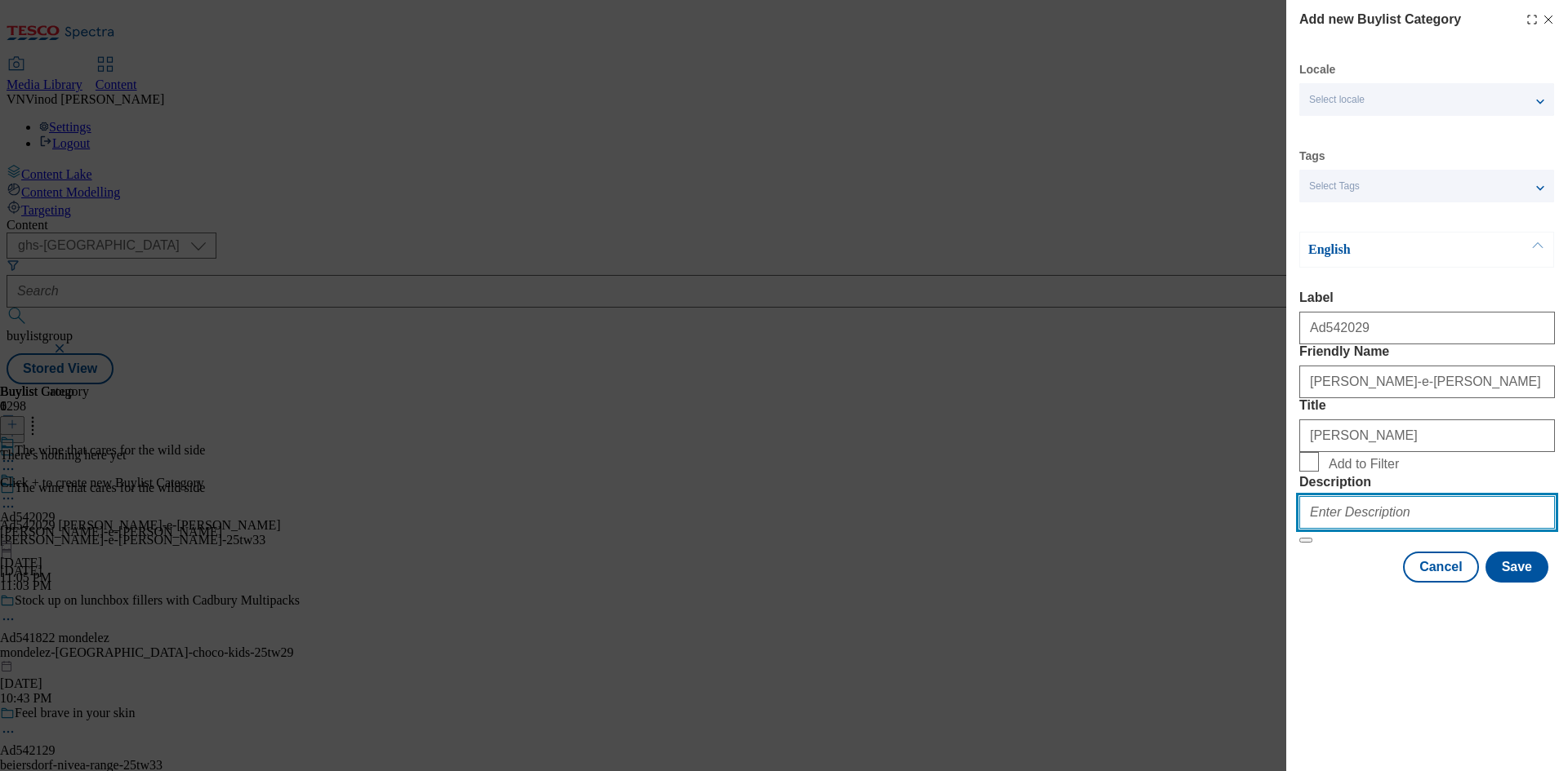
click at [1379, 529] on input "Description" at bounding box center [1427, 512] width 256 height 33
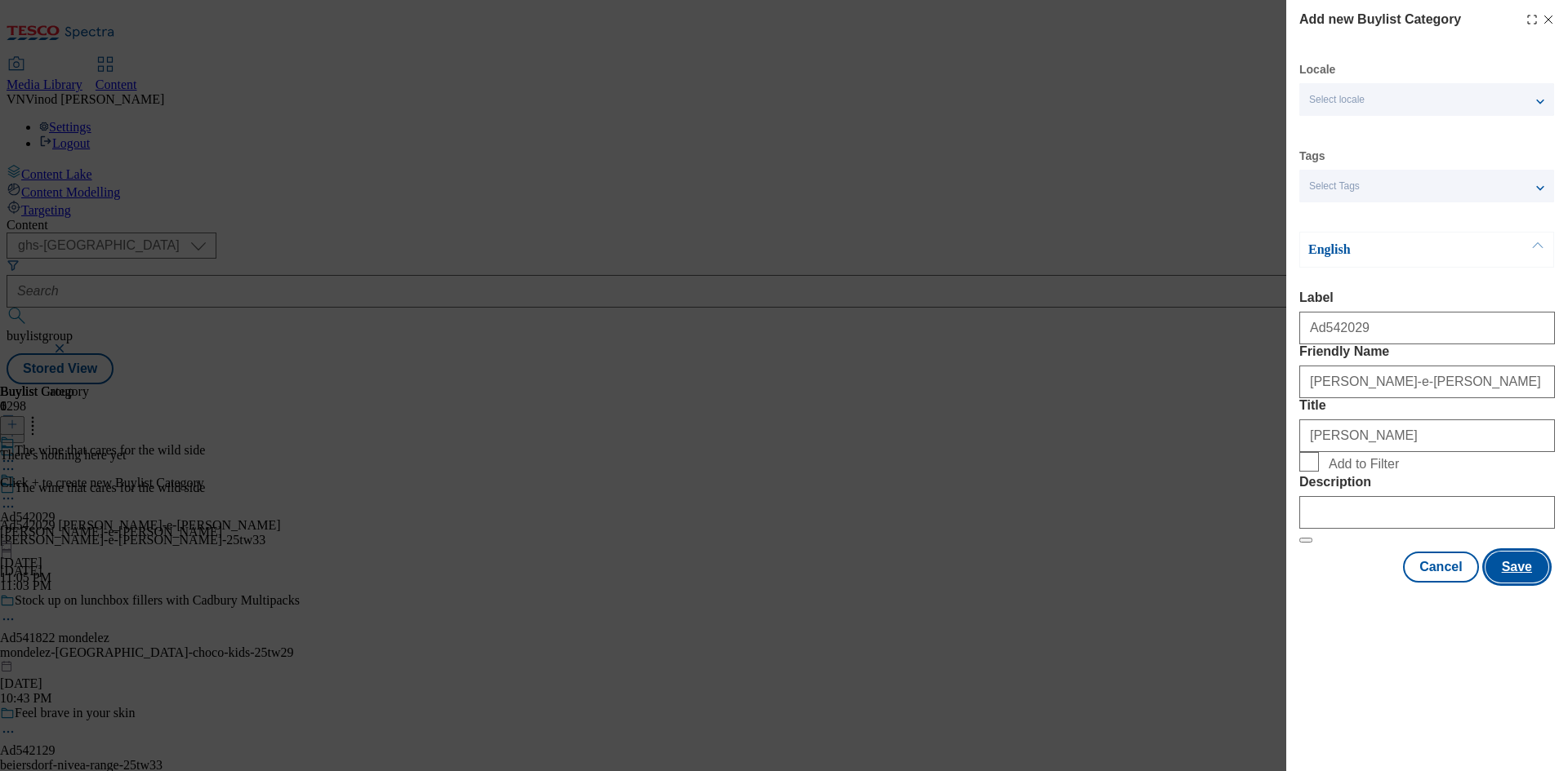
click at [1530, 582] on button "Save" at bounding box center [1517, 567] width 63 height 31
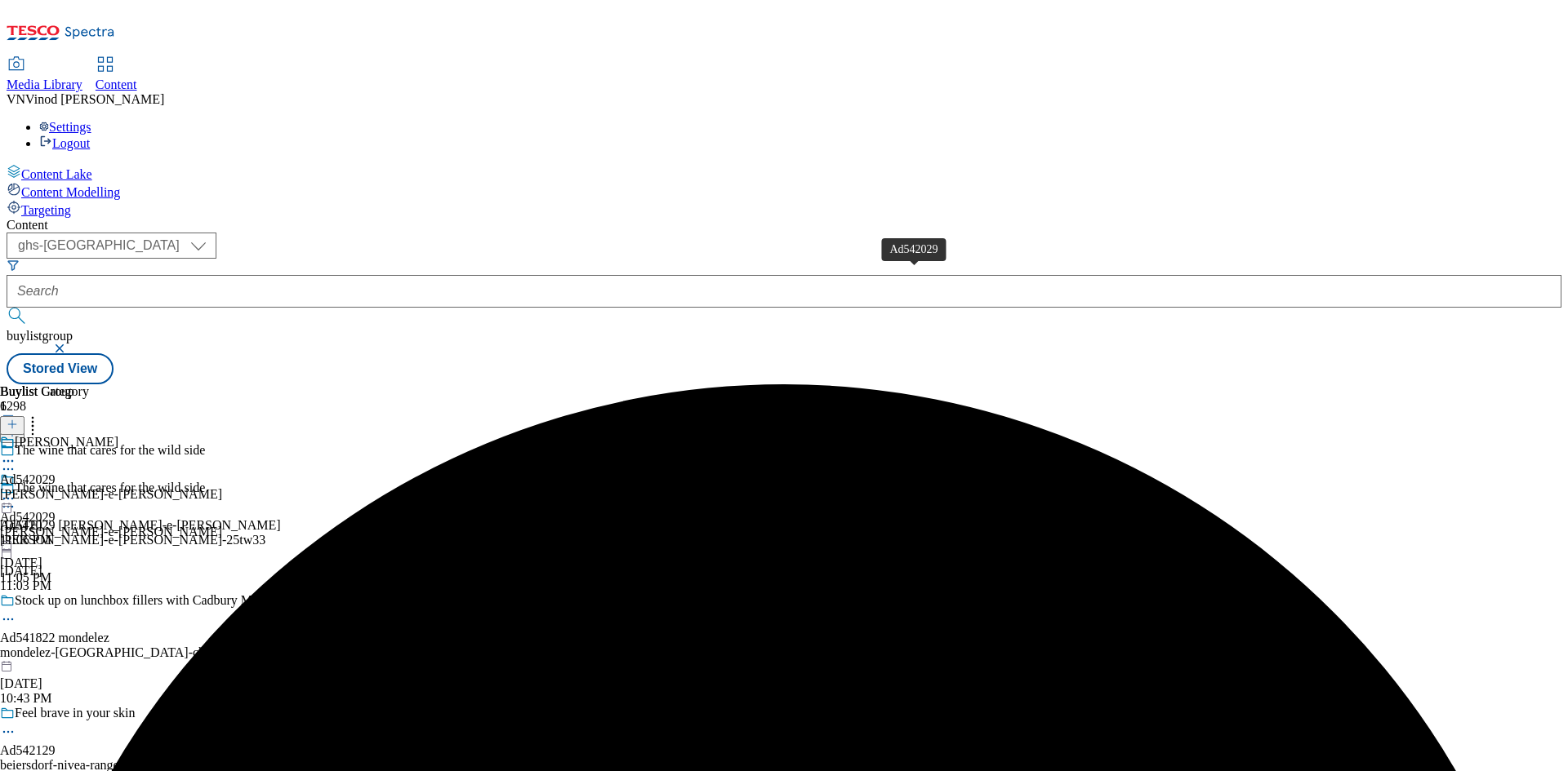
click at [55, 472] on div "Ad542029" at bounding box center [27, 480] width 55 height 15
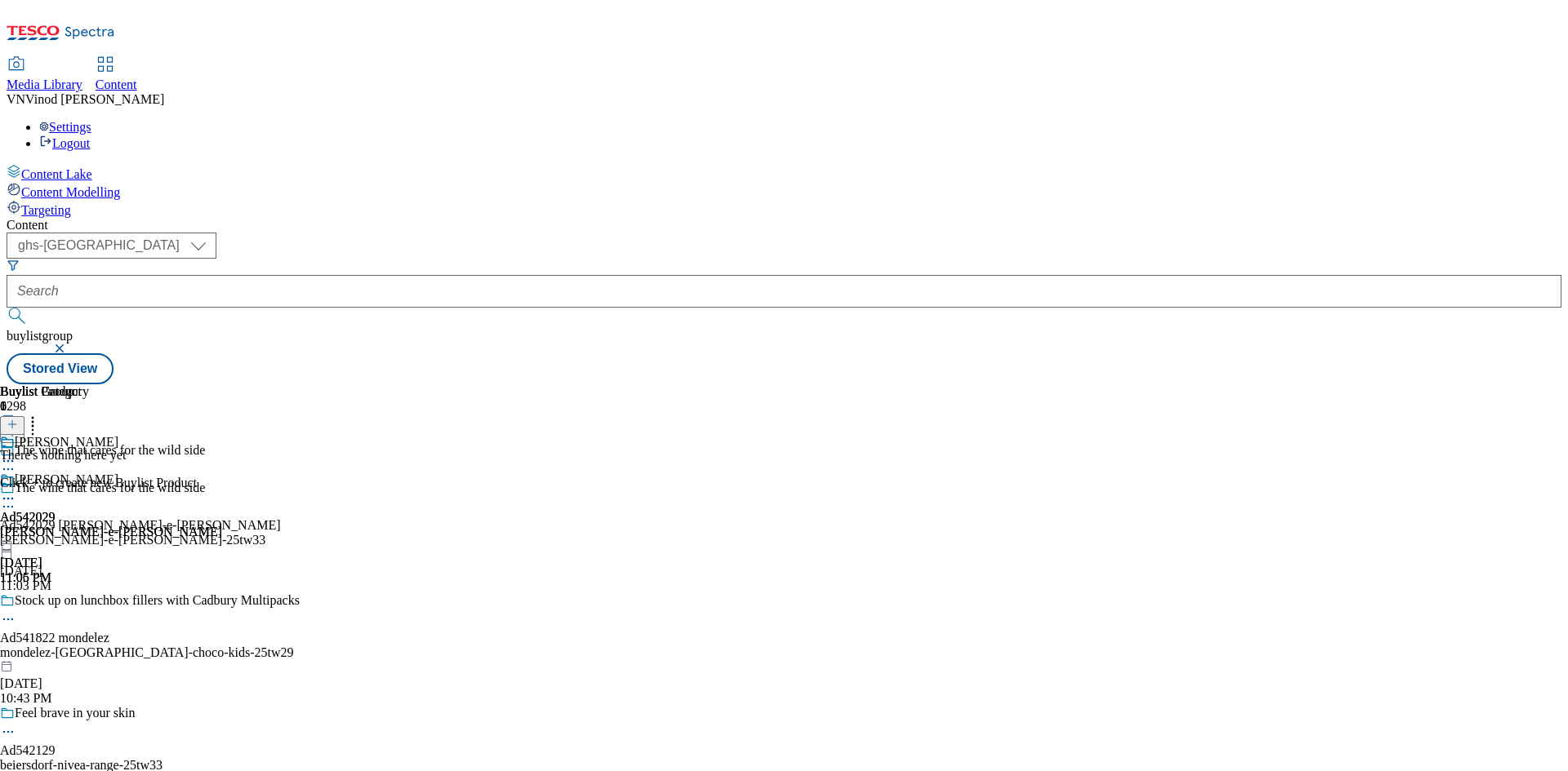
click at [18, 419] on icon at bounding box center [12, 425] width 11 height 11
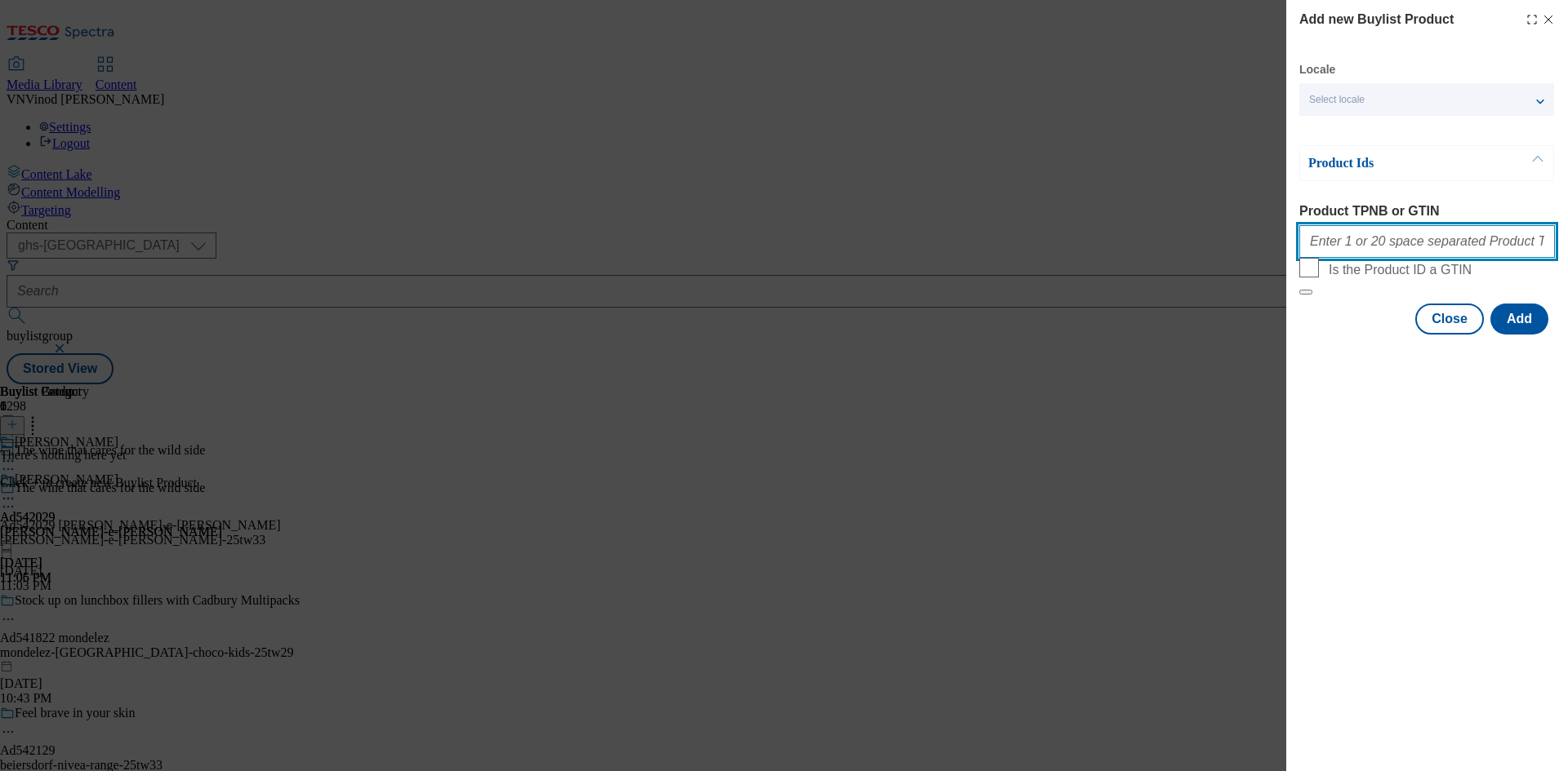
click at [1387, 252] on input "Product TPNB or GTIN" at bounding box center [1427, 241] width 256 height 33
paste input "90721692"
type input "90721692"
click at [1528, 335] on button "Add" at bounding box center [1519, 318] width 58 height 31
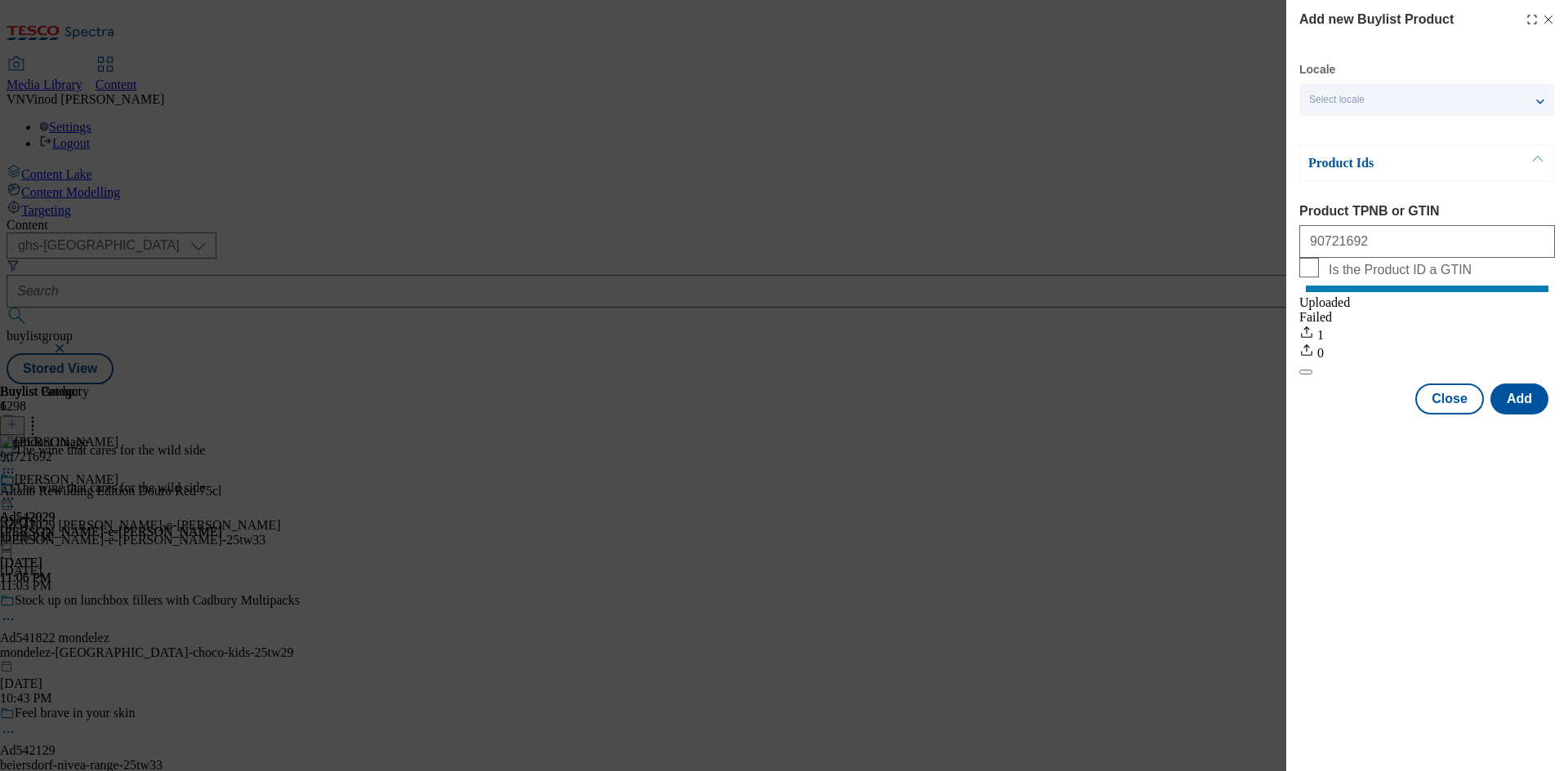
click at [1547, 21] on icon "Modal" at bounding box center [1548, 20] width 13 height 13
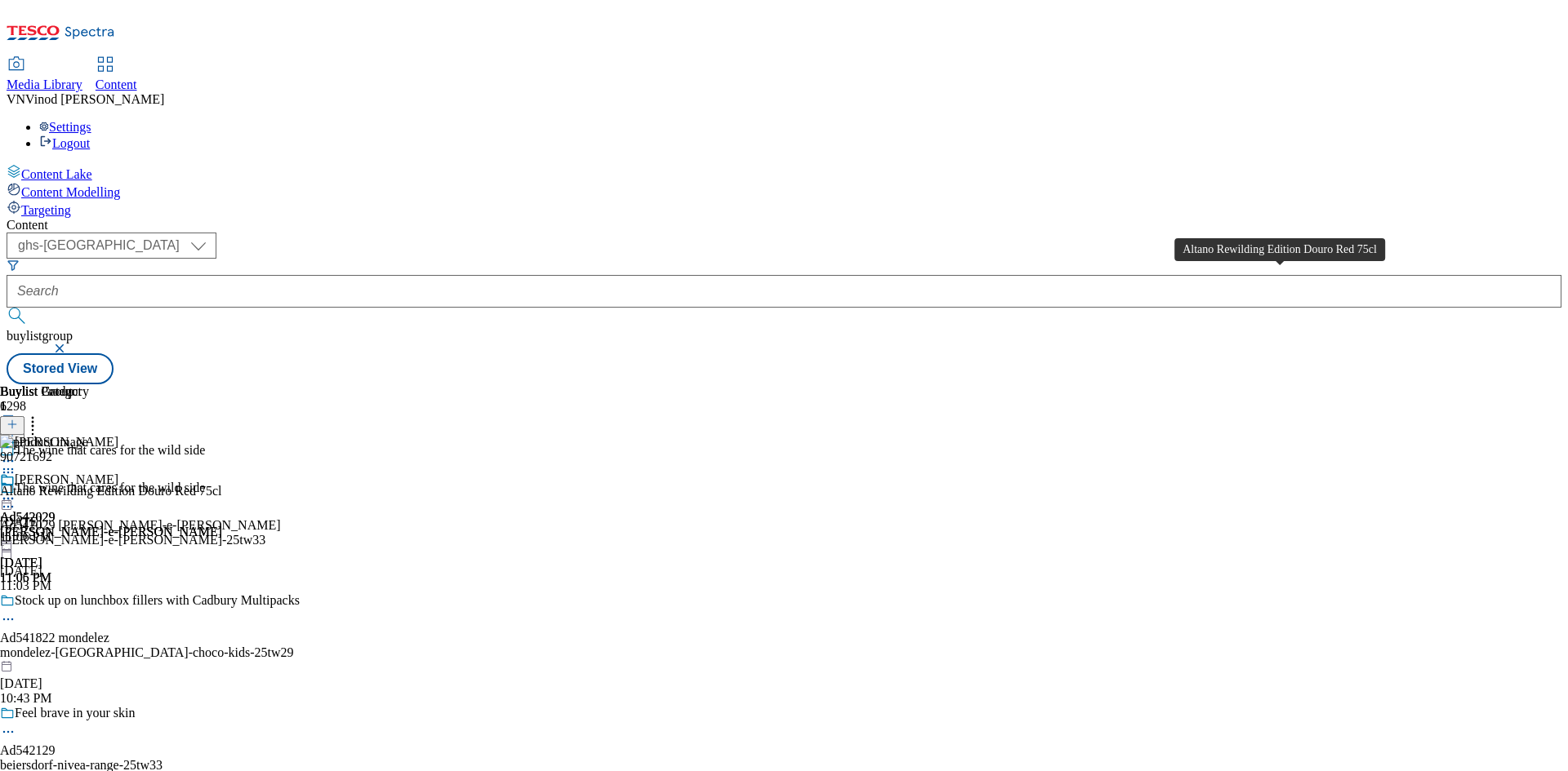
click at [222, 484] on div "Altano Rewilding Edition Douro Red 75cl" at bounding box center [111, 492] width 222 height 15
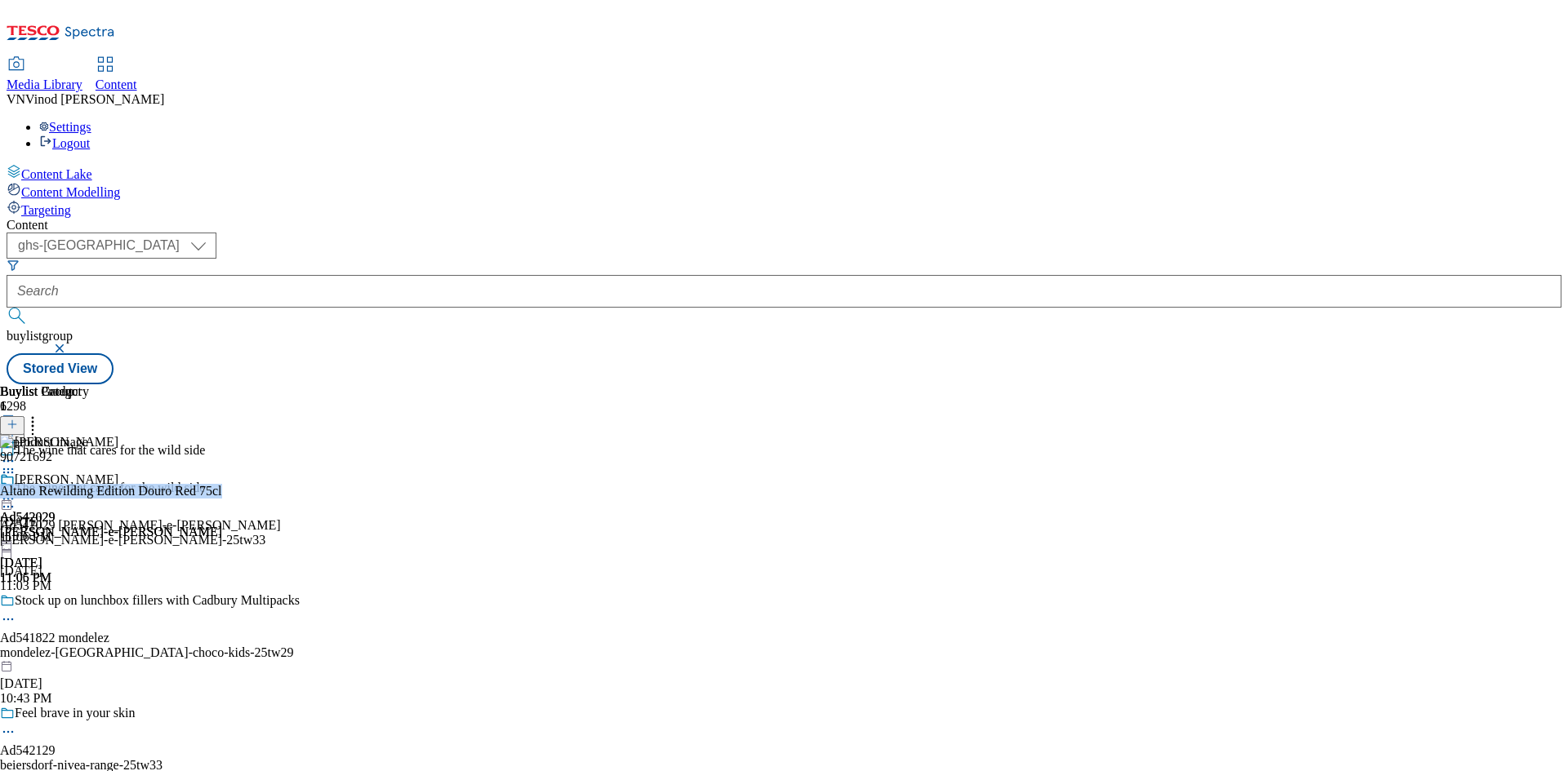
copy div "Altano Rewilding Edition Douro Red 75cl"
click at [16, 498] on icon at bounding box center [7, 506] width 16 height 16
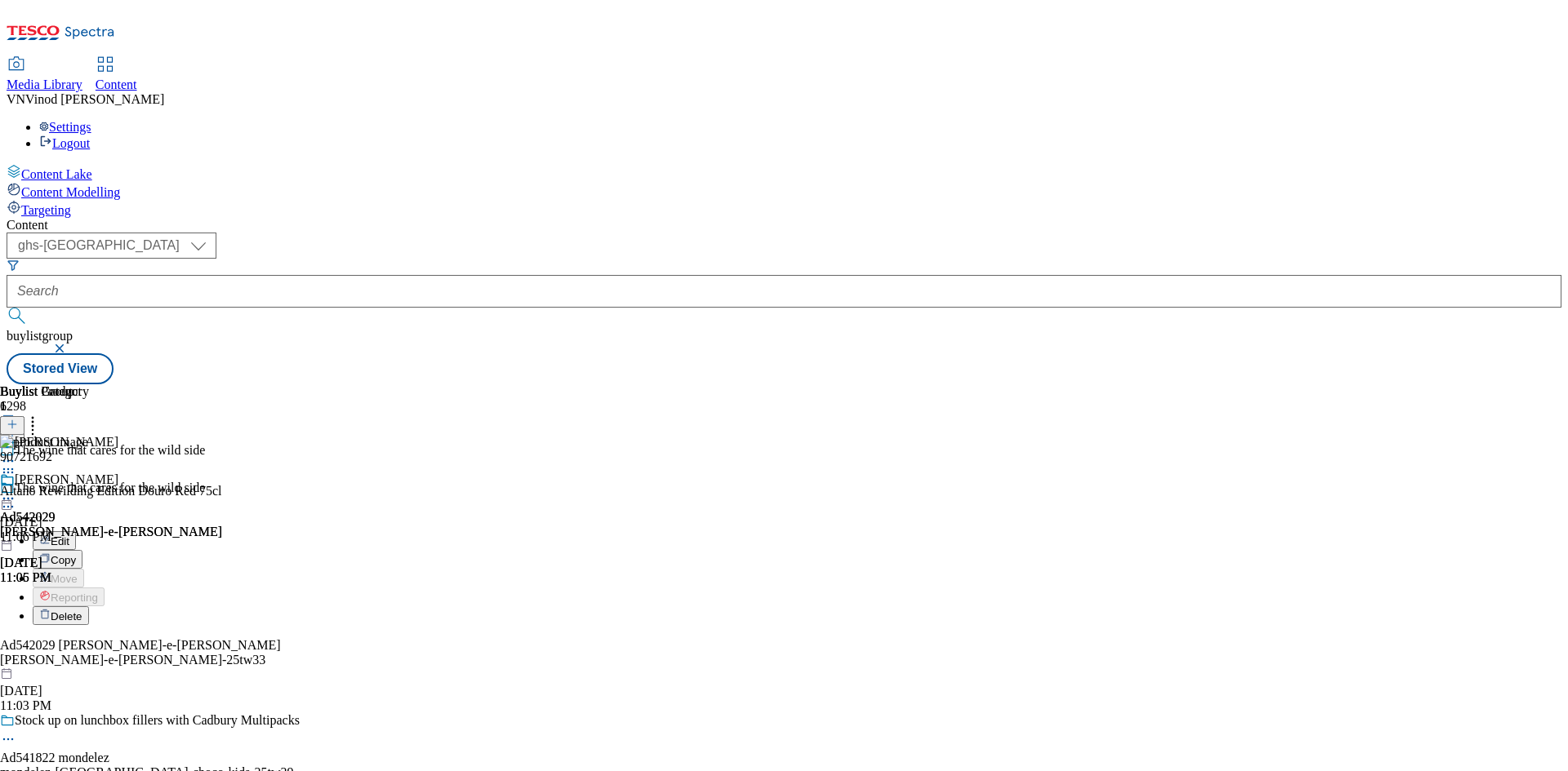
click at [76, 531] on button "Edit" at bounding box center [54, 540] width 43 height 19
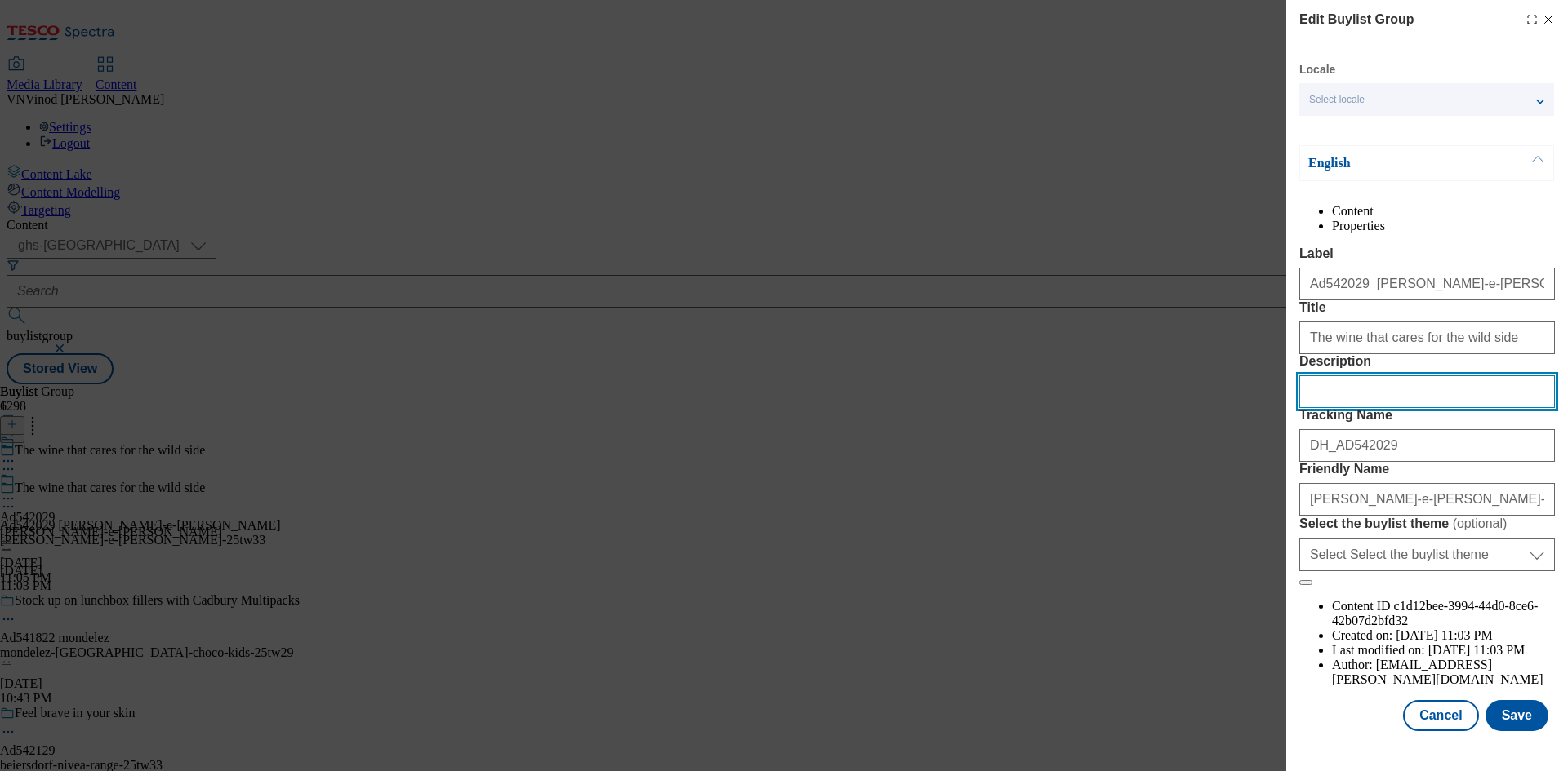
click at [1388, 408] on input "Description" at bounding box center [1427, 391] width 256 height 33
paste input "Altano Rewilding Edition Douro Red 75cl"
type input "Altano Rewilding Edition Douro Red 75cl"
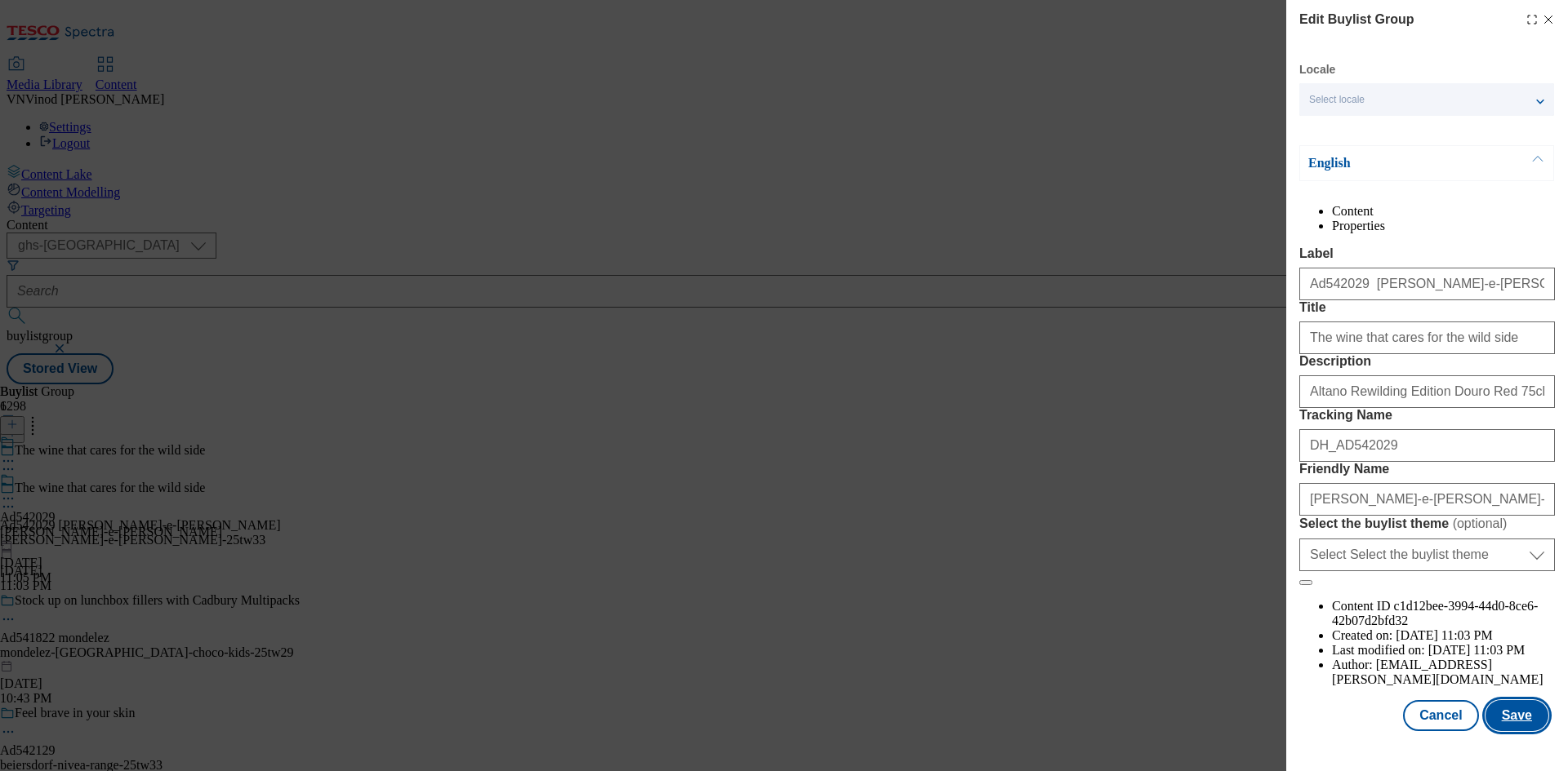
click at [1506, 726] on button "Save" at bounding box center [1517, 715] width 63 height 31
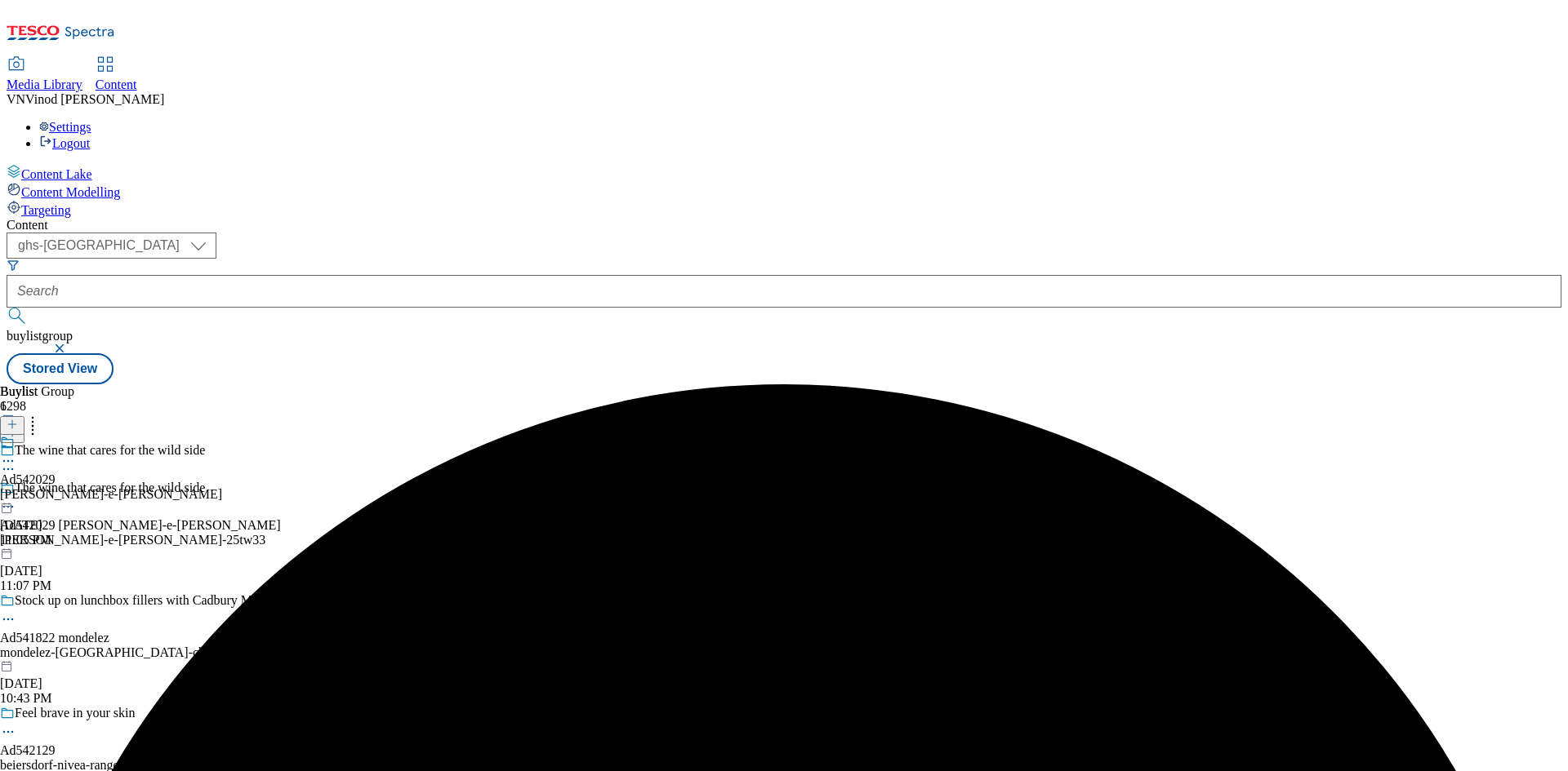
click at [6, 460] on circle at bounding box center [4, 461] width 3 height 3
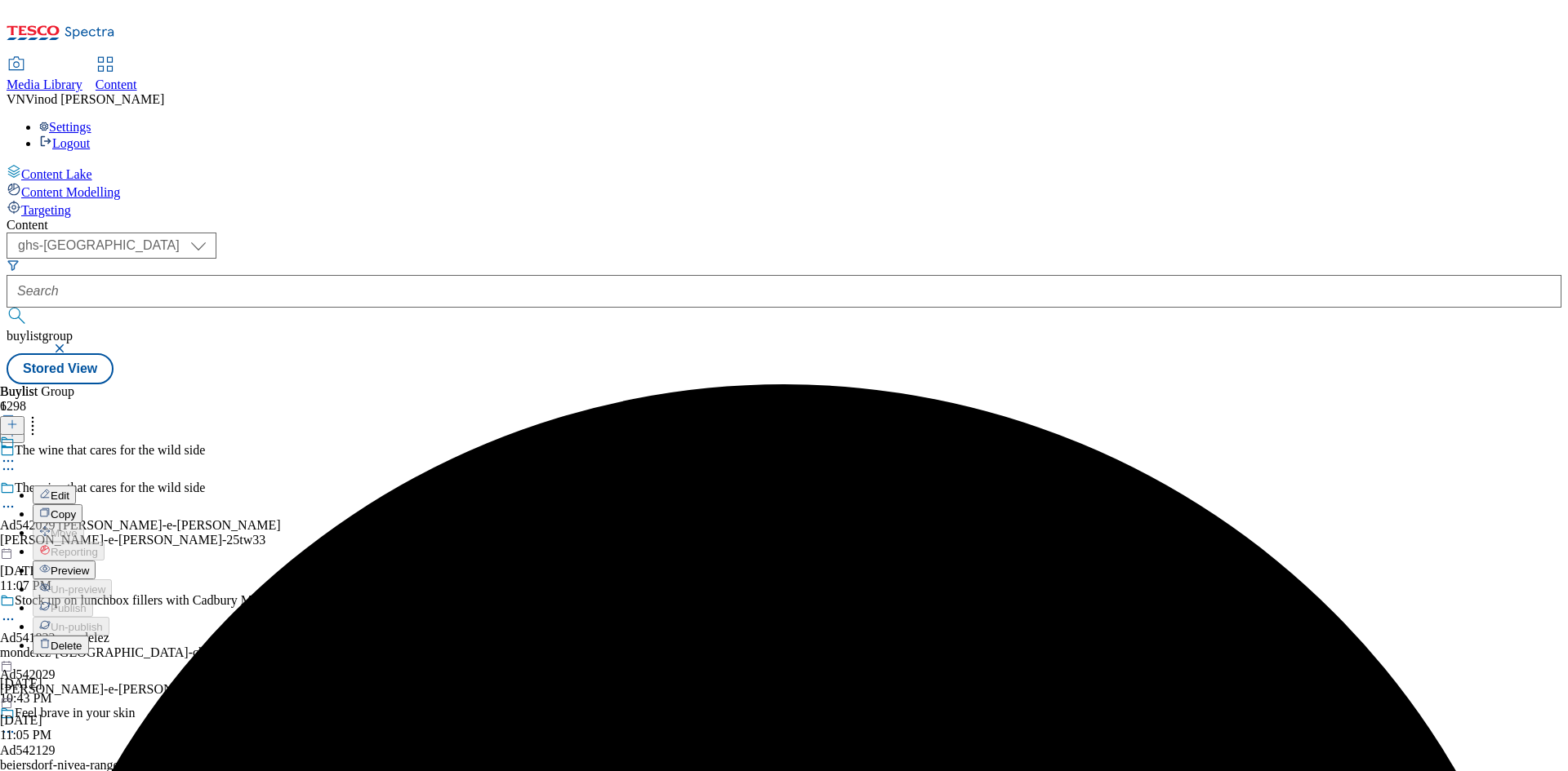
click at [76, 485] on button "Edit" at bounding box center [54, 495] width 43 height 19
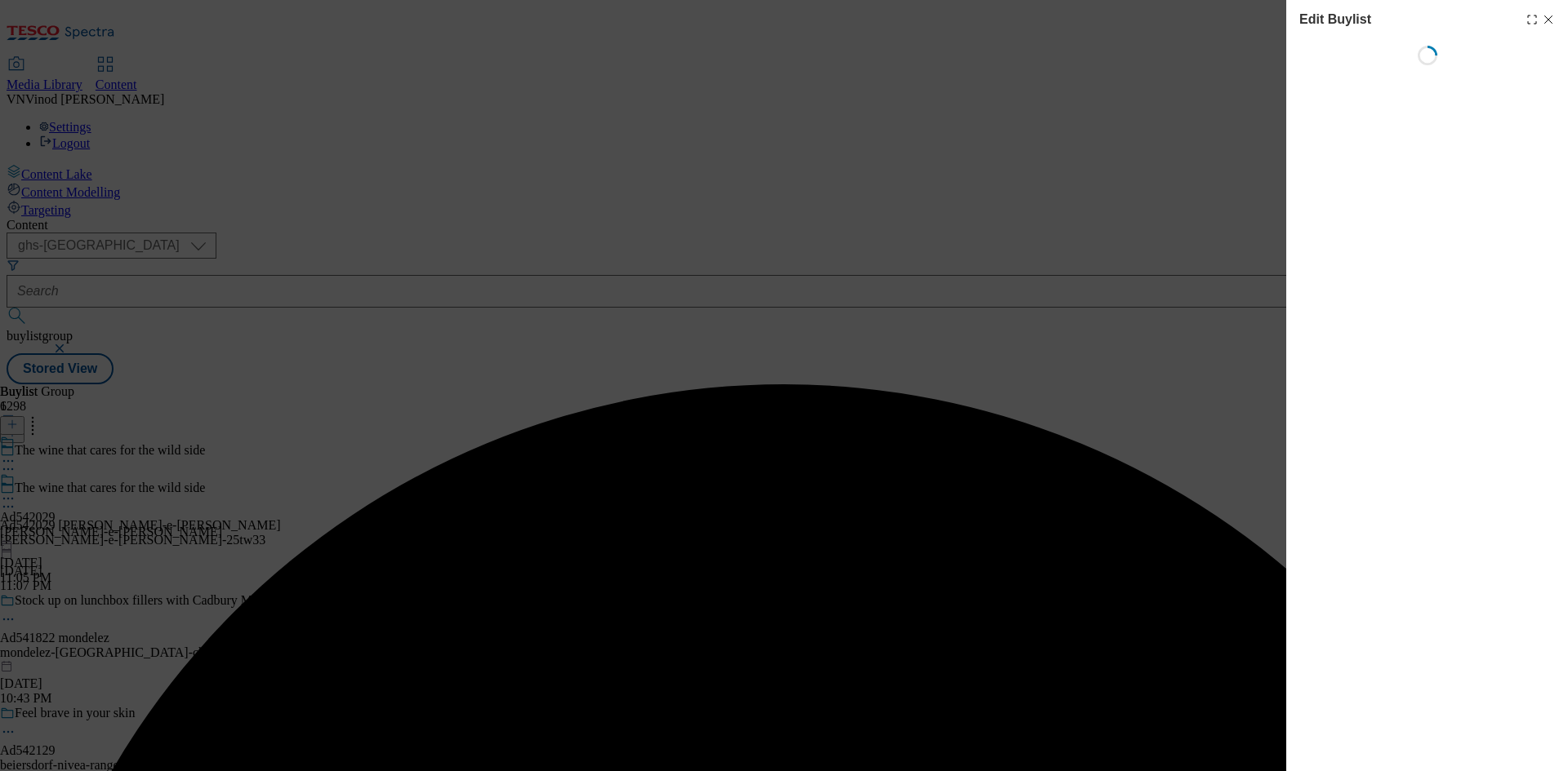
select select "tactical"
select select "supplier funded short term 1-3 weeks"
select select "dunnhumby"
select select "Banner"
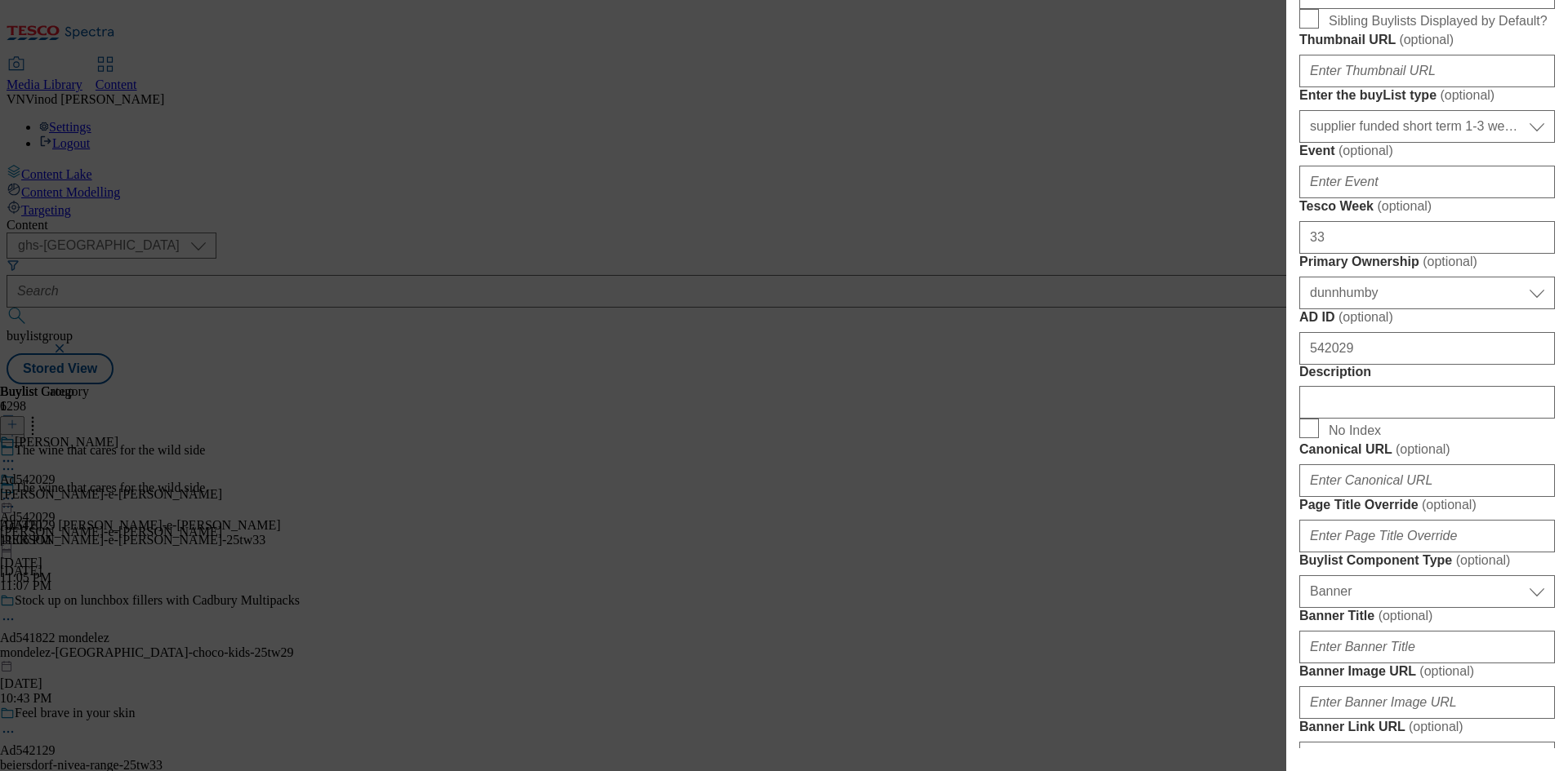
scroll to position [653, 0]
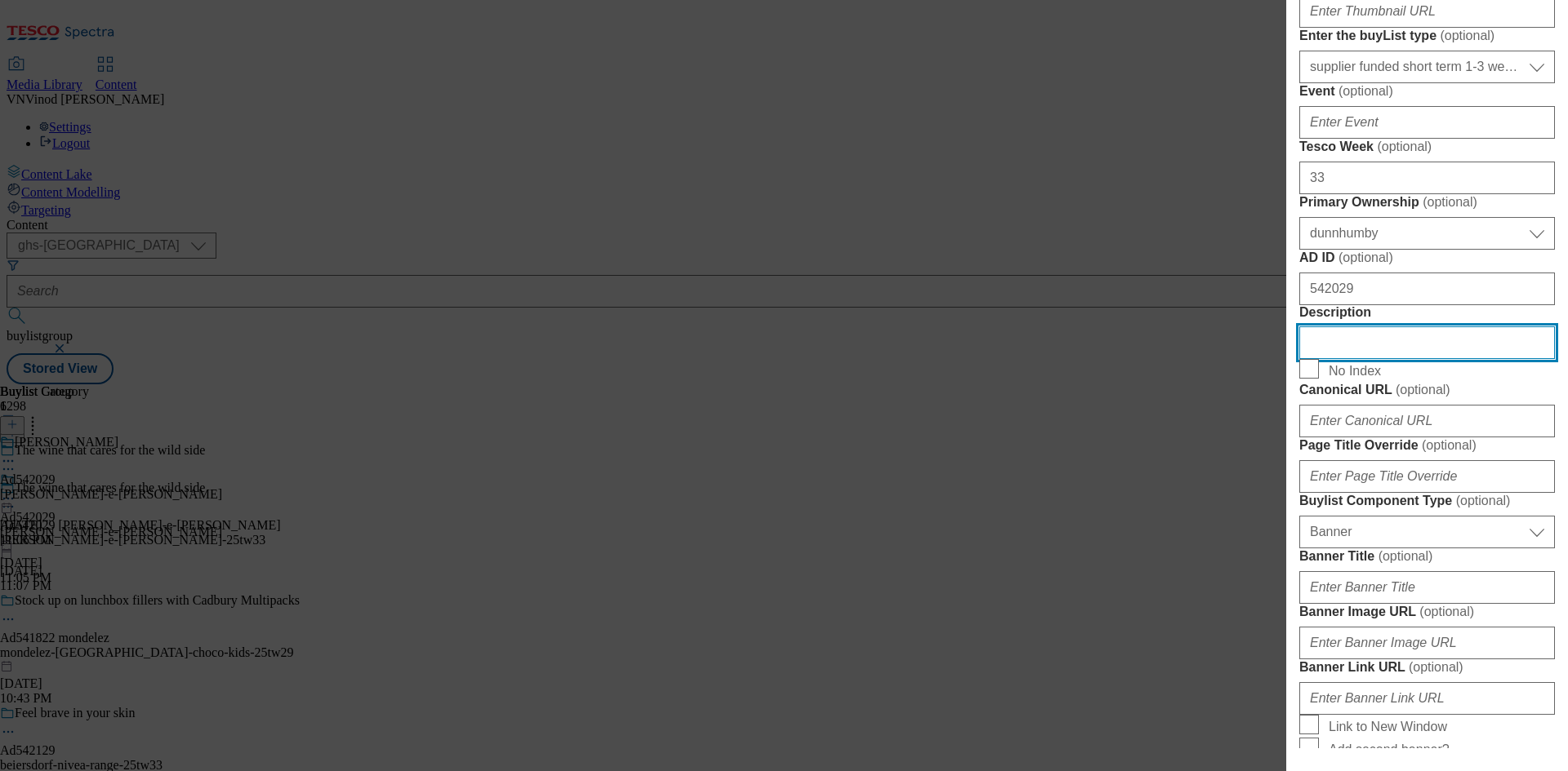
click at [1377, 359] on input "Description" at bounding box center [1427, 343] width 256 height 33
paste input "Altano Rewilding Edition Douro Red 75cl"
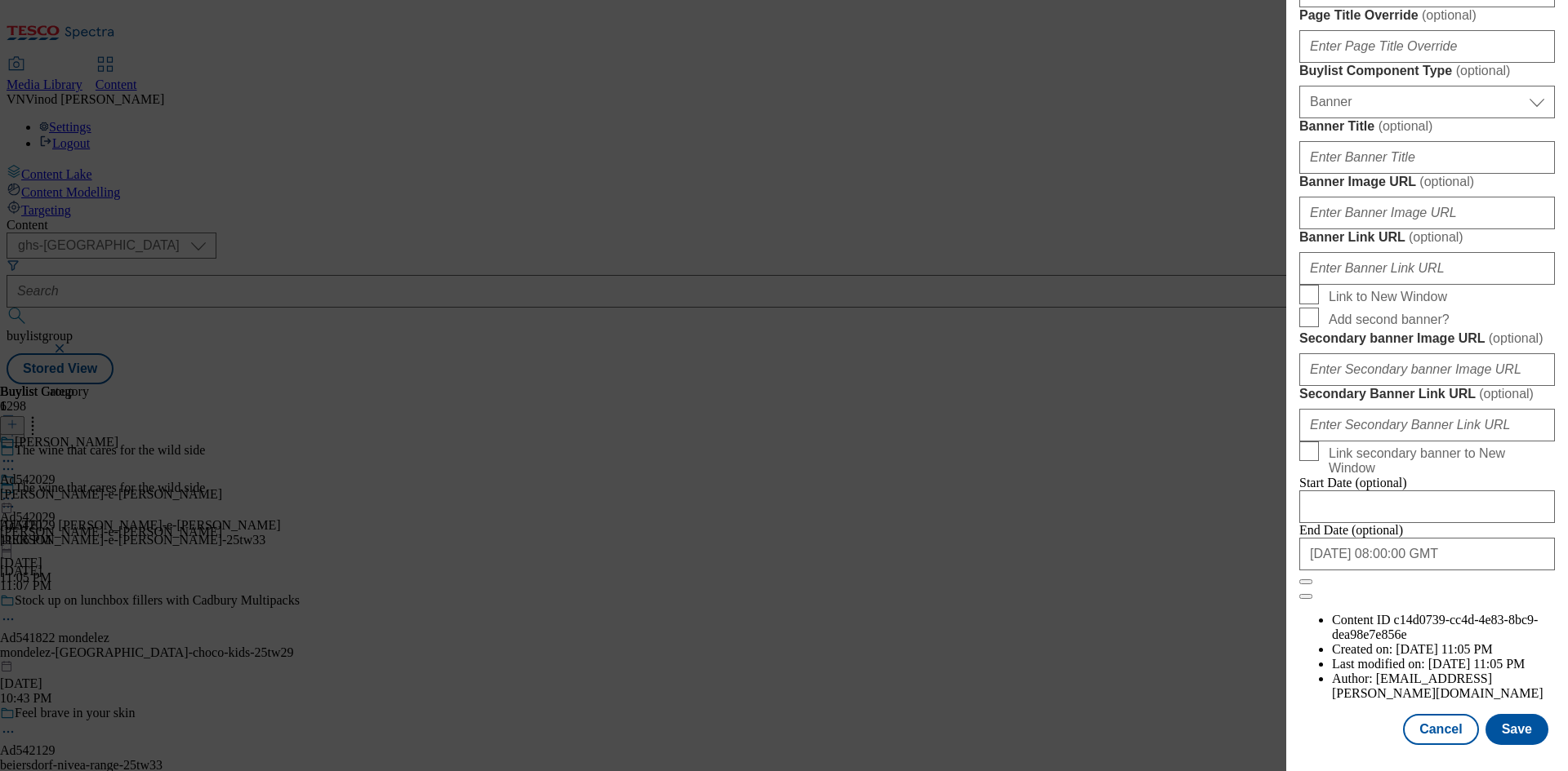
scroll to position [1689, 0]
type input "Altano Rewilding Edition Douro Red 75cl"
click at [1513, 734] on button "Save" at bounding box center [1517, 729] width 63 height 31
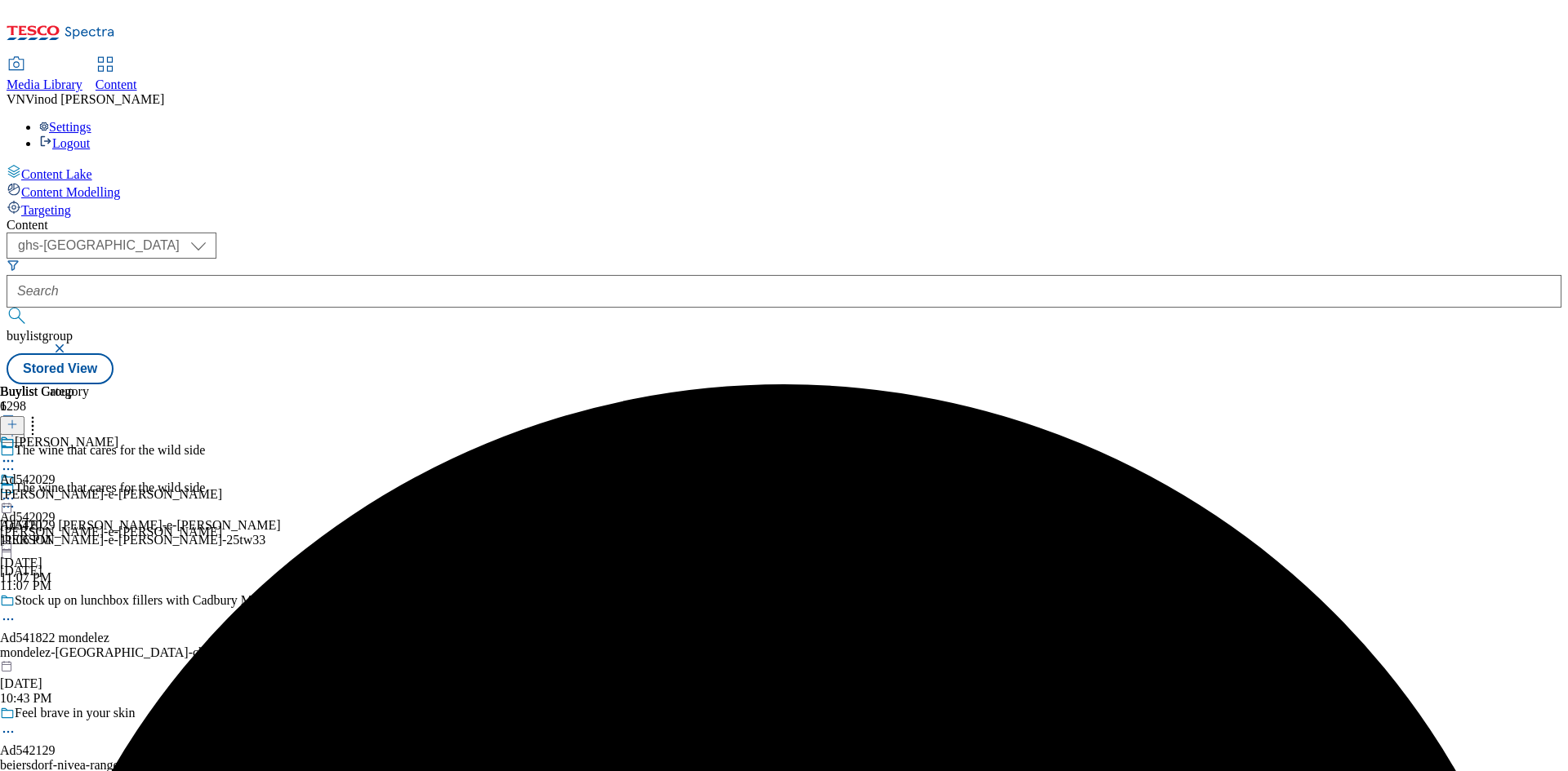
click at [16, 453] on icon at bounding box center [7, 460] width 16 height 16
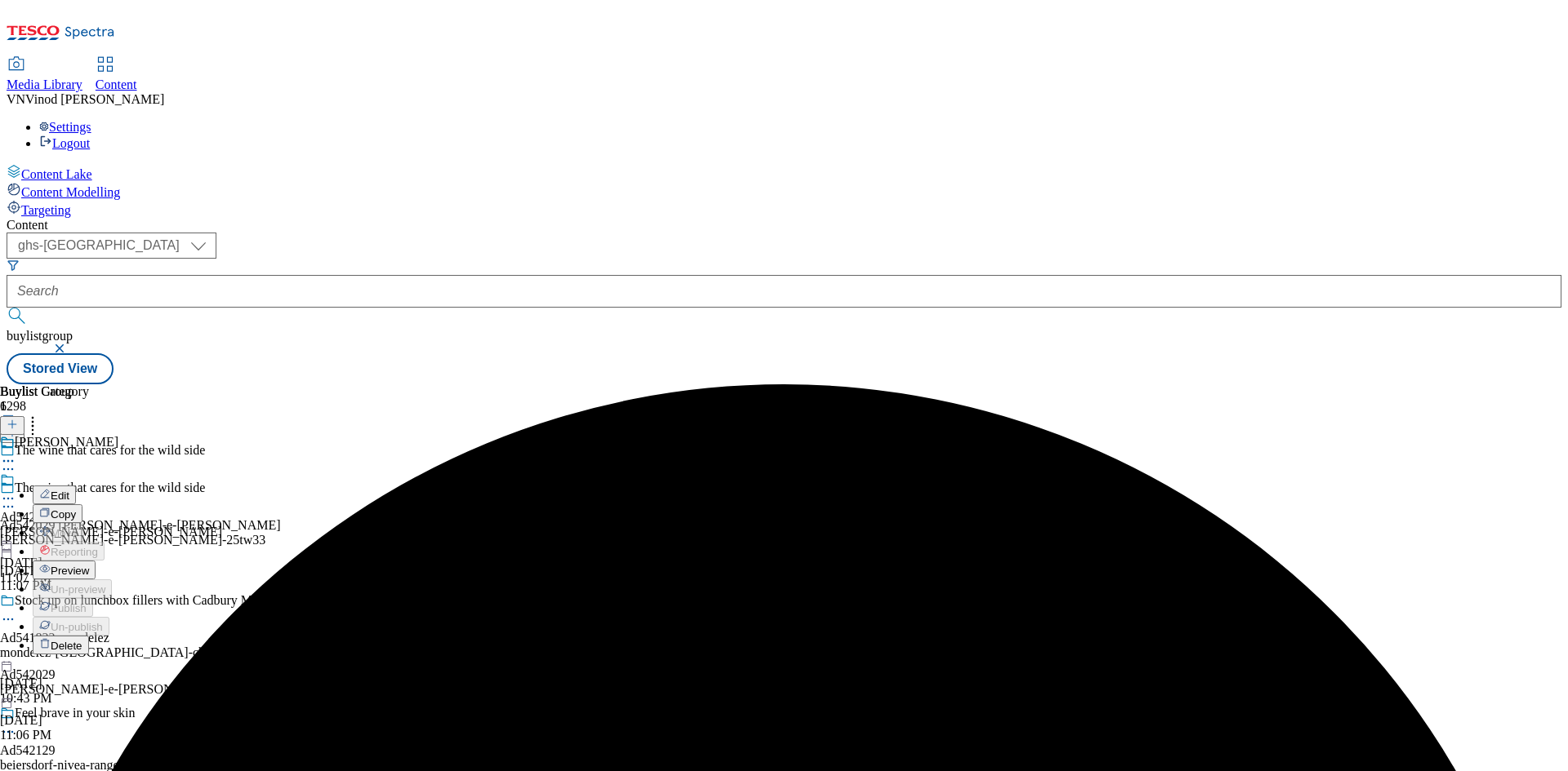
click at [76, 485] on button "Edit" at bounding box center [54, 495] width 43 height 19
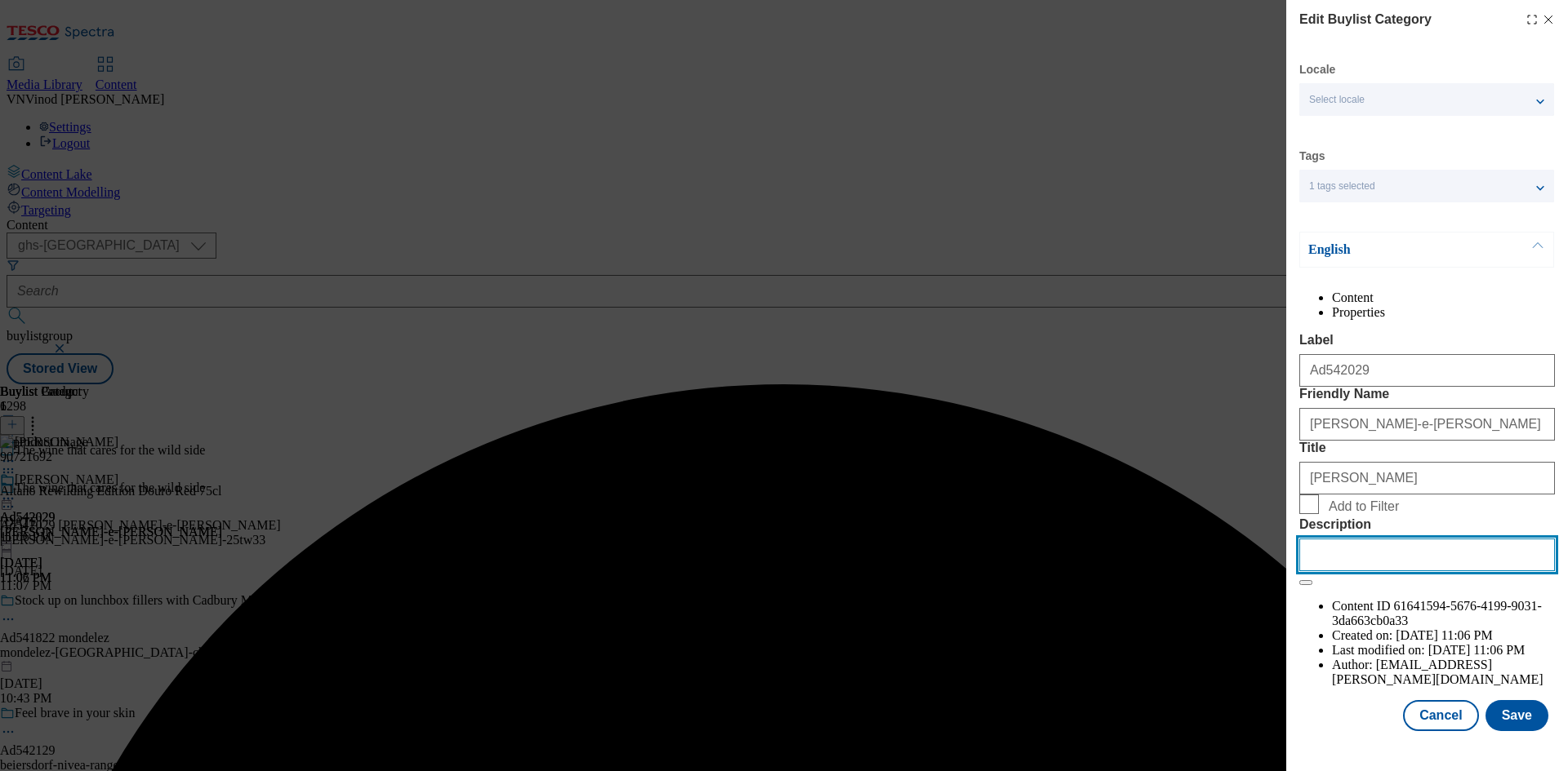
click at [1387, 571] on input "Description" at bounding box center [1427, 554] width 256 height 33
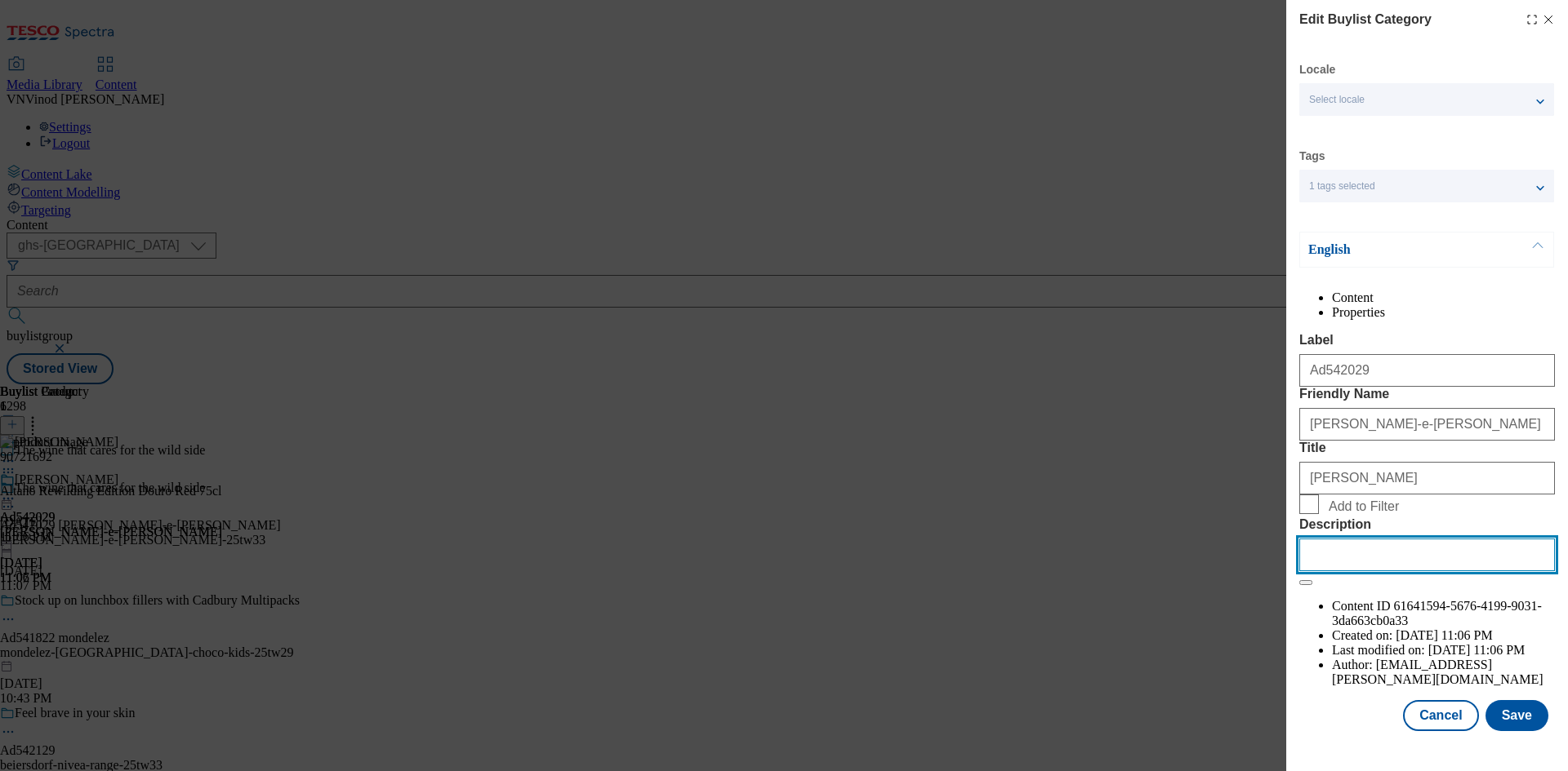
paste input "Altano Rewilding Edition Douro Red 75cl"
type input "Altano Rewilding Edition Douro Red 75cl"
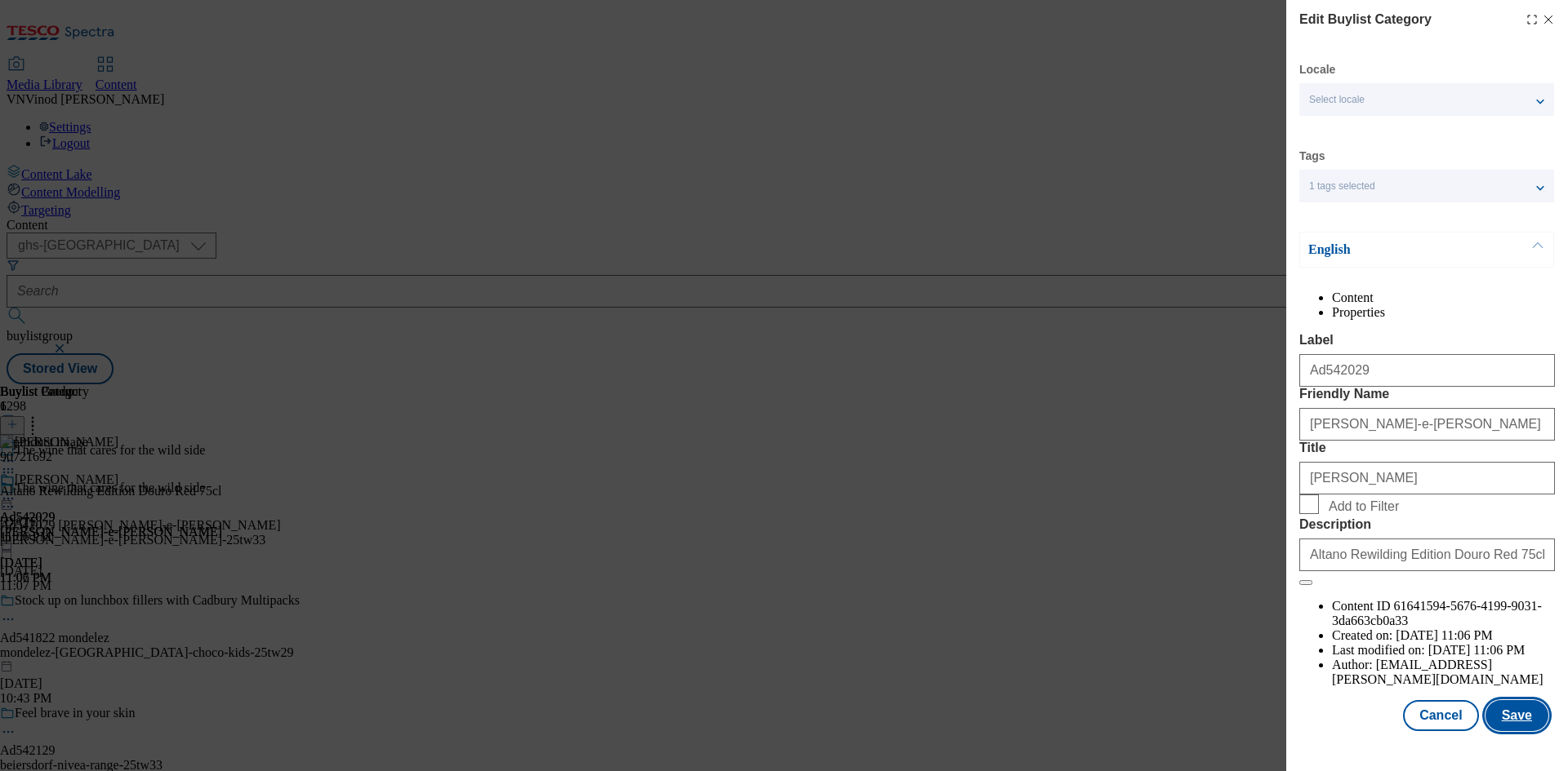
click at [1507, 722] on button "Save" at bounding box center [1517, 715] width 63 height 31
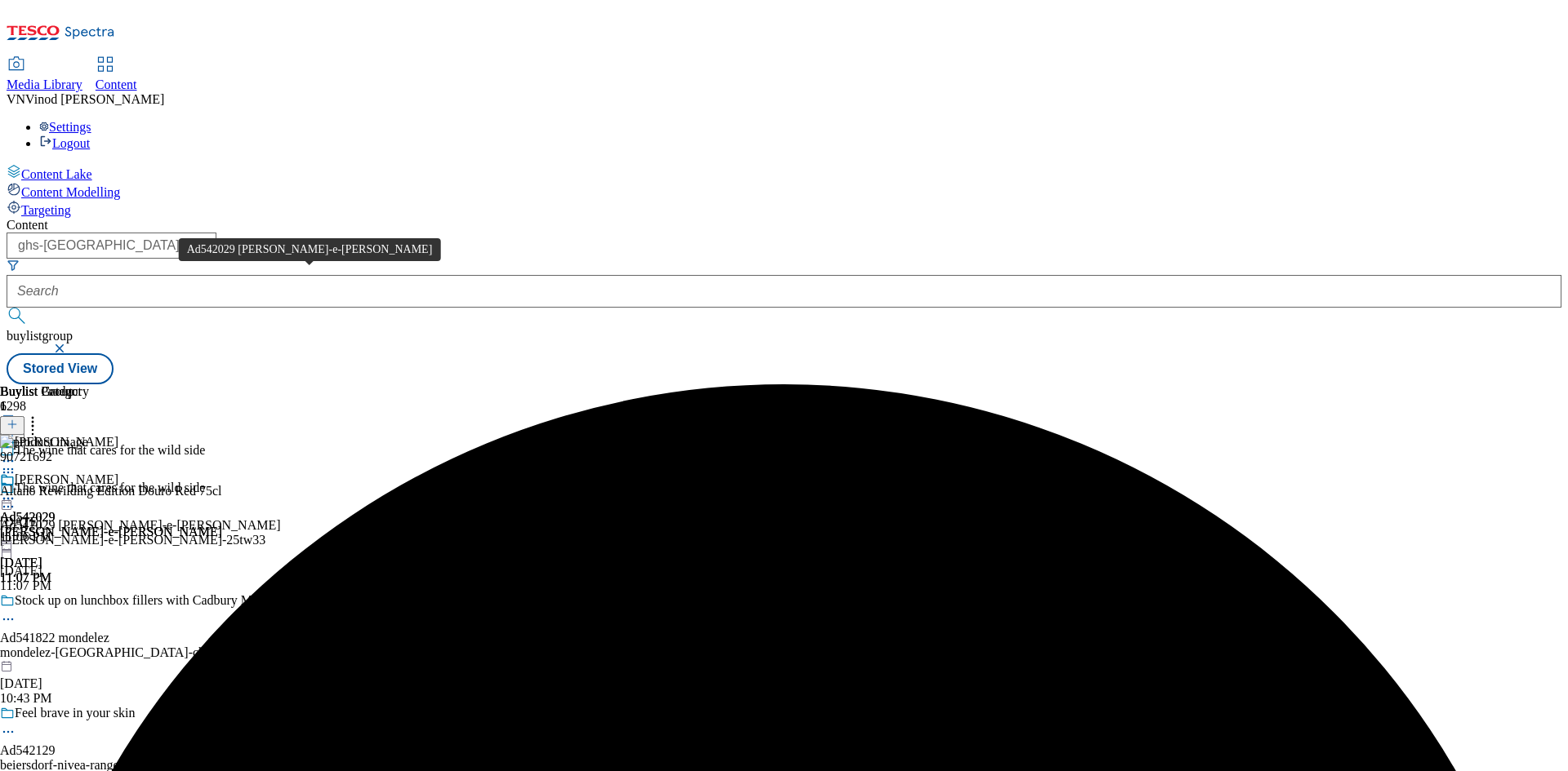
click at [281, 518] on div "Ad542029 [PERSON_NAME]-e-[PERSON_NAME]" at bounding box center [140, 526] width 281 height 15
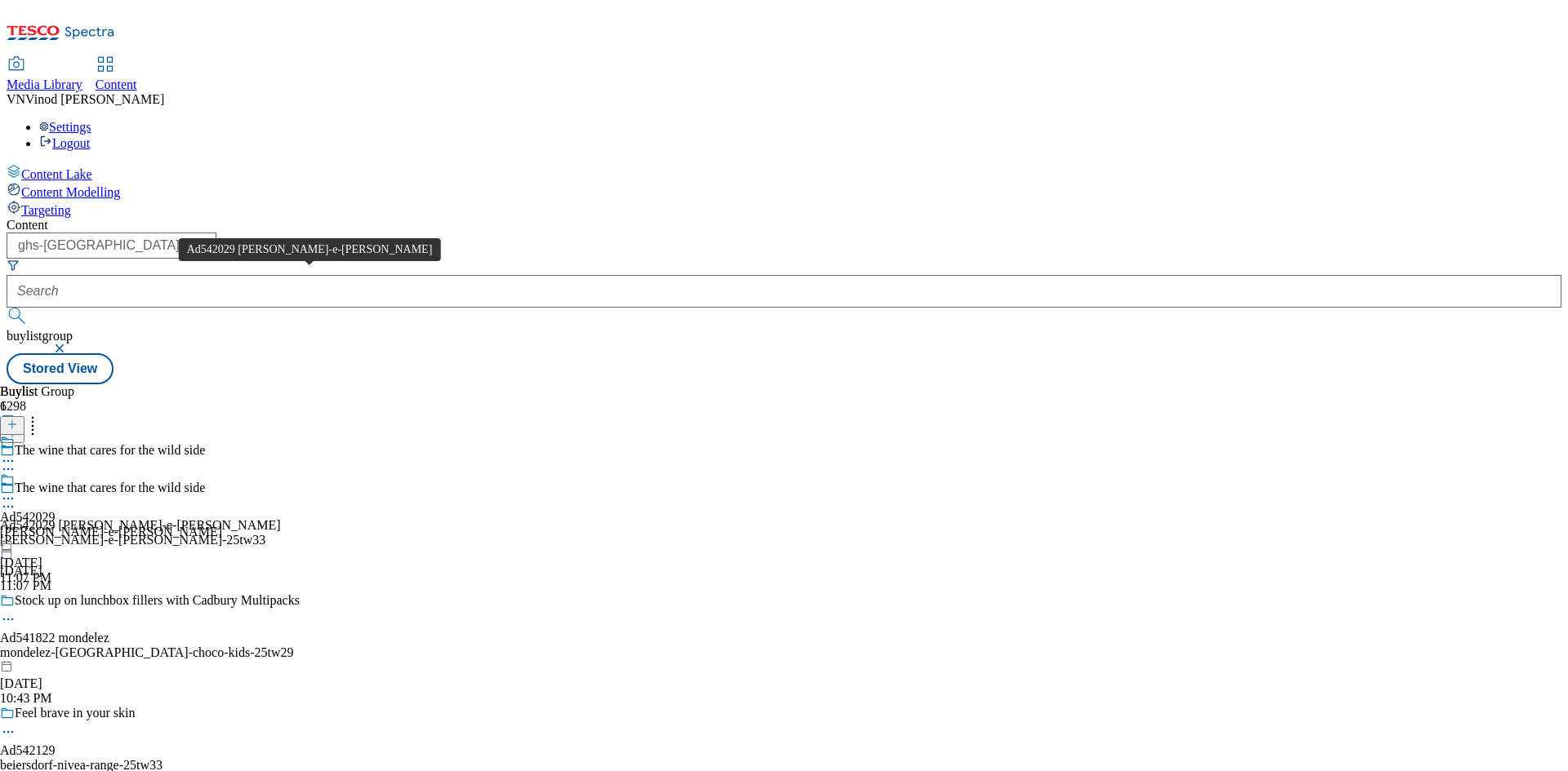
click at [281, 518] on div "Ad542029 [PERSON_NAME]-e-[PERSON_NAME]" at bounding box center [140, 526] width 281 height 15
